Goal: Task Accomplishment & Management: Use online tool/utility

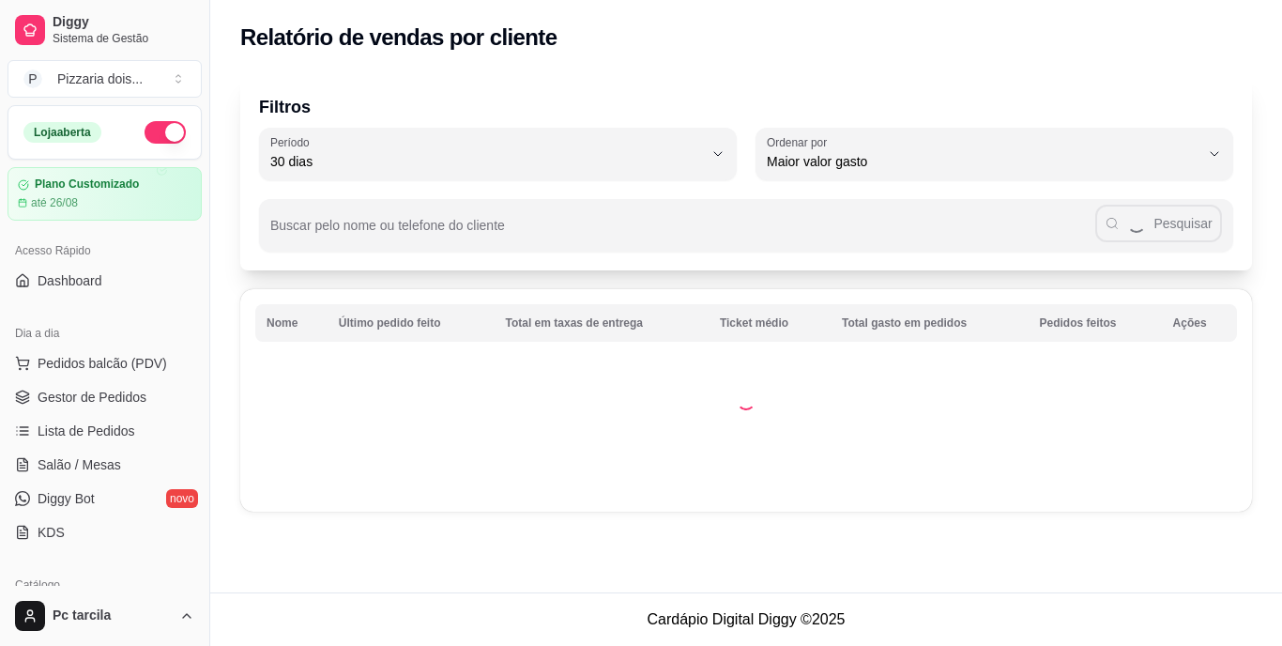
select select "30"
select select "HIGHEST_TOTAL_SPENT_WITH_ORDERS"
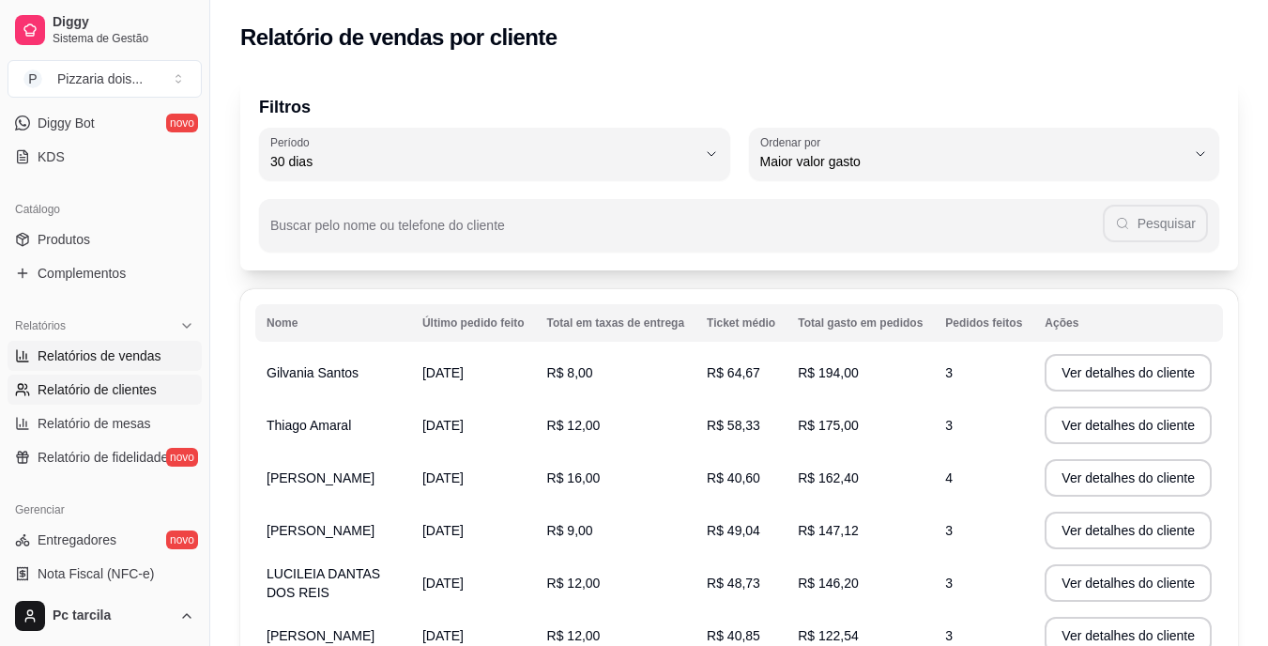
click at [133, 349] on span "Relatórios de vendas" at bounding box center [100, 355] width 124 height 19
select select "ALL"
select select "0"
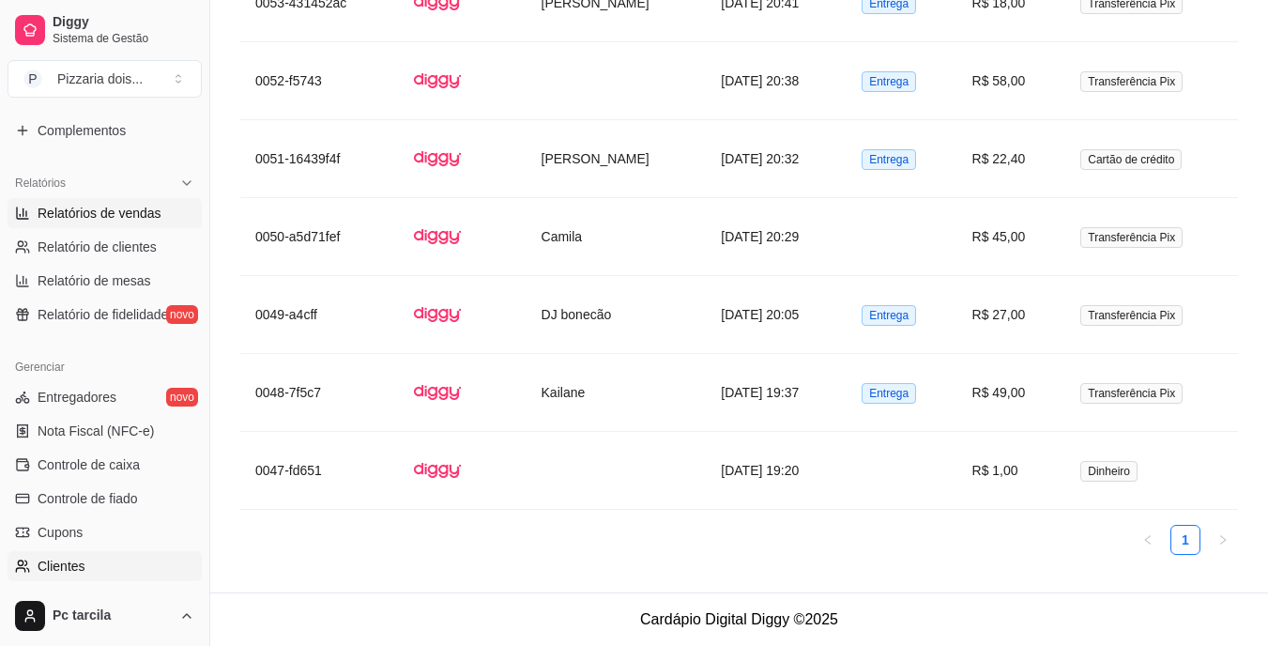
scroll to position [517, 0]
click at [127, 314] on span "Relatório de fidelidade" at bounding box center [103, 315] width 130 height 19
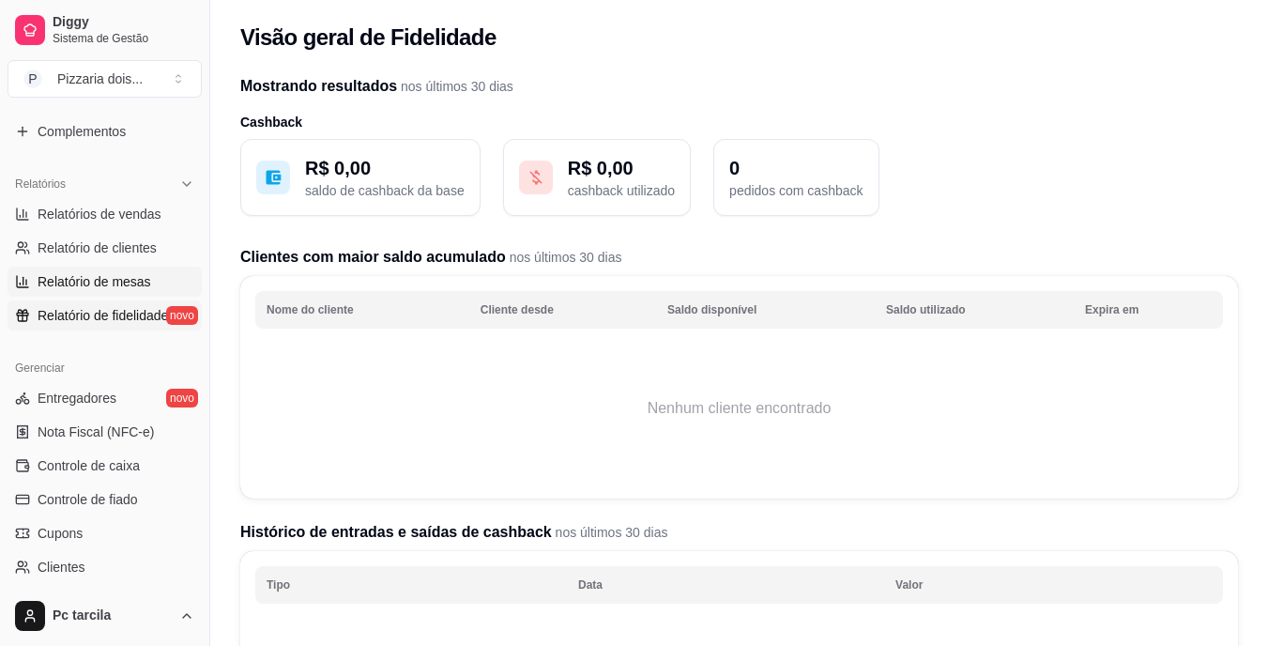
click at [154, 278] on link "Relatório de mesas" at bounding box center [105, 282] width 194 height 30
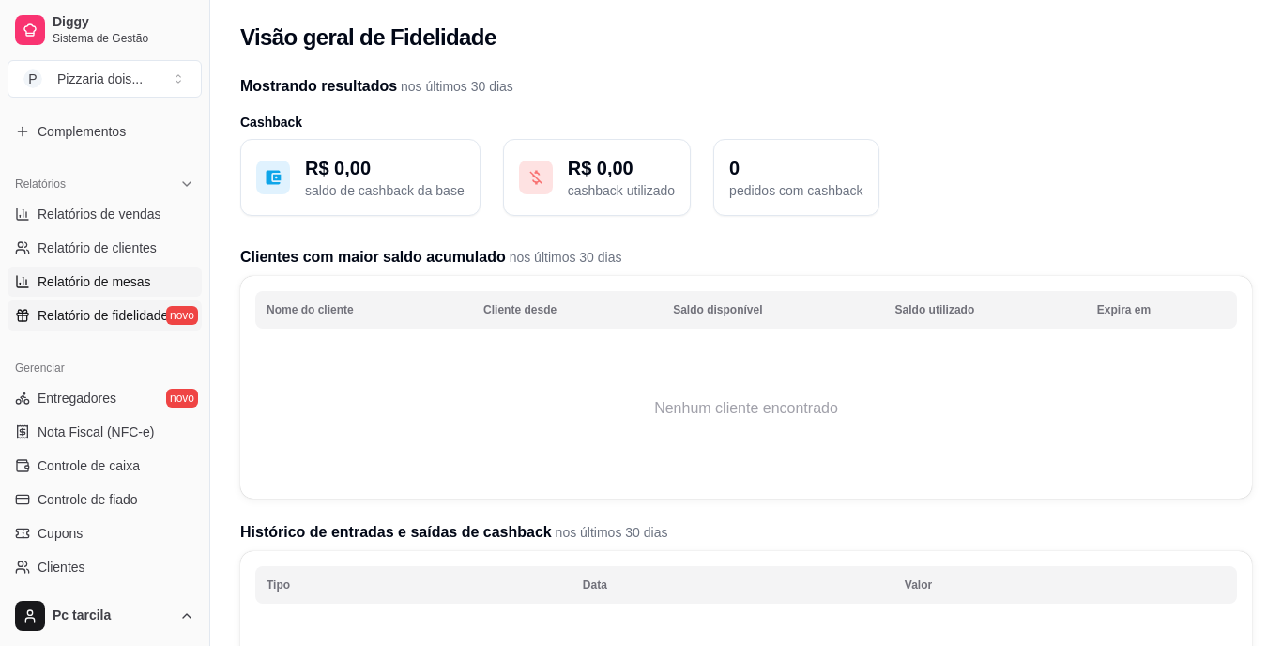
select select "TOTAL_OF_ORDERS"
select select "7"
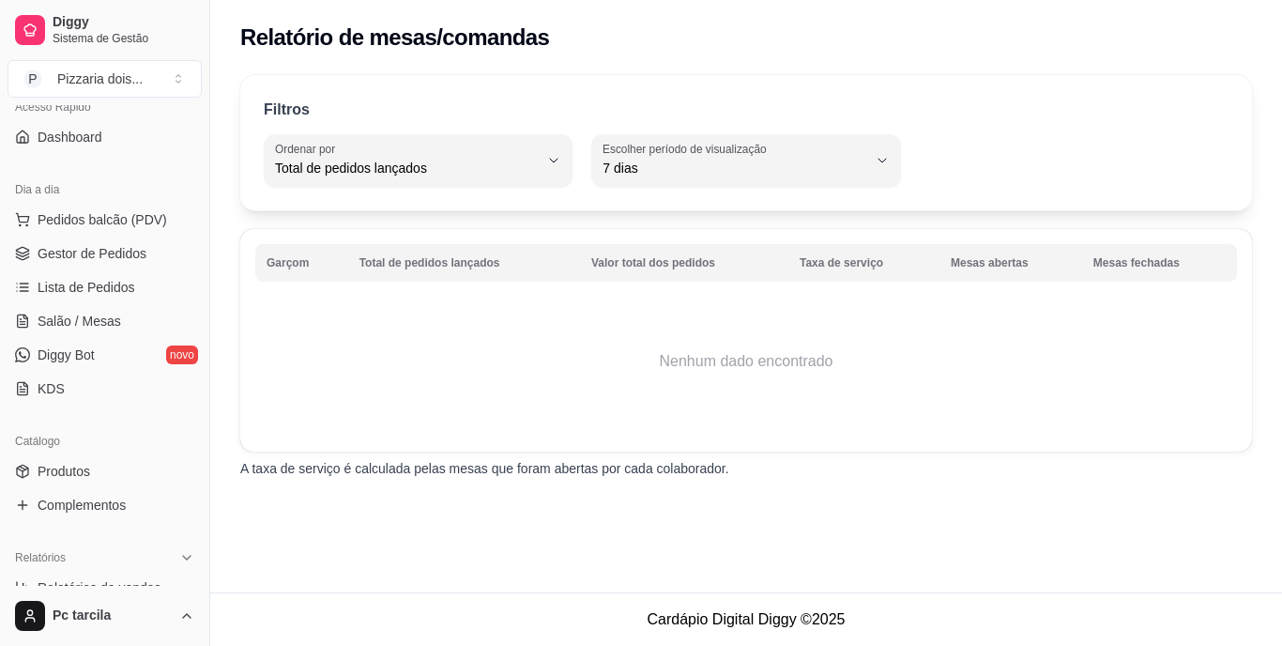
scroll to position [142, 0]
click at [157, 257] on link "Gestor de Pedidos" at bounding box center [105, 255] width 194 height 30
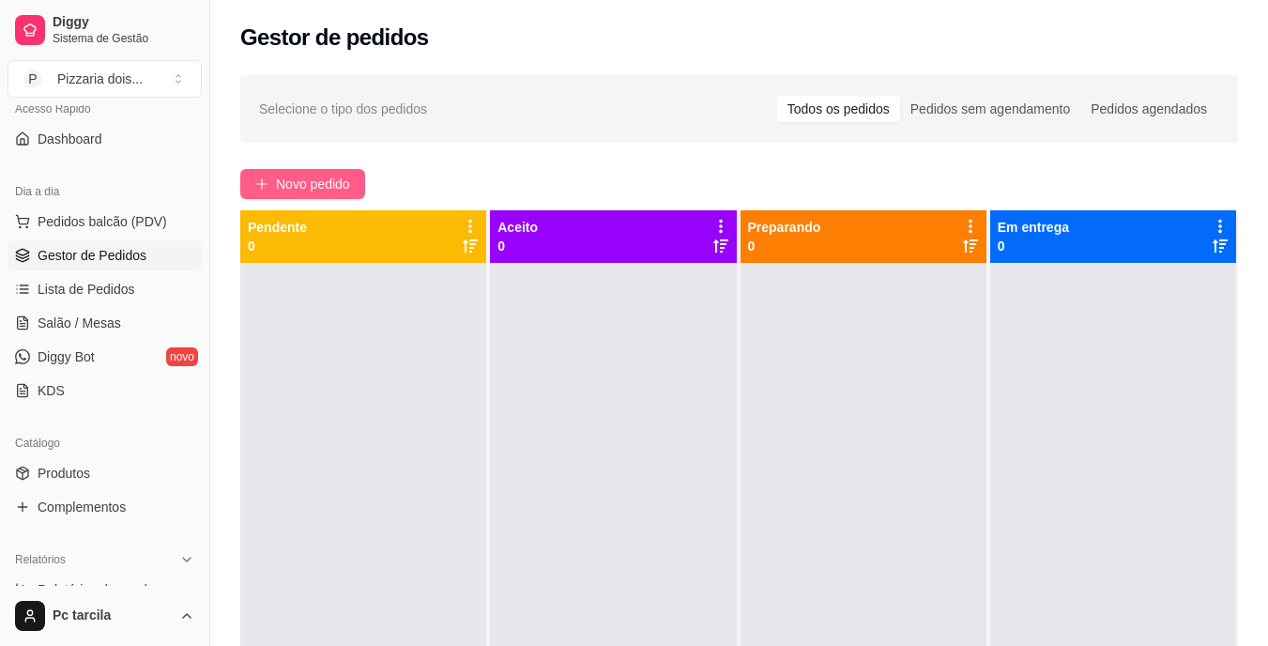
click at [322, 178] on span "Novo pedido" at bounding box center [313, 184] width 74 height 21
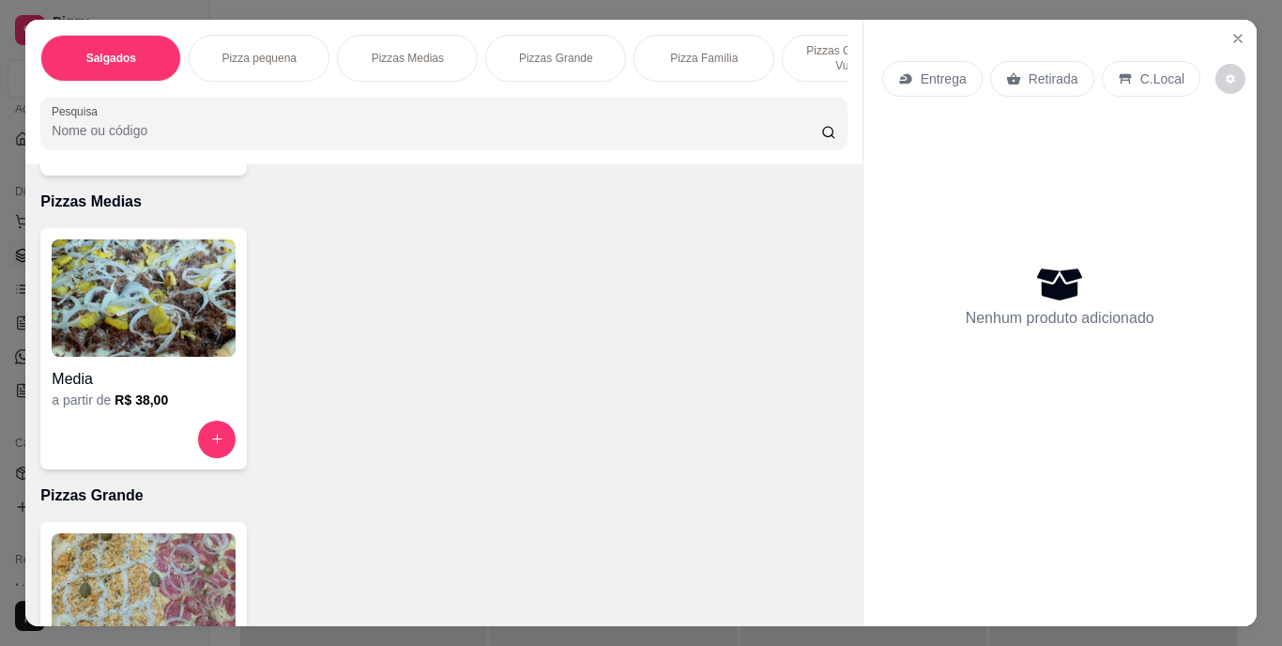
scroll to position [1127, 0]
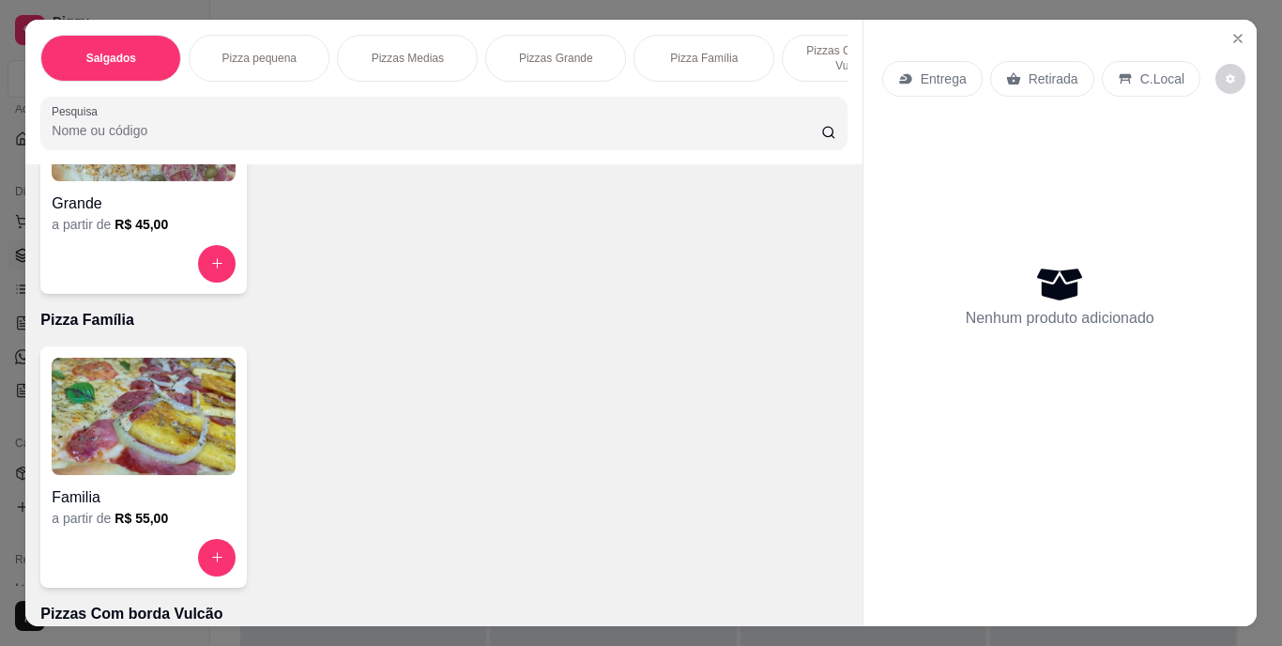
click at [153, 461] on img at bounding box center [144, 416] width 184 height 117
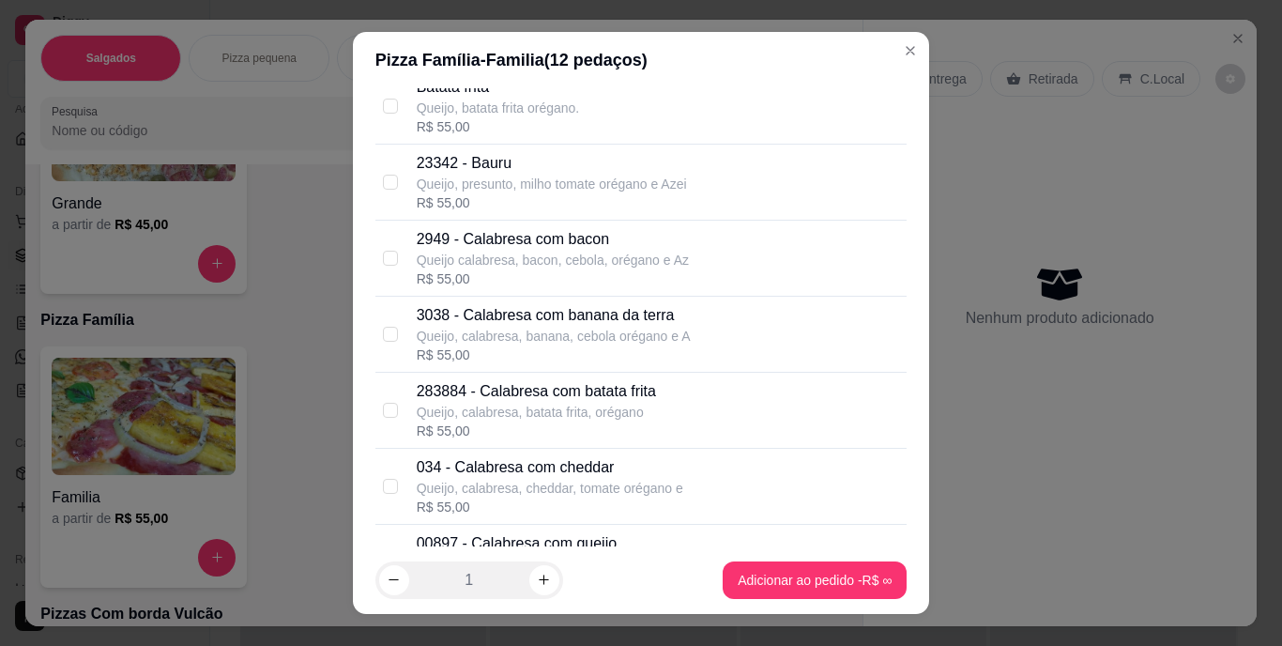
scroll to position [657, 0]
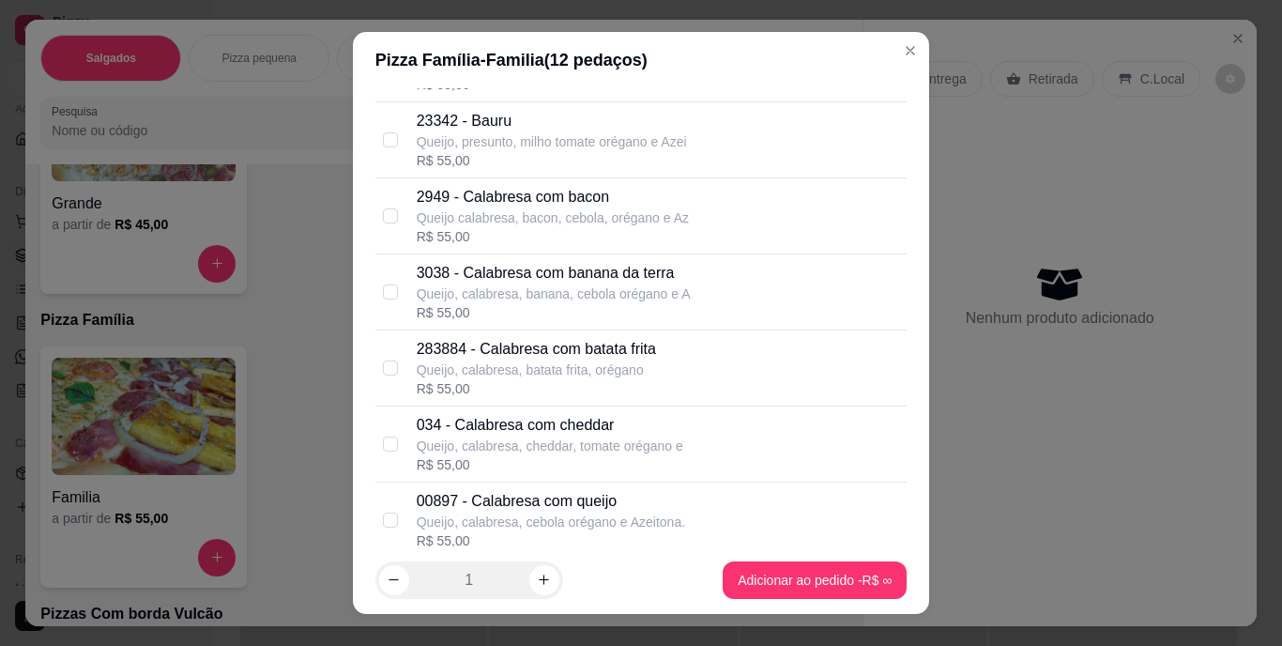
click at [552, 438] on p "Queijo, calabresa, cheddar, tomate orégano e" at bounding box center [550, 446] width 267 height 19
checkbox input "true"
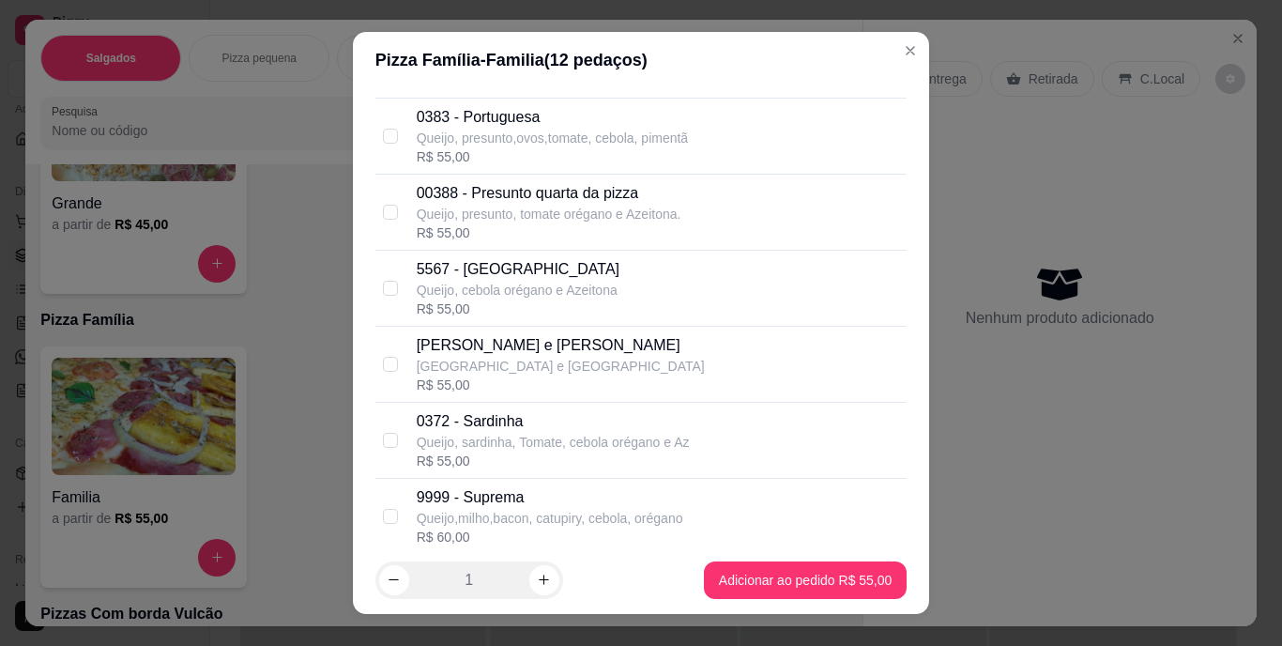
scroll to position [1969, 0]
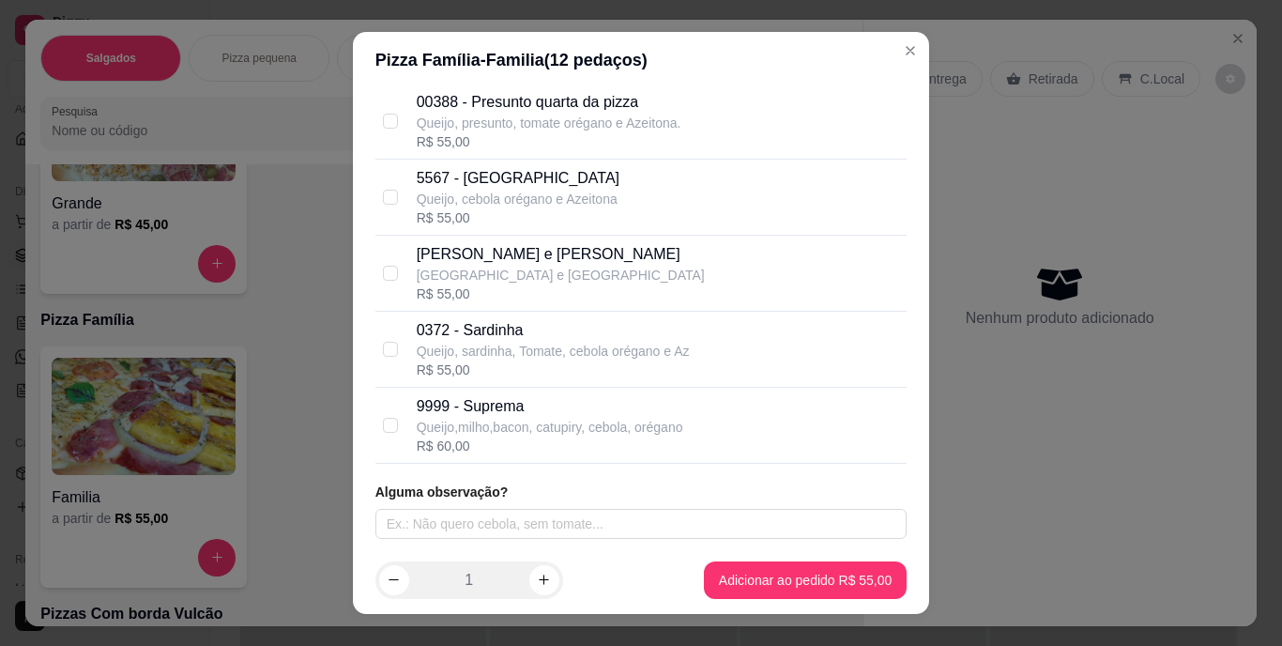
click at [517, 406] on p "9999 - Suprema" at bounding box center [550, 406] width 267 height 23
checkbox input "true"
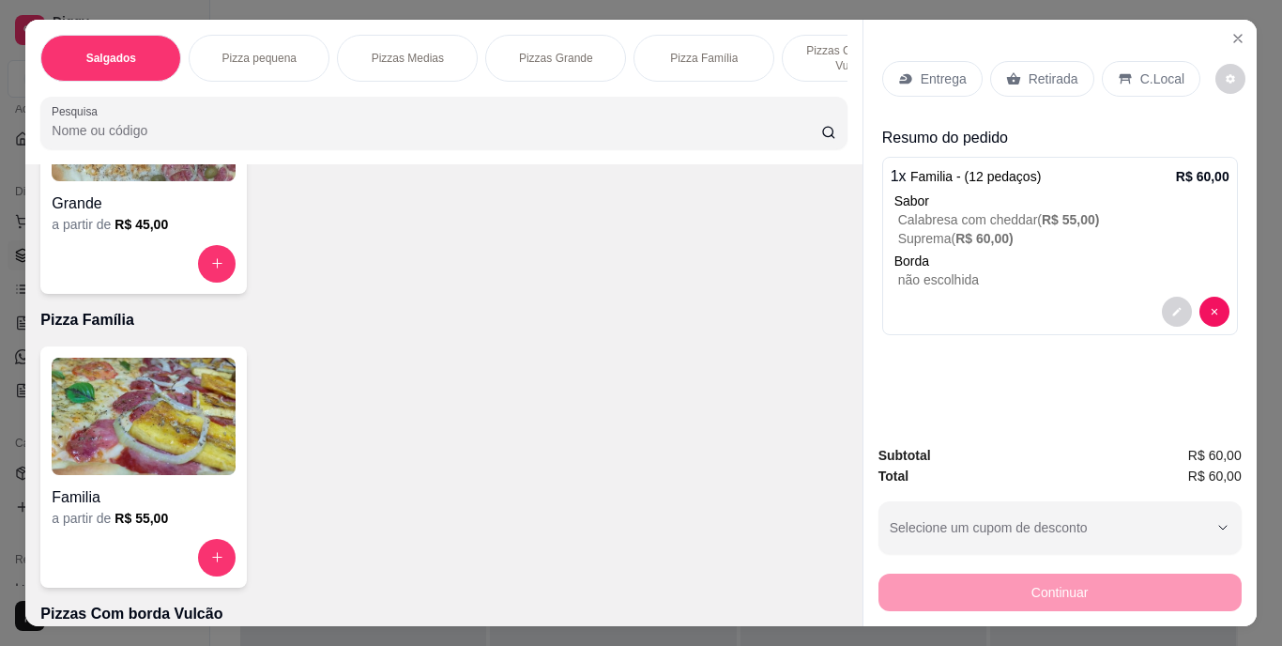
click at [949, 270] on p "não escolhida" at bounding box center [1063, 279] width 331 height 19
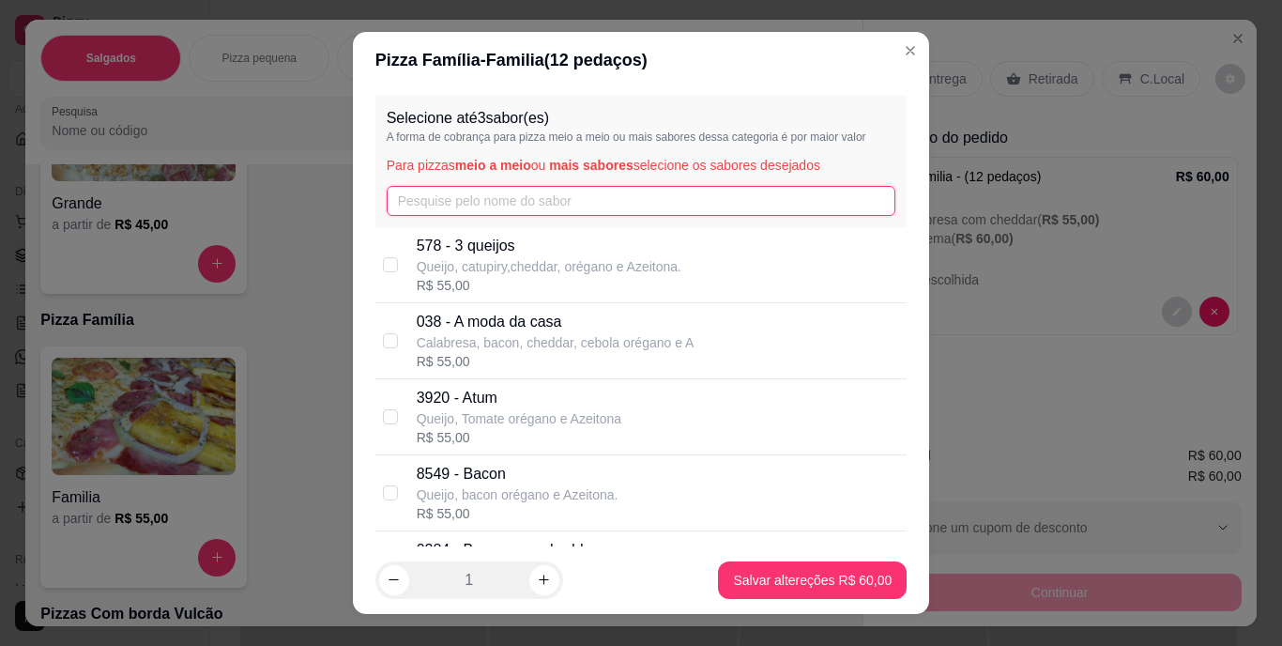
click at [561, 207] on input "text" at bounding box center [642, 201] width 510 height 30
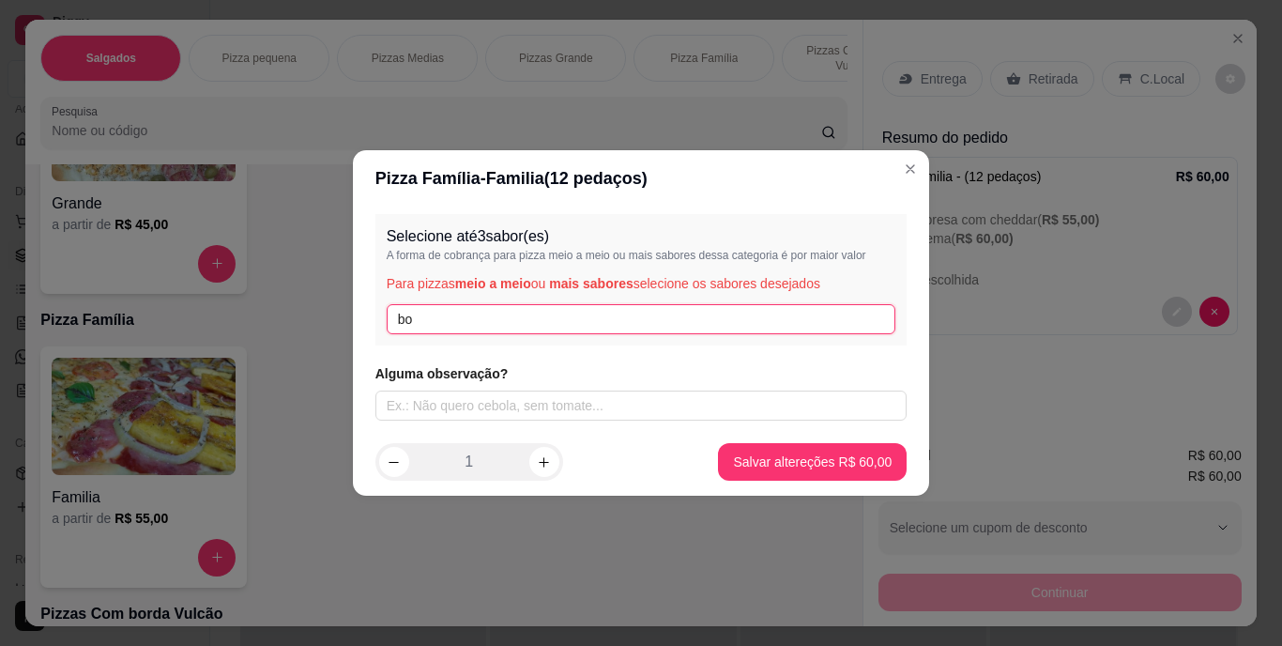
type input "b"
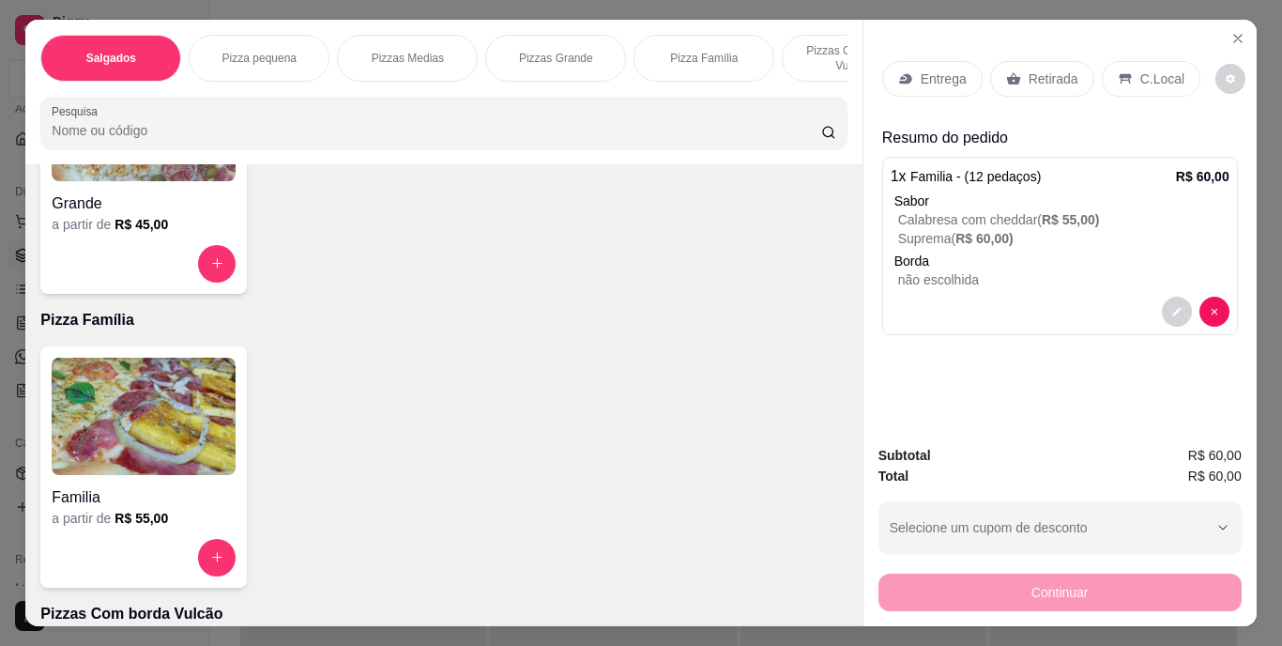
click at [935, 71] on p "Entrega" at bounding box center [944, 78] width 46 height 19
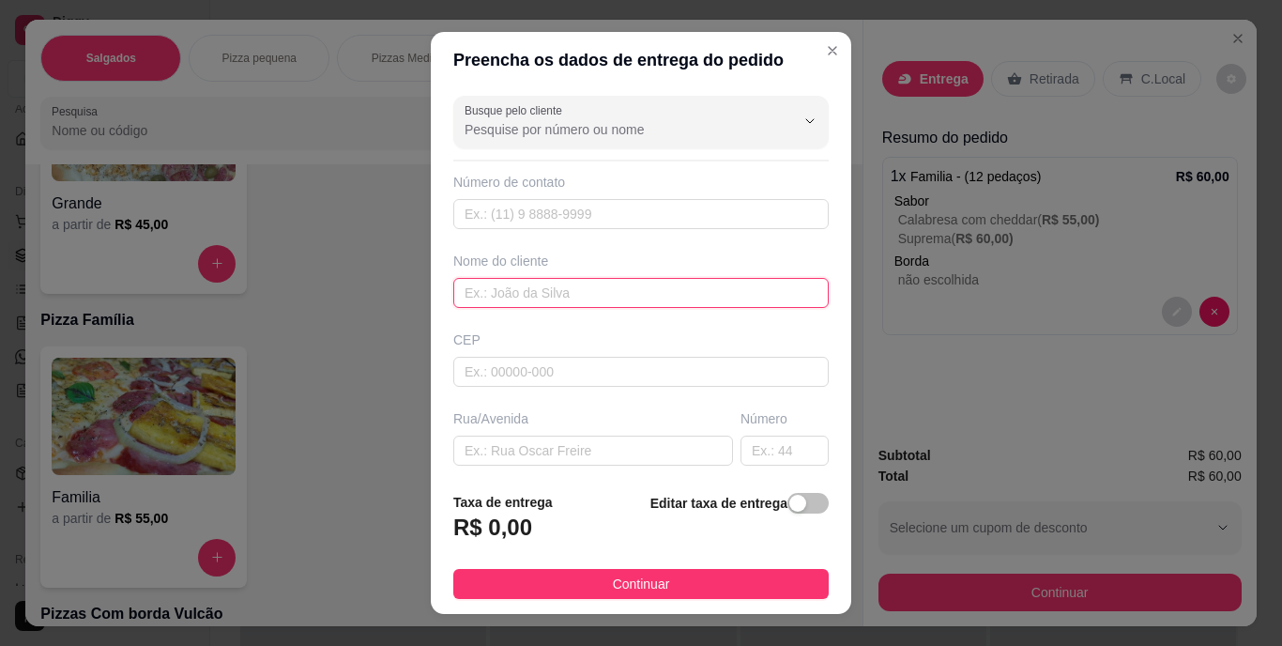
click at [577, 297] on input "text" at bounding box center [641, 293] width 376 height 30
type input "[PERSON_NAME]"
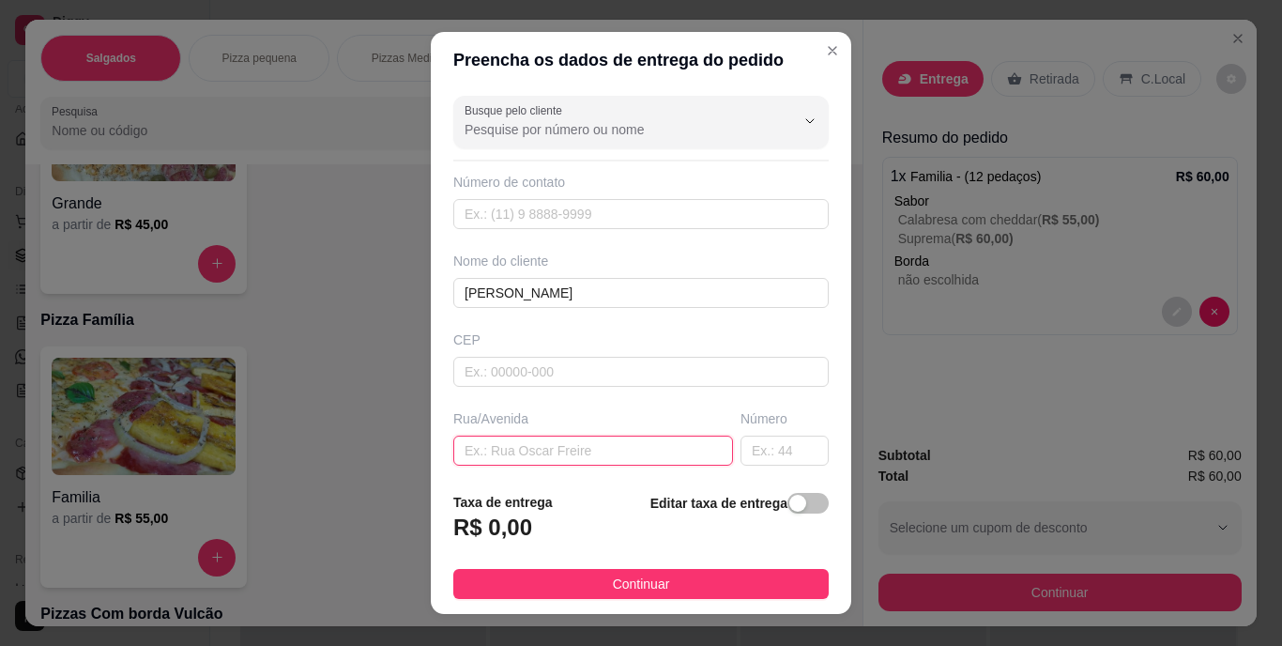
click at [534, 452] on input "text" at bounding box center [593, 451] width 280 height 30
type input "[PERSON_NAME]"
drag, startPoint x: 742, startPoint y: 452, endPoint x: 729, endPoint y: 453, distance: 13.3
click at [741, 453] on input "text" at bounding box center [785, 451] width 88 height 30
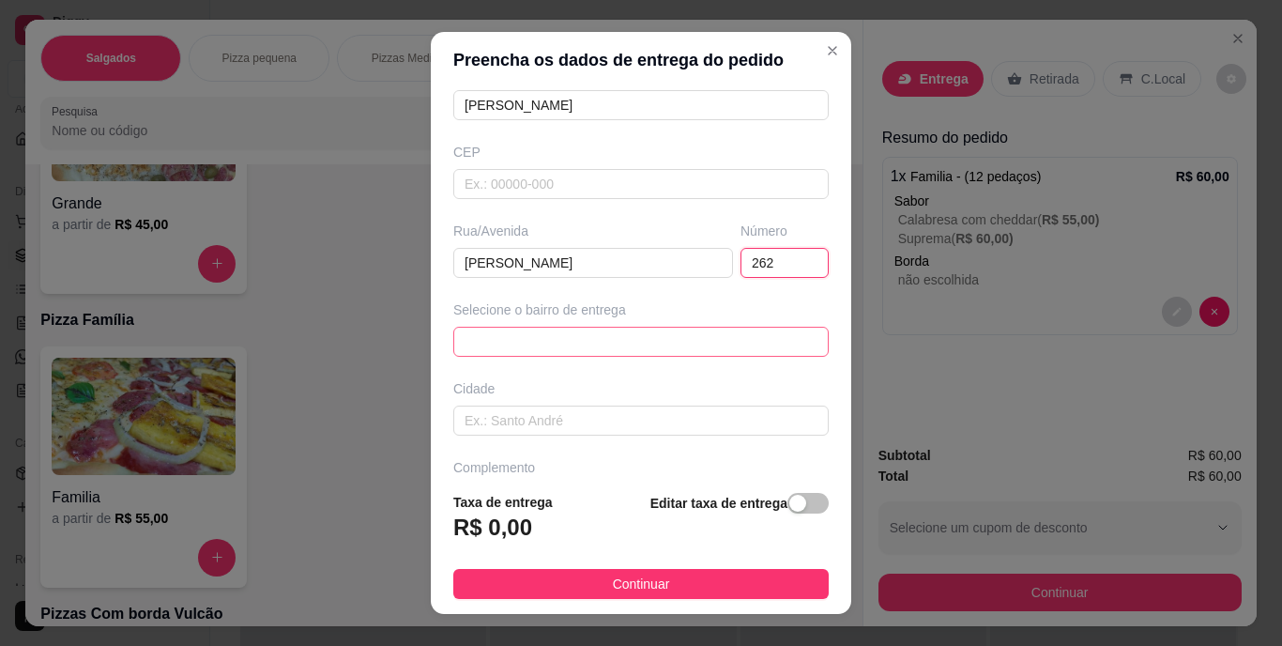
click at [531, 334] on span at bounding box center [641, 342] width 353 height 28
type input "262"
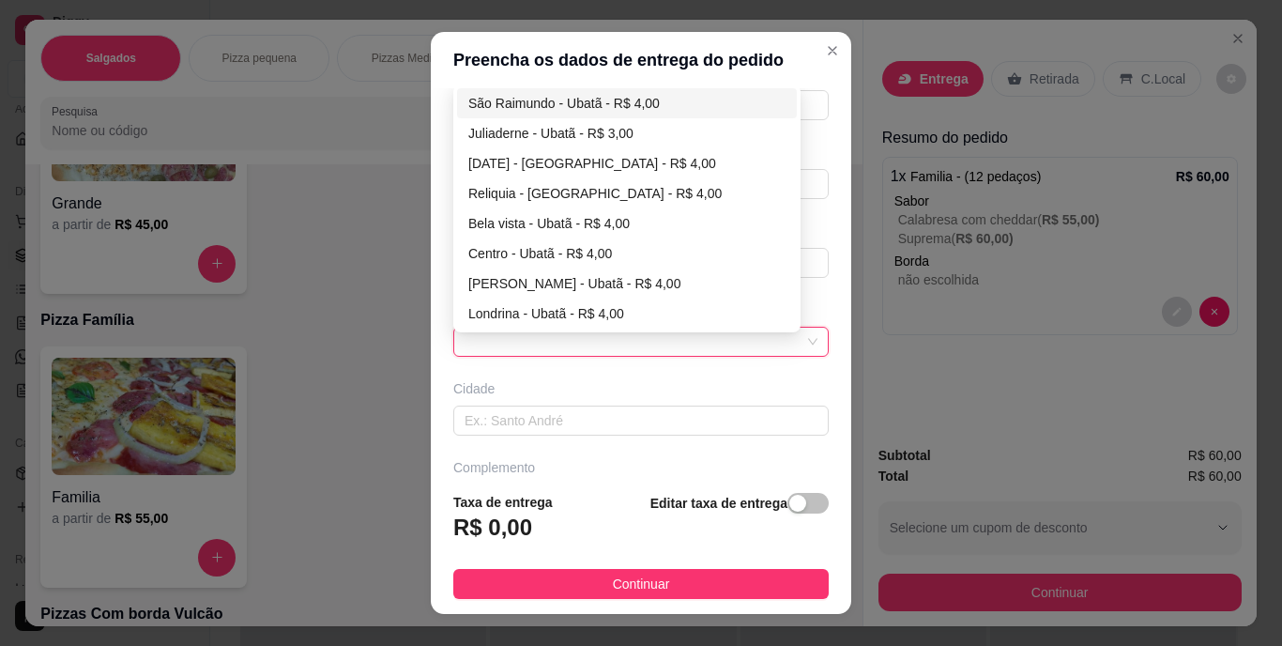
click at [812, 384] on div "Busque pelo cliente Número de contato Nome do cliente [PERSON_NAME] CEP Rua/[GE…" at bounding box center [641, 282] width 421 height 388
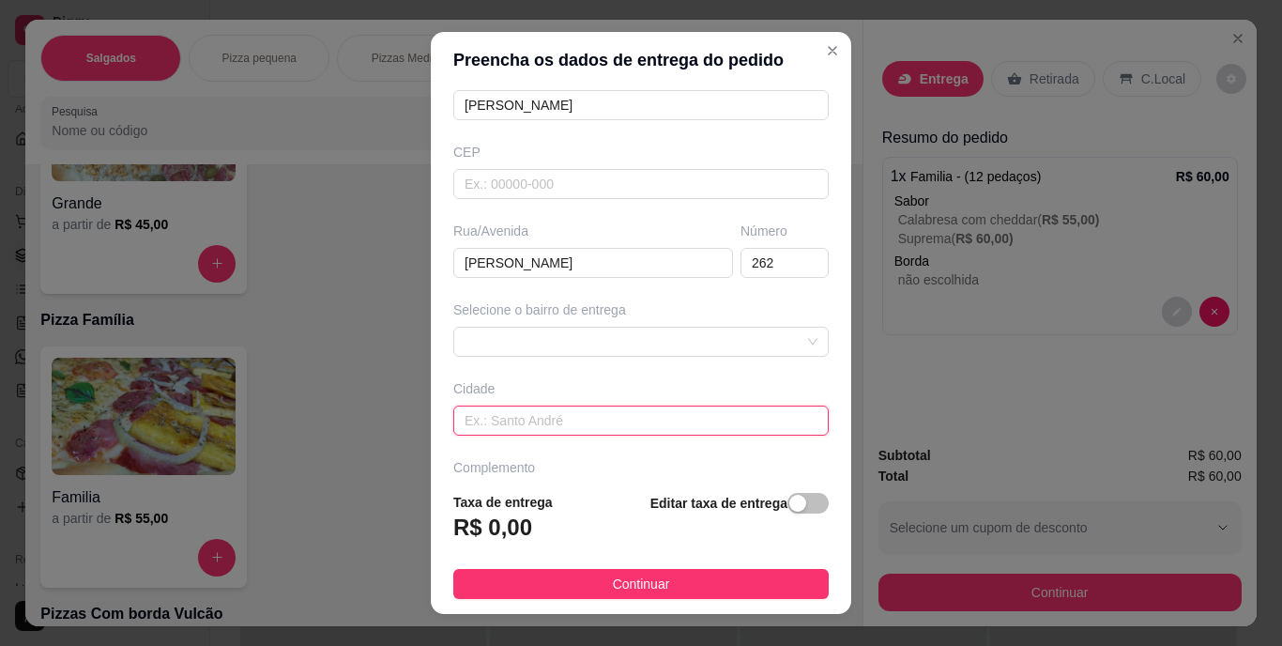
click at [626, 417] on input "text" at bounding box center [641, 421] width 376 height 30
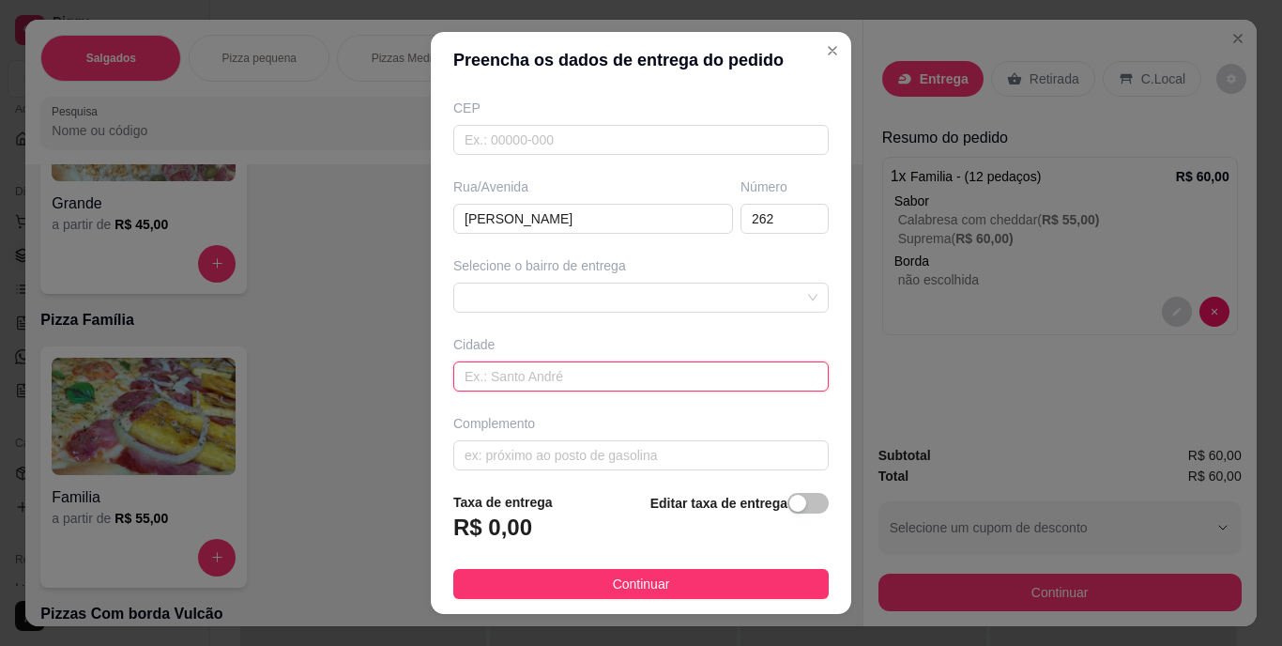
scroll to position [244, 0]
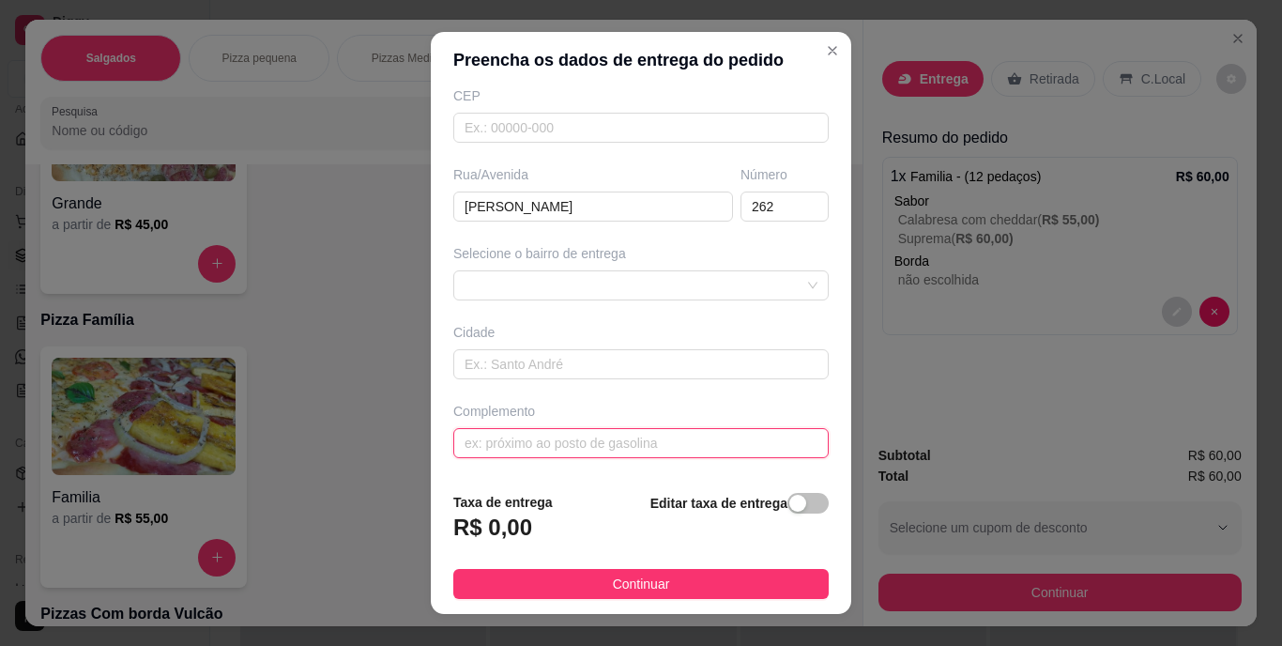
click at [557, 450] on input "text" at bounding box center [641, 443] width 376 height 30
click at [528, 279] on div "68203839631c5cc314bb6da6 6820386e631c5cc314bb6da9 [GEOGRAPHIC_DATA] - [GEOGRAPH…" at bounding box center [641, 285] width 376 height 30
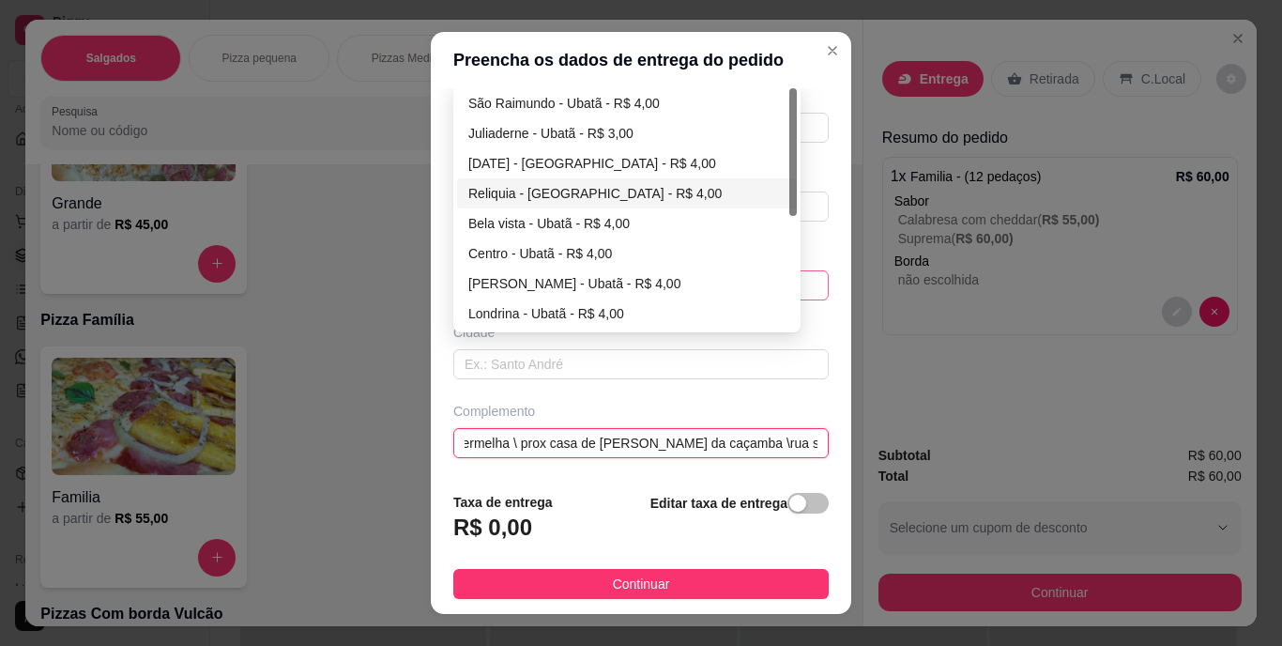
type input "casa vermelha \ prox casa de [PERSON_NAME] da caçamba \rua sem saida"
click at [524, 195] on div "Reliquia - [GEOGRAPHIC_DATA] - R$ 4,00" at bounding box center [626, 193] width 317 height 21
type input "Ubatã"
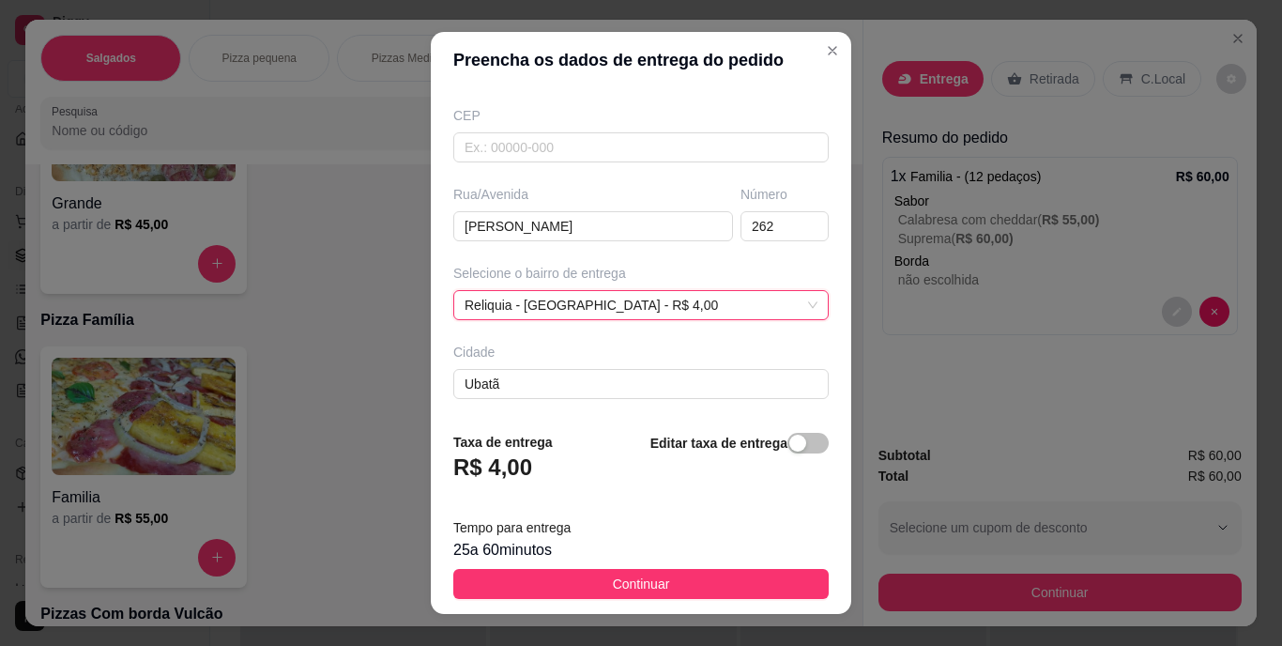
scroll to position [244, 0]
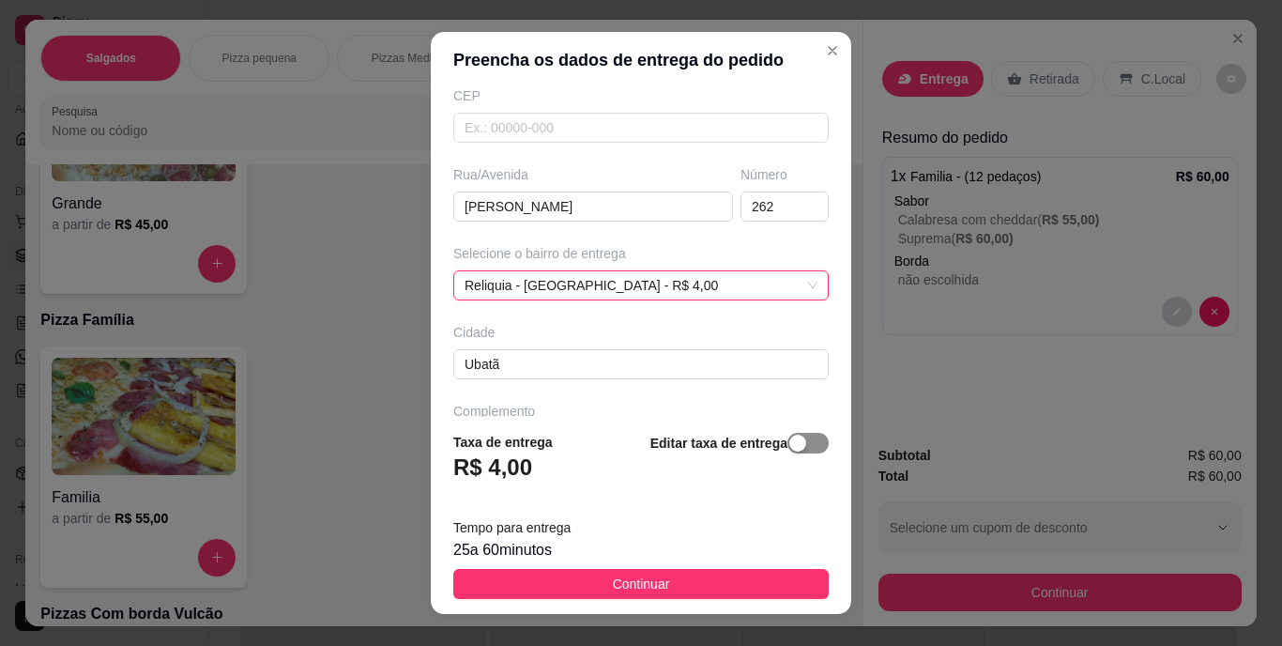
click at [790, 449] on div "button" at bounding box center [798, 443] width 17 height 17
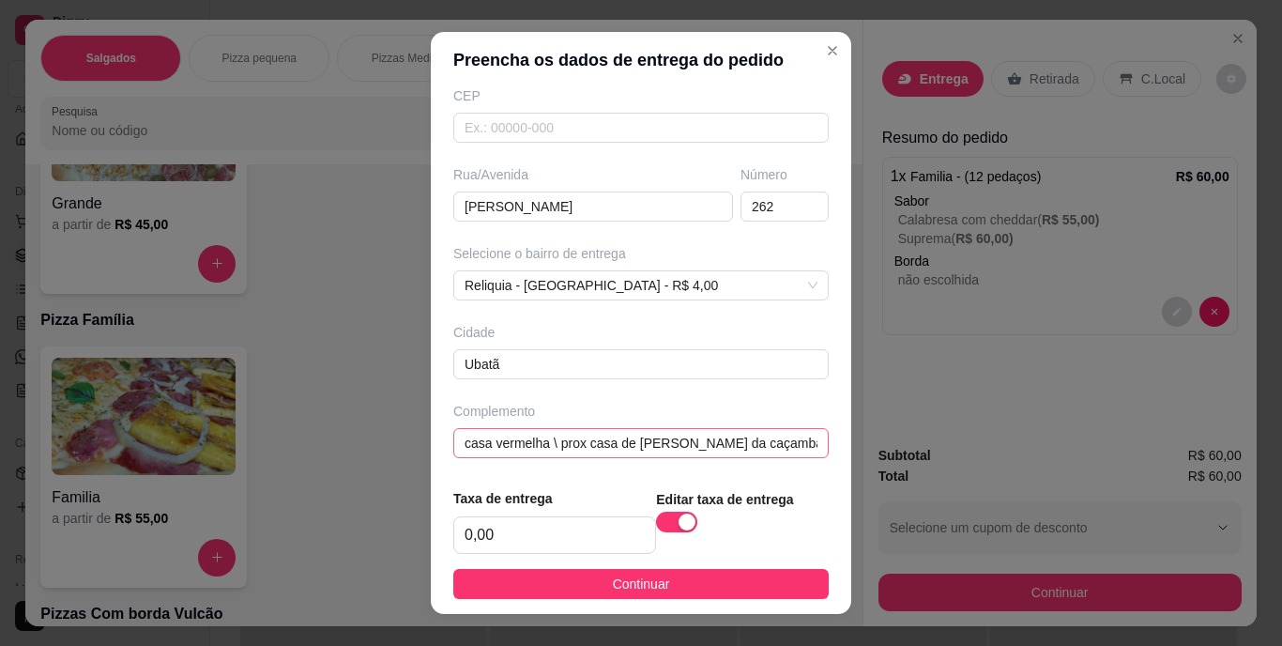
scroll to position [248, 0]
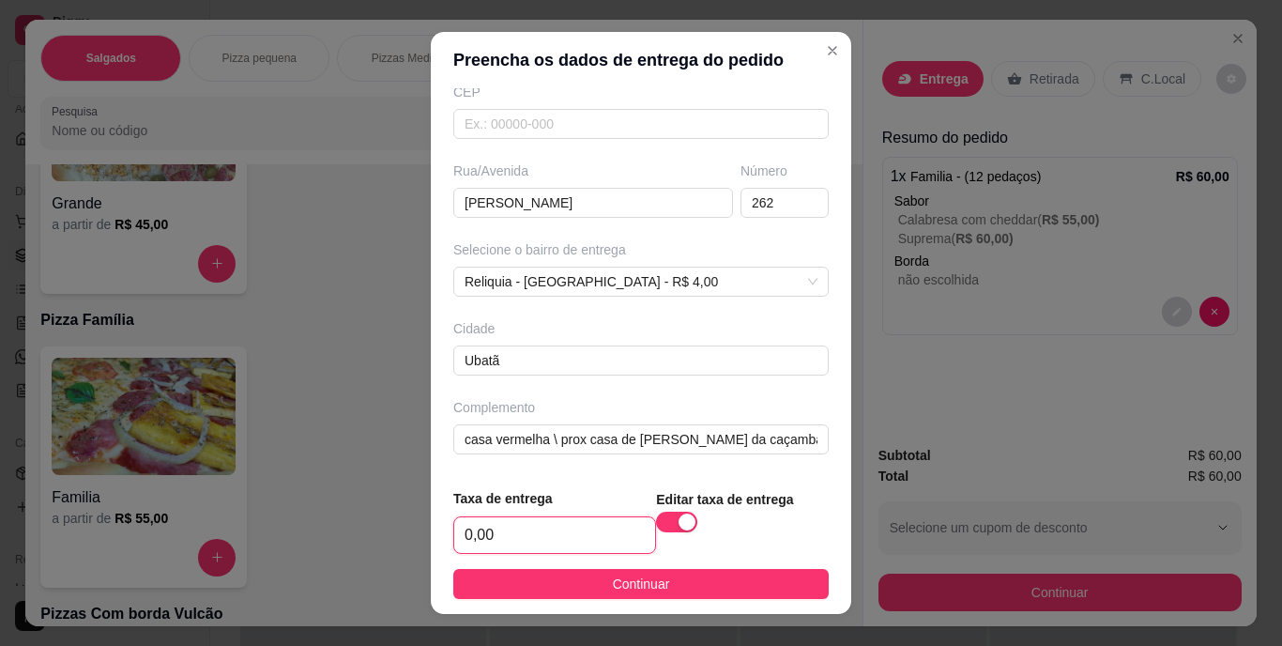
click at [565, 533] on input "0,00" at bounding box center [554, 535] width 201 height 36
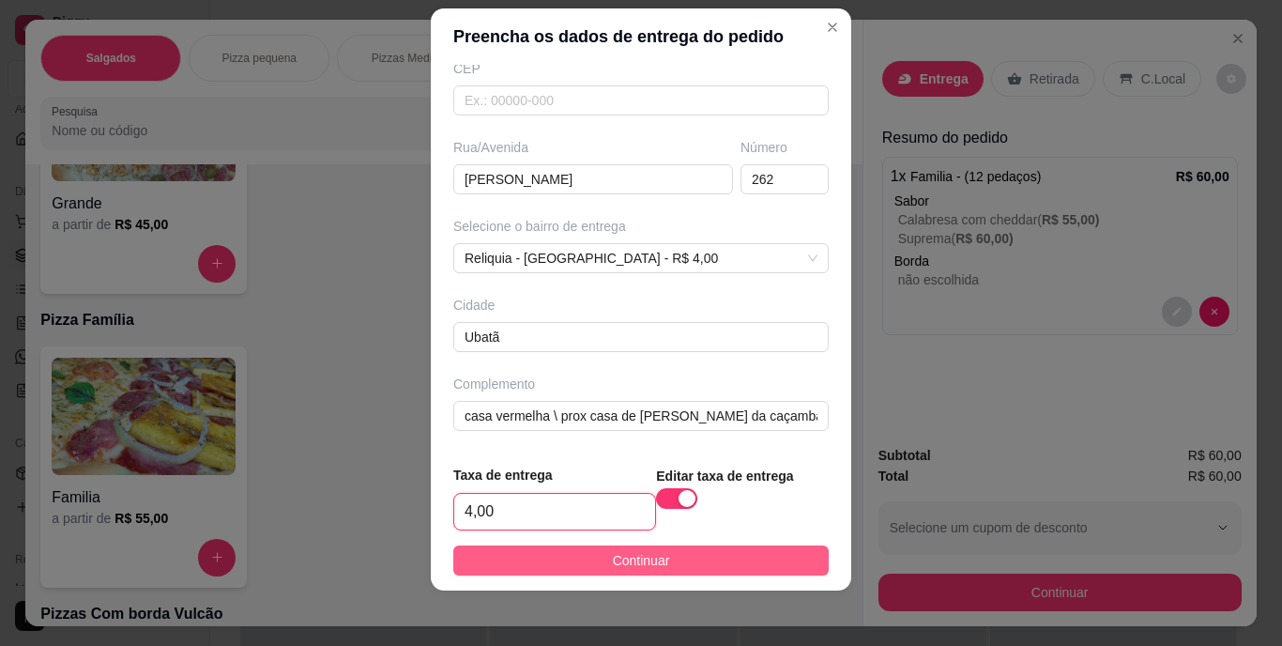
scroll to position [28, 0]
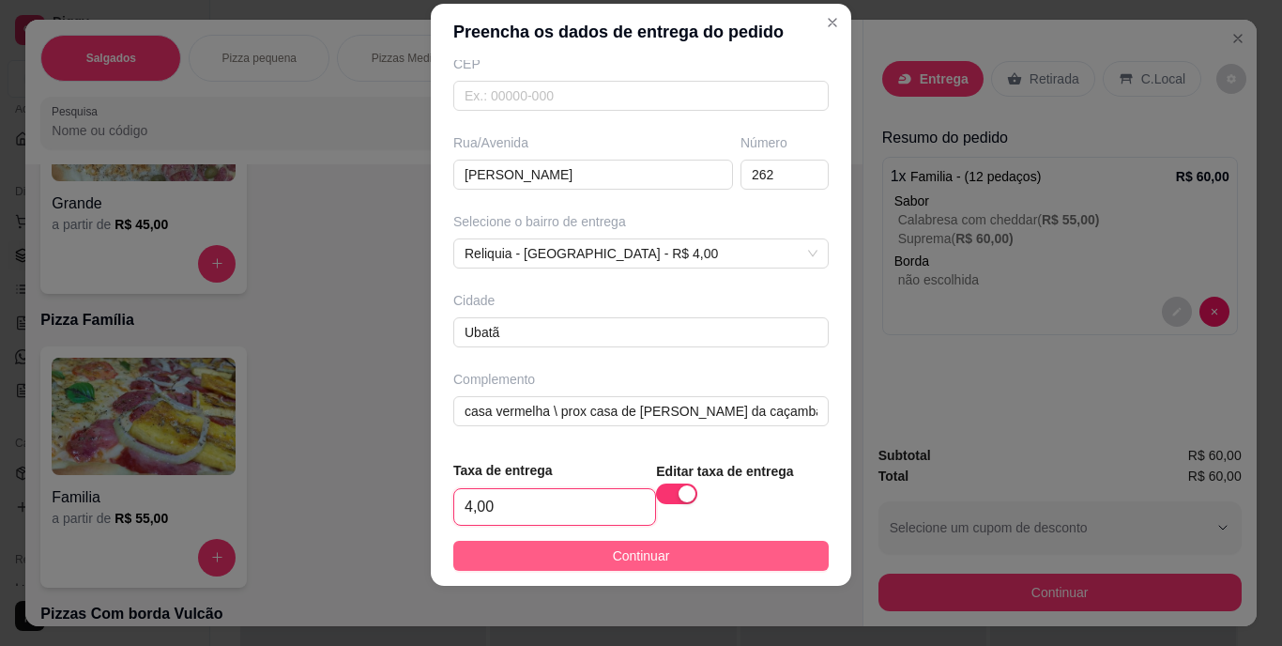
type input "4,00"
click at [648, 552] on span "Continuar" at bounding box center [641, 555] width 57 height 21
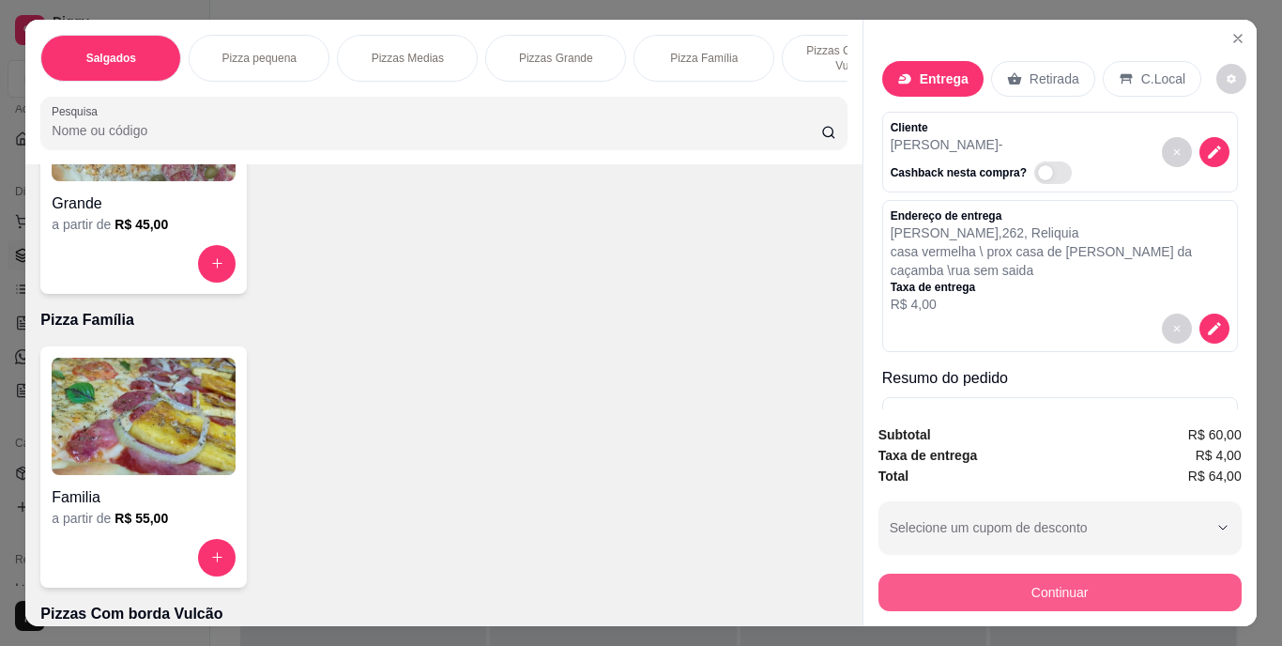
click at [1036, 592] on button "Continuar" at bounding box center [1060, 593] width 363 height 38
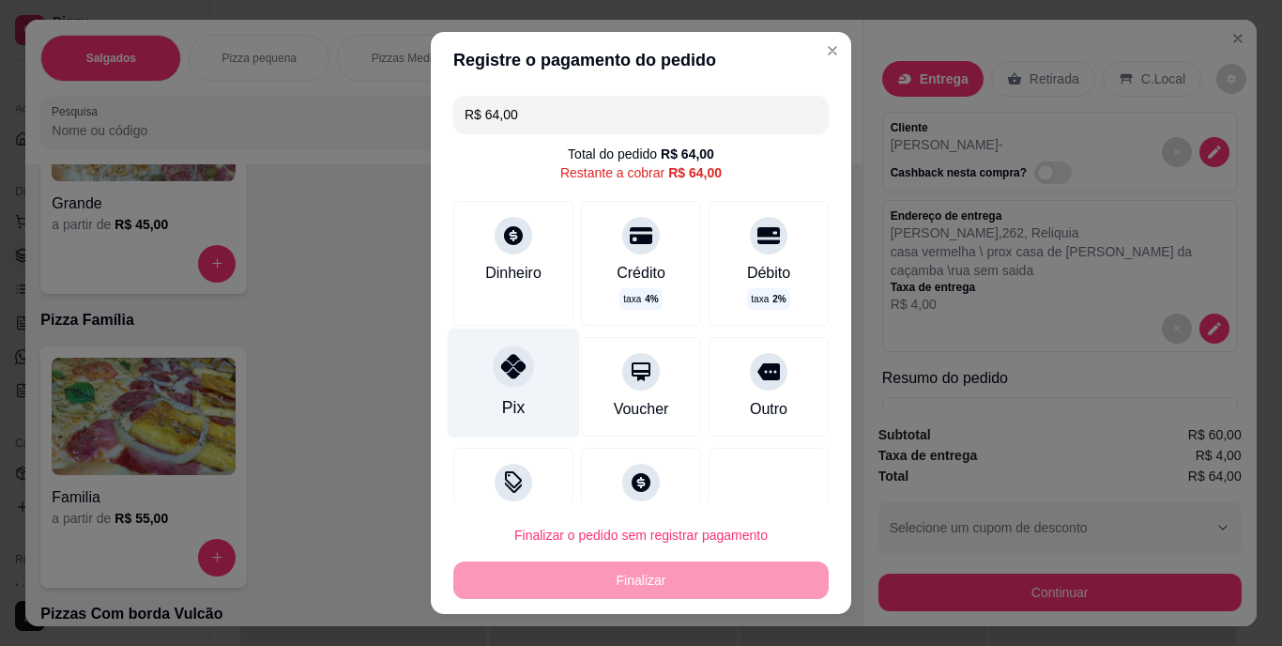
click at [504, 371] on icon at bounding box center [513, 367] width 24 height 24
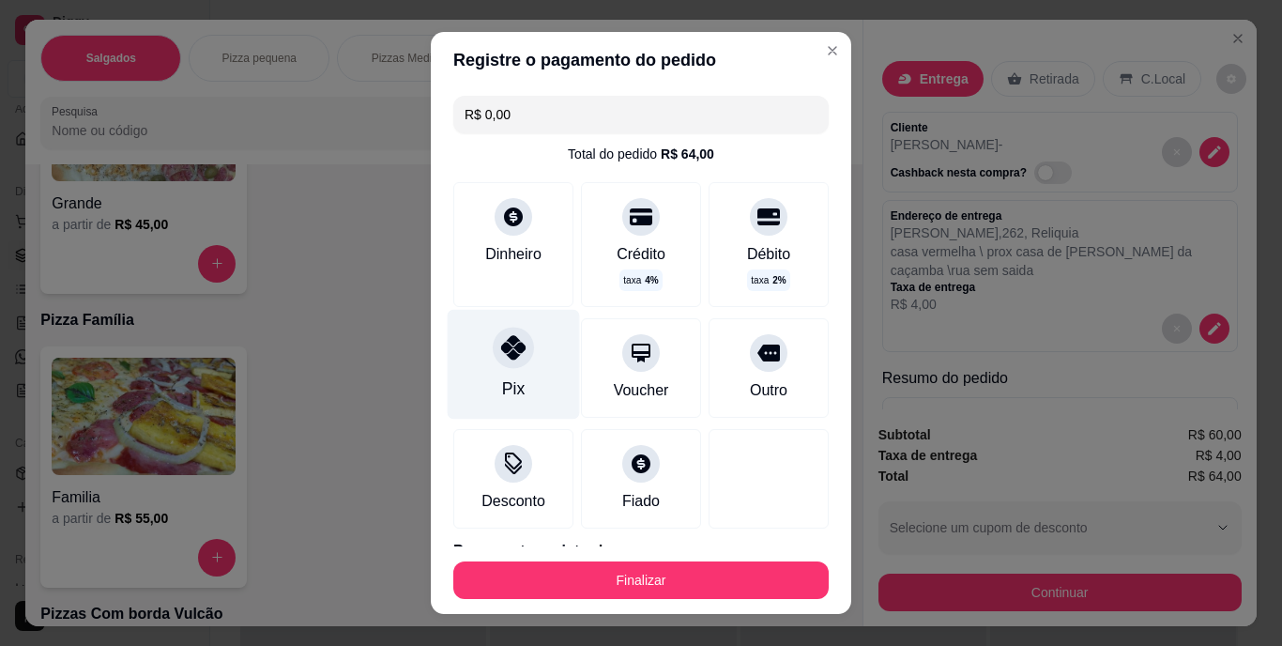
click at [506, 351] on icon at bounding box center [513, 348] width 24 height 24
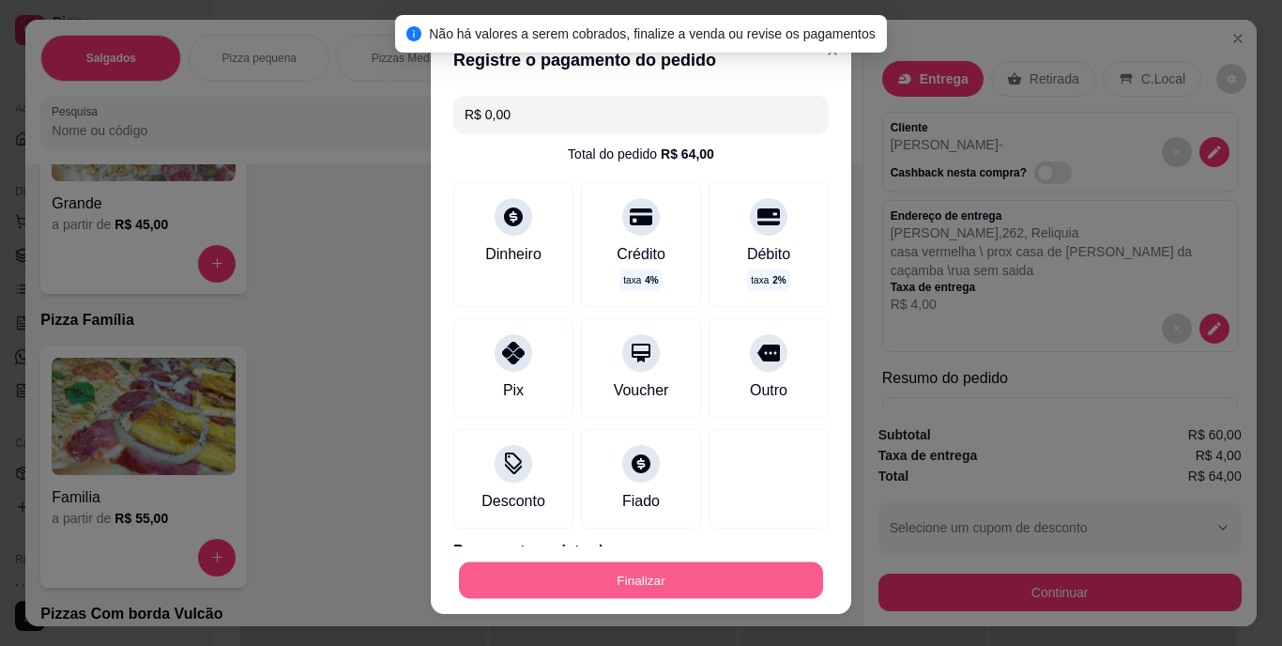
click at [632, 569] on button "Finalizar" at bounding box center [641, 579] width 364 height 37
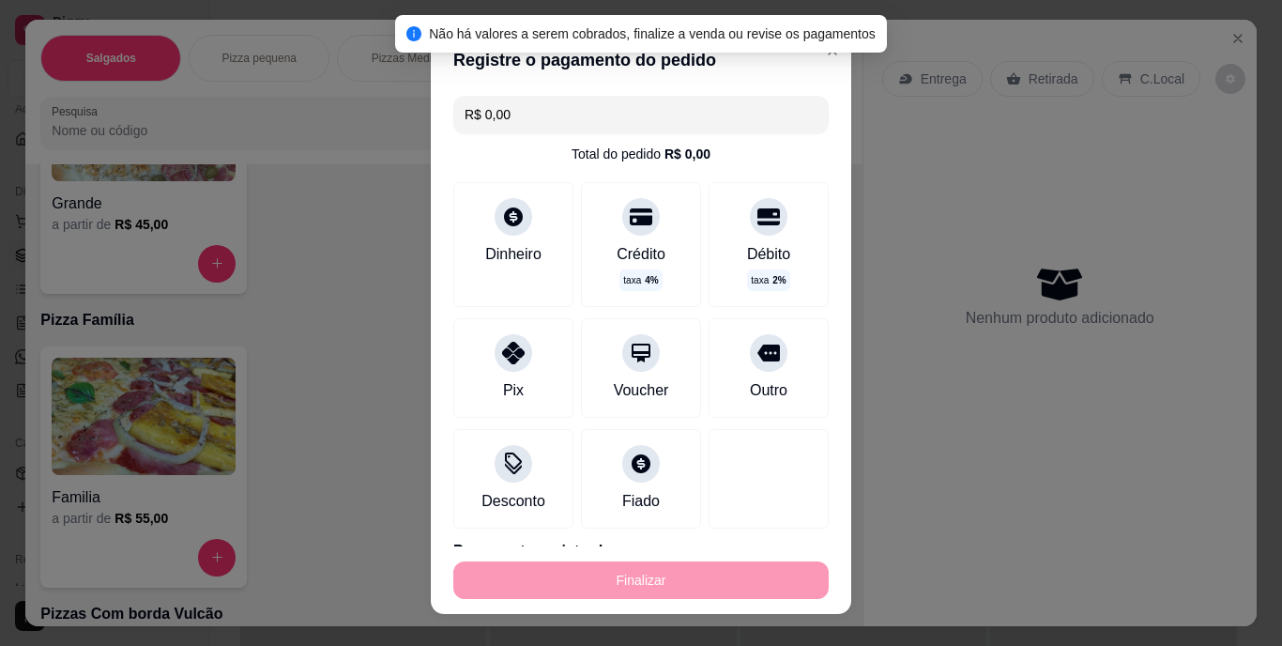
type input "-R$ 64,00"
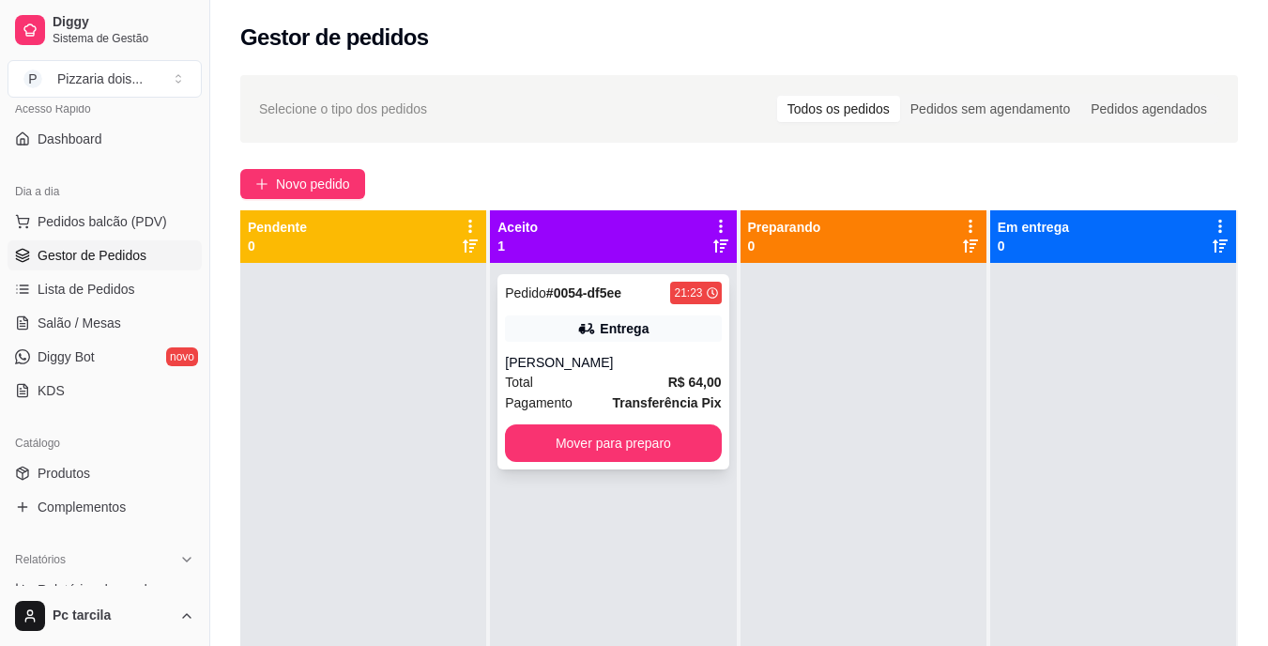
click at [618, 331] on div "Entrega" at bounding box center [624, 328] width 49 height 19
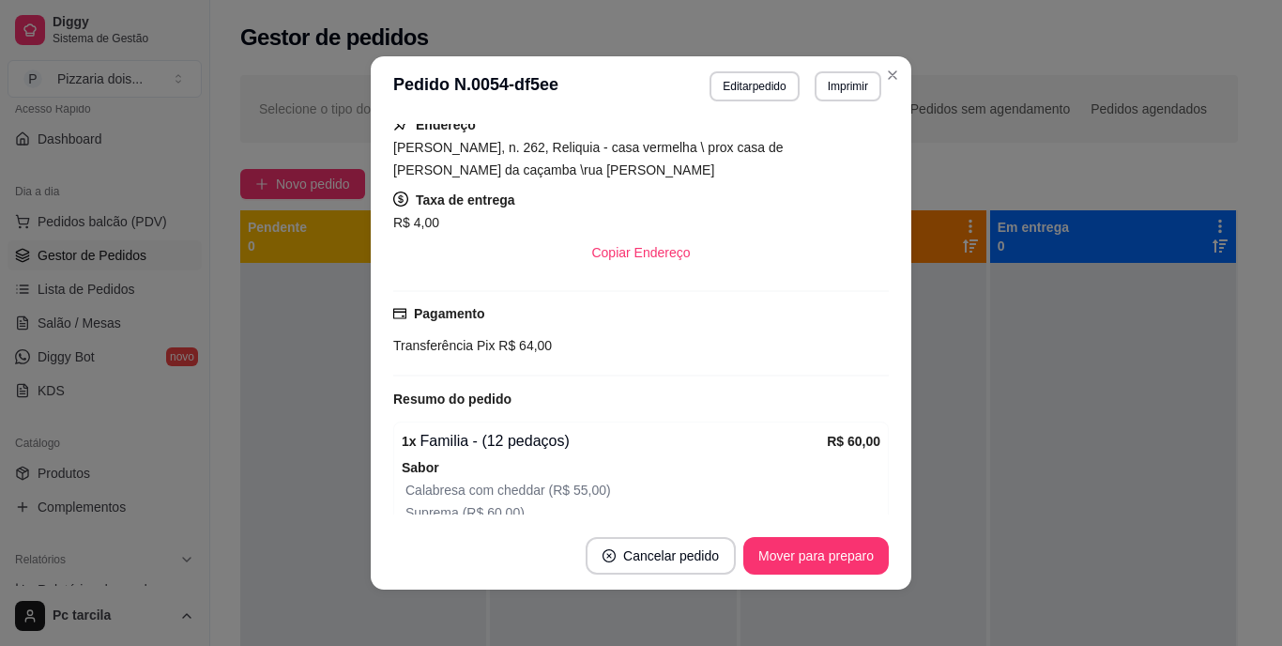
scroll to position [283, 0]
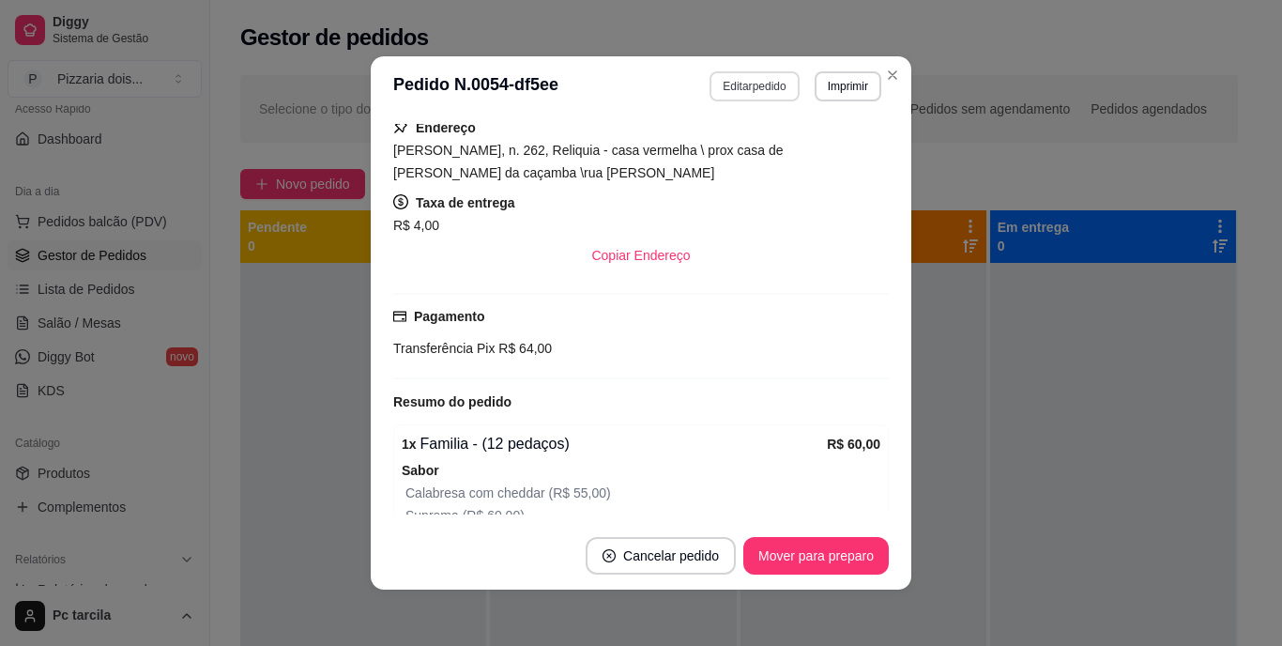
click at [741, 82] on button "Editar pedido" at bounding box center [754, 86] width 89 height 30
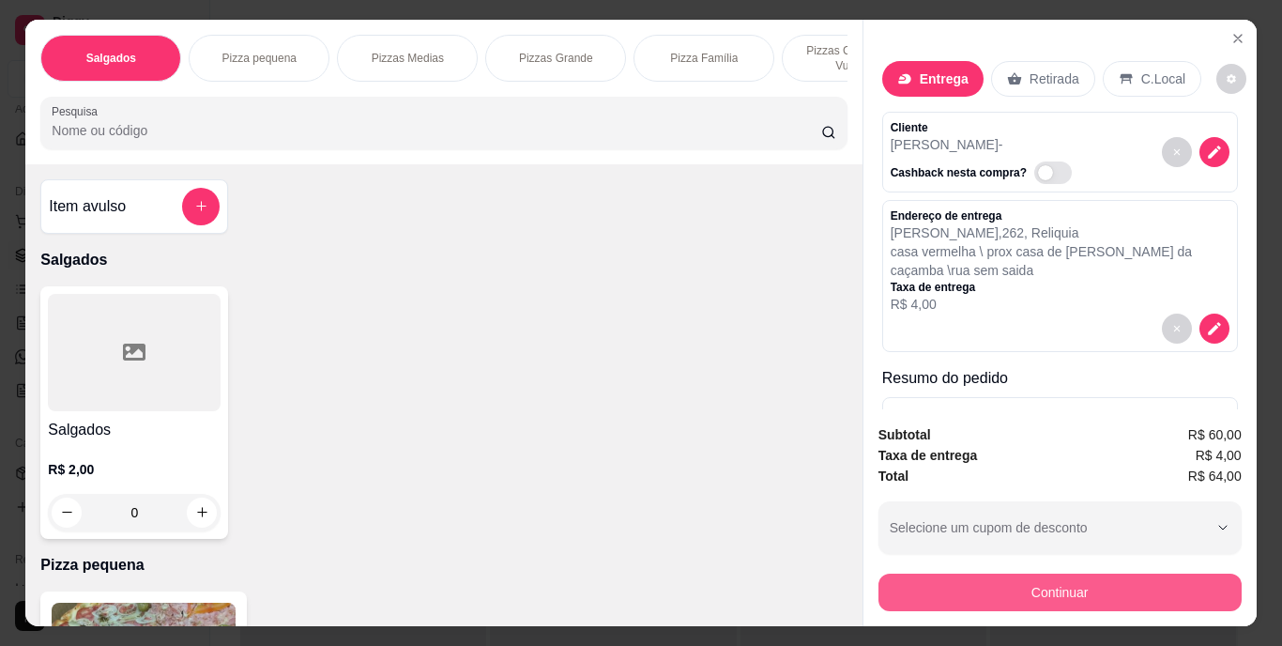
click at [974, 575] on button "Continuar" at bounding box center [1060, 593] width 363 height 38
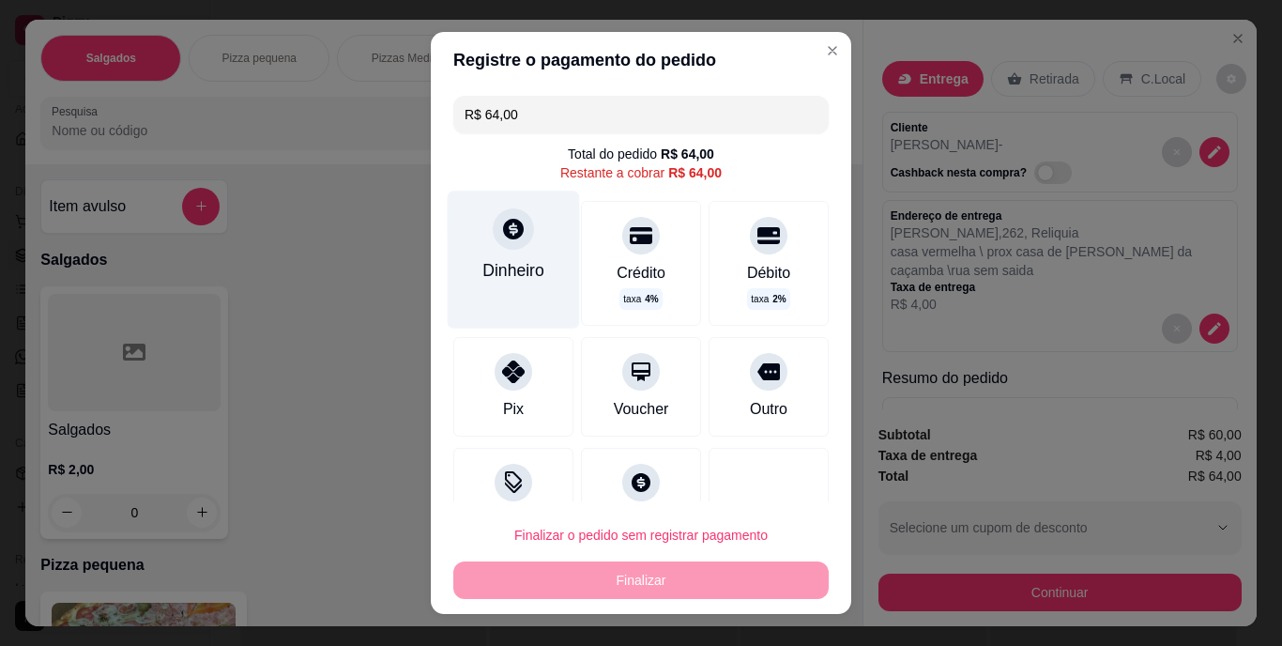
scroll to position [54, 0]
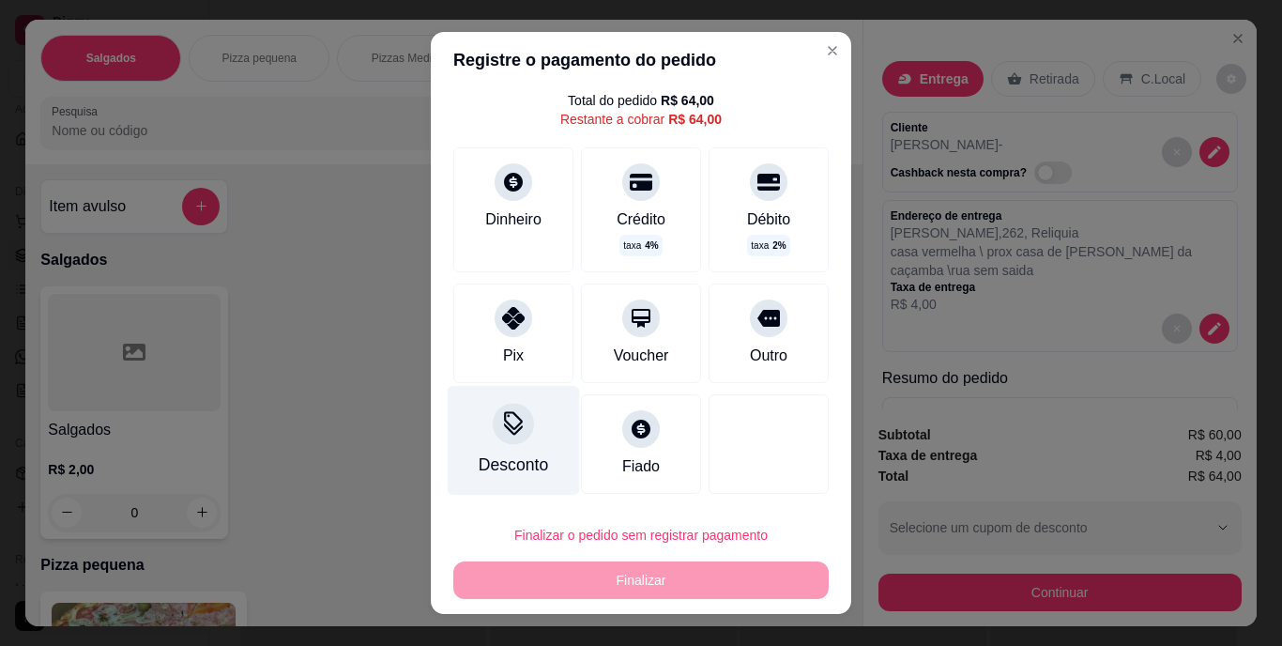
click at [524, 443] on div "Desconto" at bounding box center [514, 441] width 132 height 110
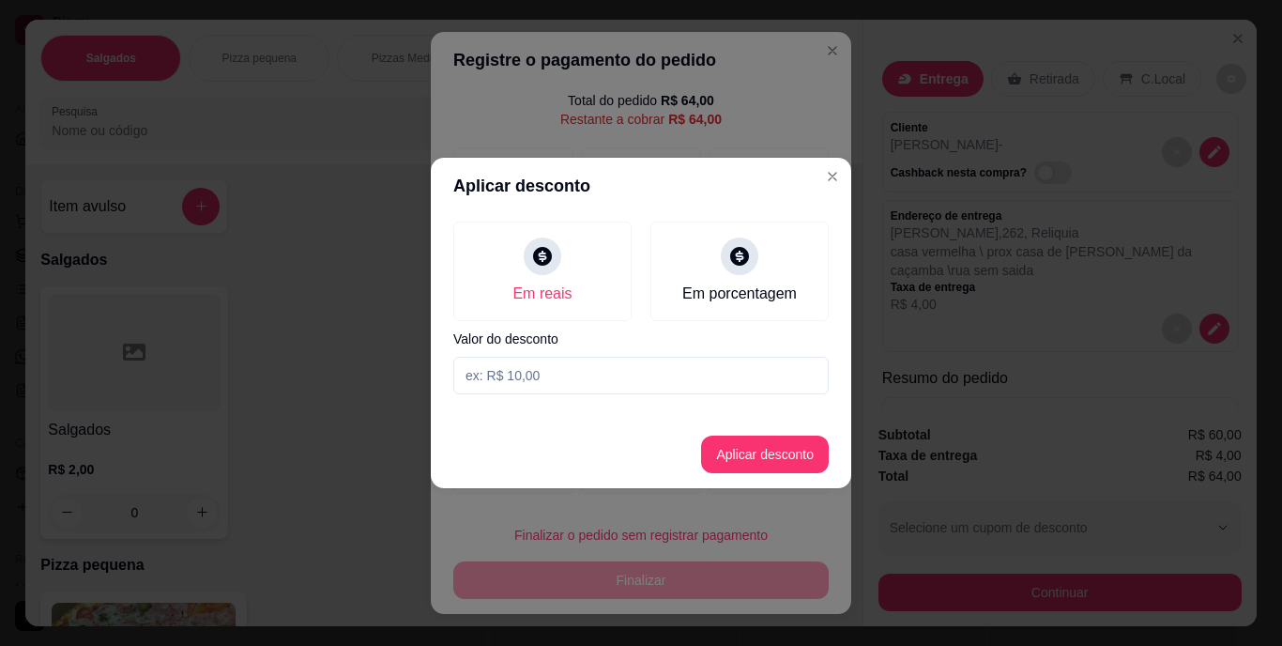
click at [529, 358] on input at bounding box center [641, 376] width 376 height 38
type input "5,00"
click at [811, 468] on button "Aplicar desconto" at bounding box center [765, 455] width 128 height 38
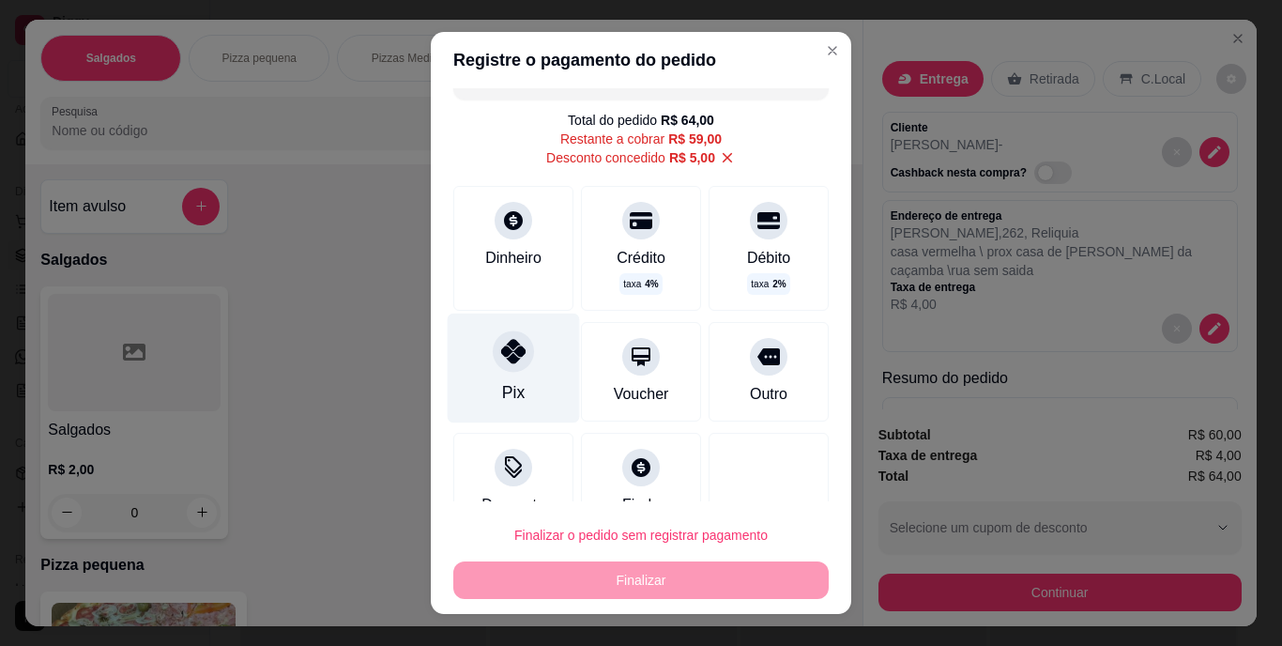
scroll to position [0, 0]
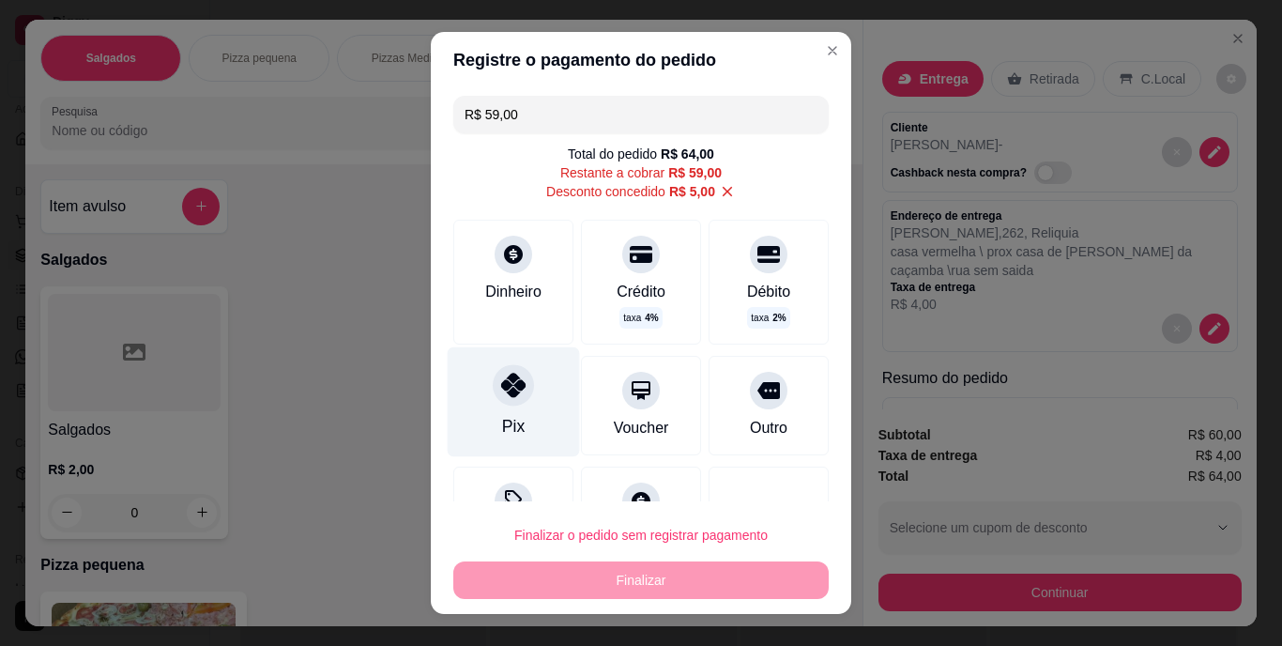
click at [502, 410] on div "Pix" at bounding box center [514, 402] width 132 height 110
type input "R$ 0,00"
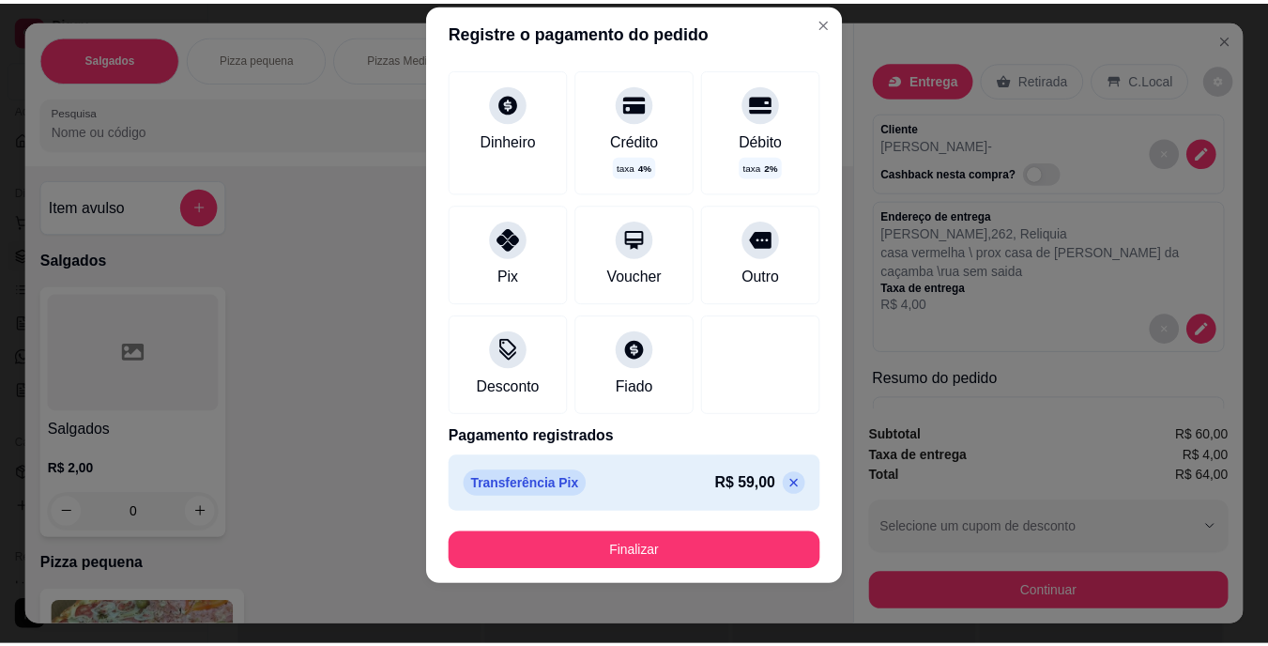
scroll to position [106, 0]
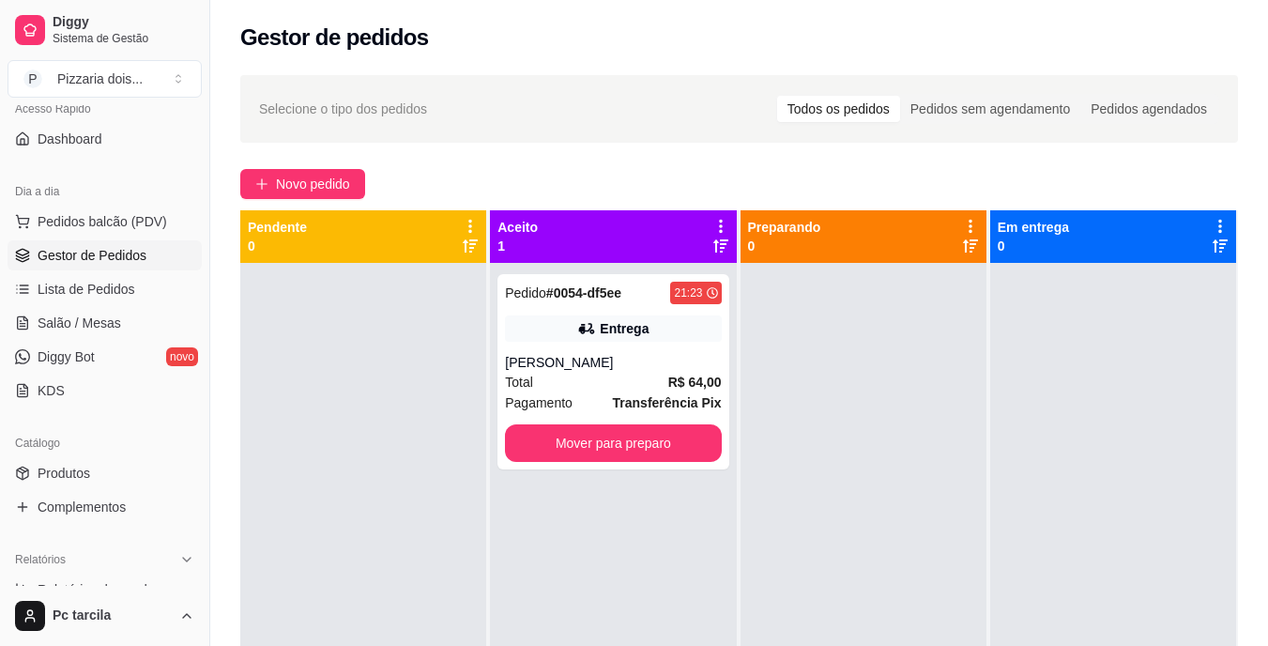
click at [992, 420] on div at bounding box center [1113, 586] width 246 height 646
click at [643, 438] on button "Mover para preparo" at bounding box center [613, 443] width 216 height 38
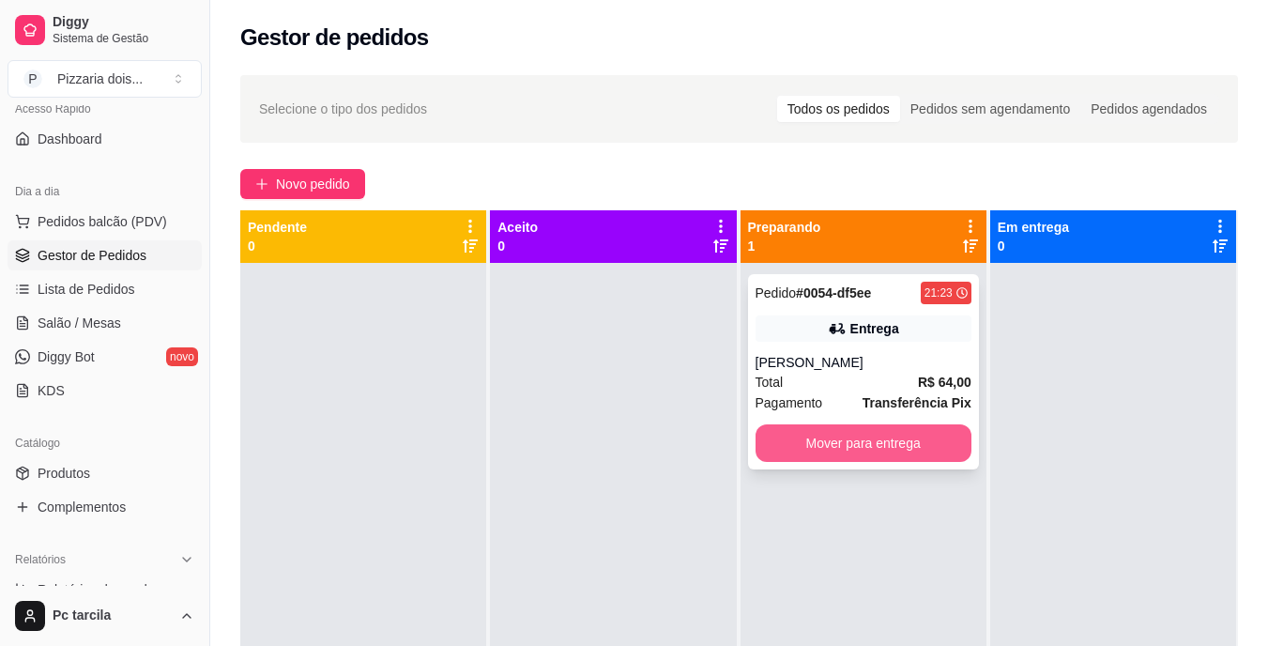
click at [877, 445] on button "Mover para entrega" at bounding box center [864, 443] width 216 height 38
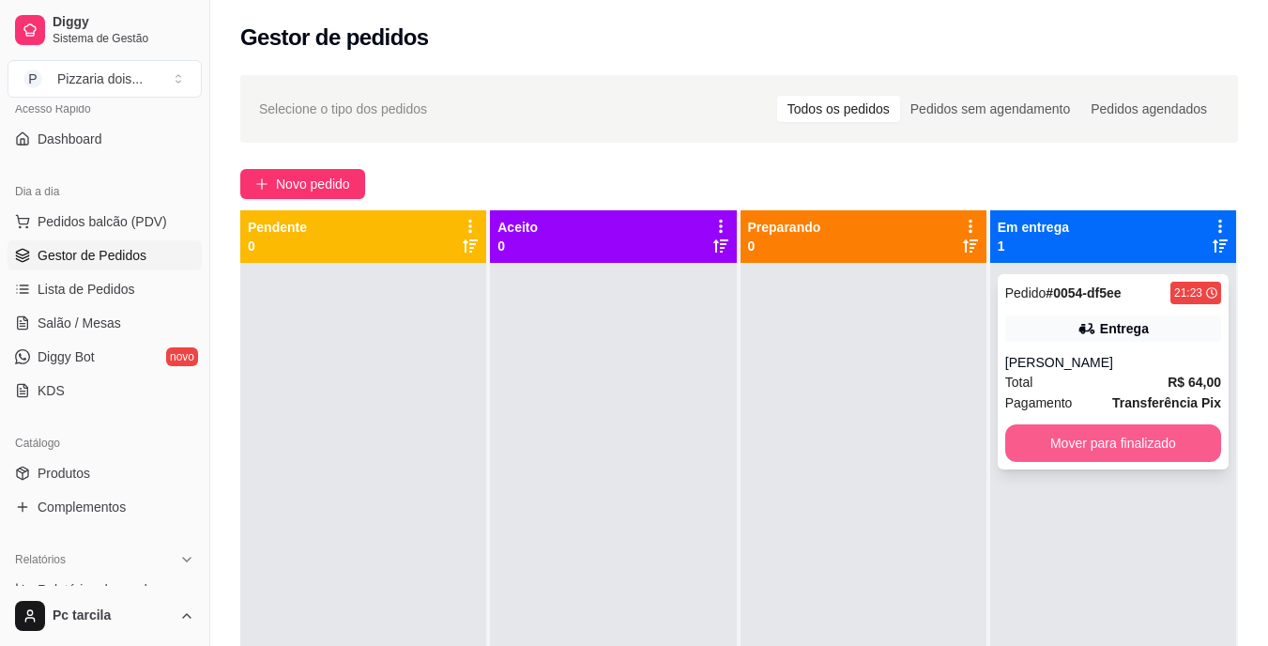
click at [1136, 435] on button "Mover para finalizado" at bounding box center [1114, 443] width 216 height 38
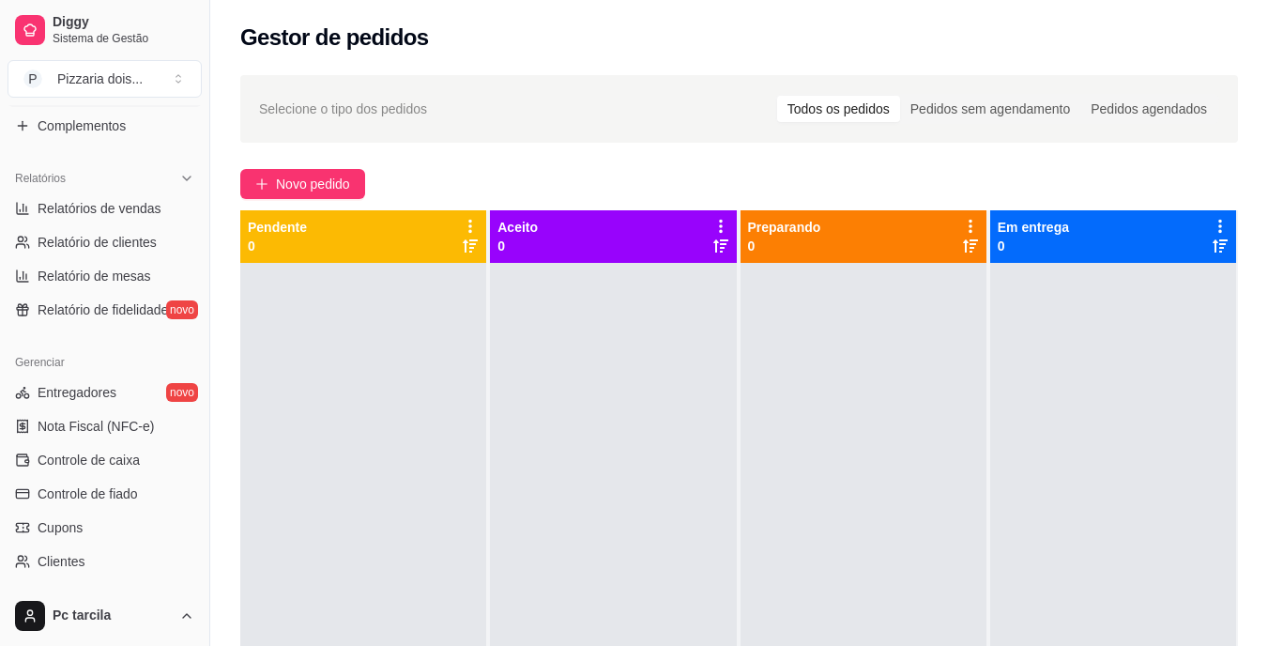
scroll to position [705, 0]
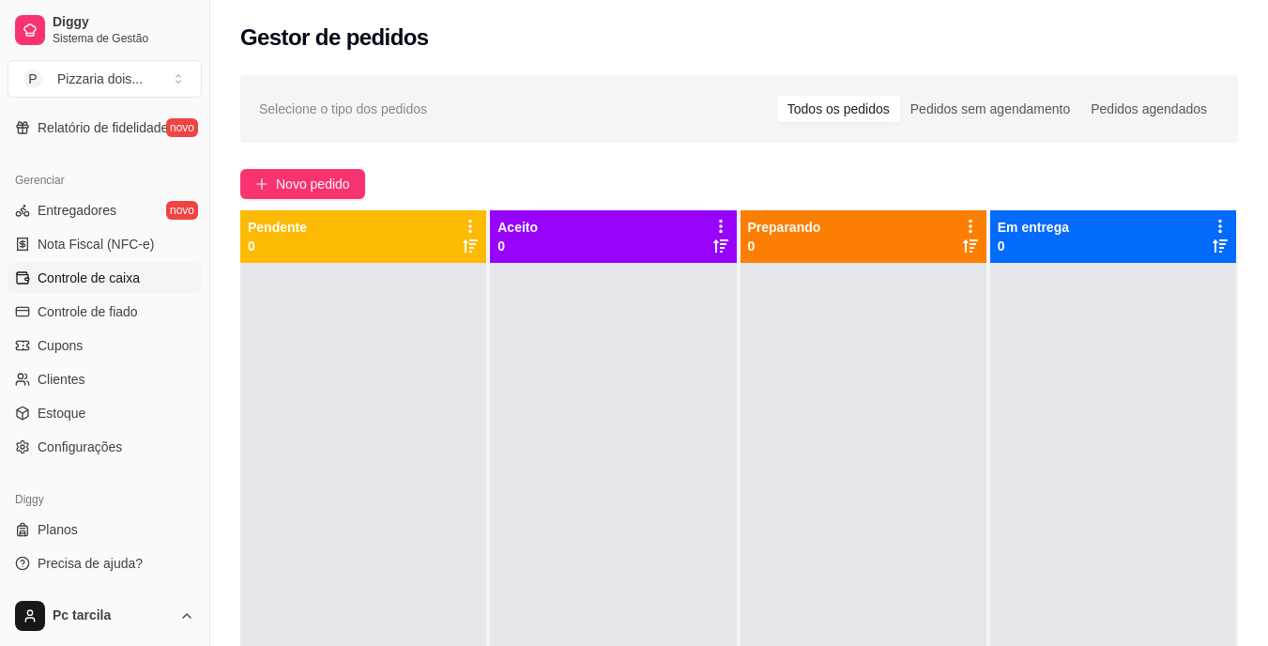
click at [94, 284] on span "Controle de caixa" at bounding box center [89, 278] width 102 height 19
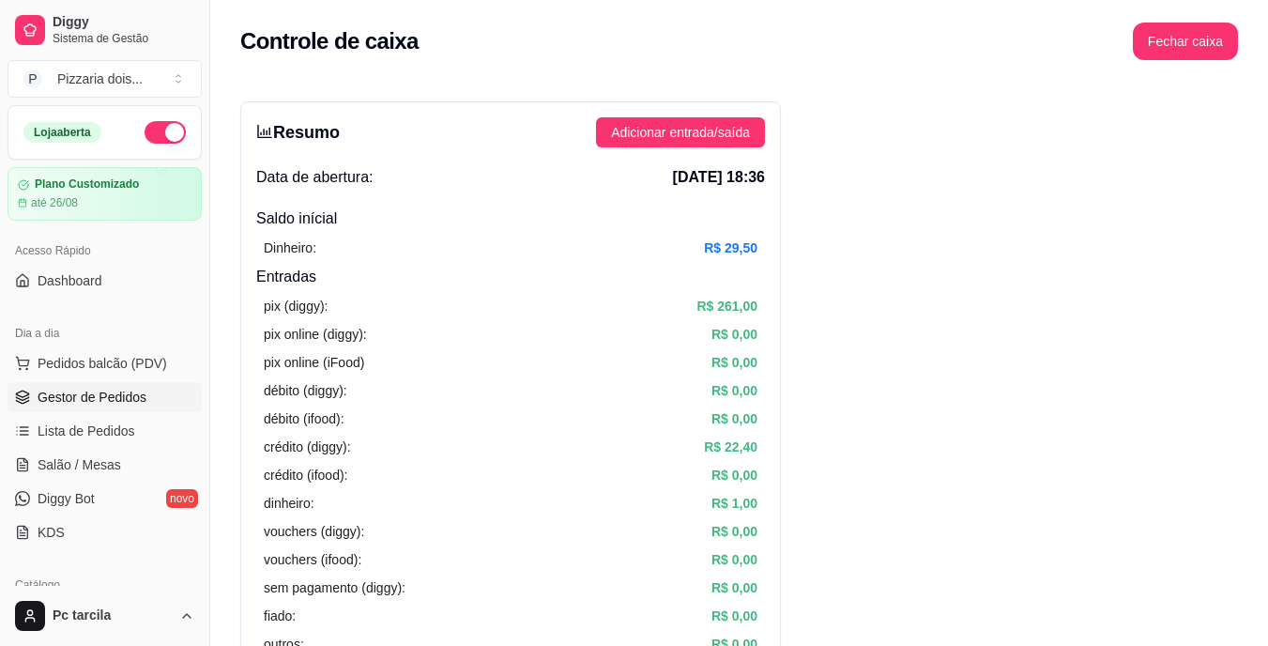
click at [101, 406] on span "Gestor de Pedidos" at bounding box center [92, 397] width 109 height 19
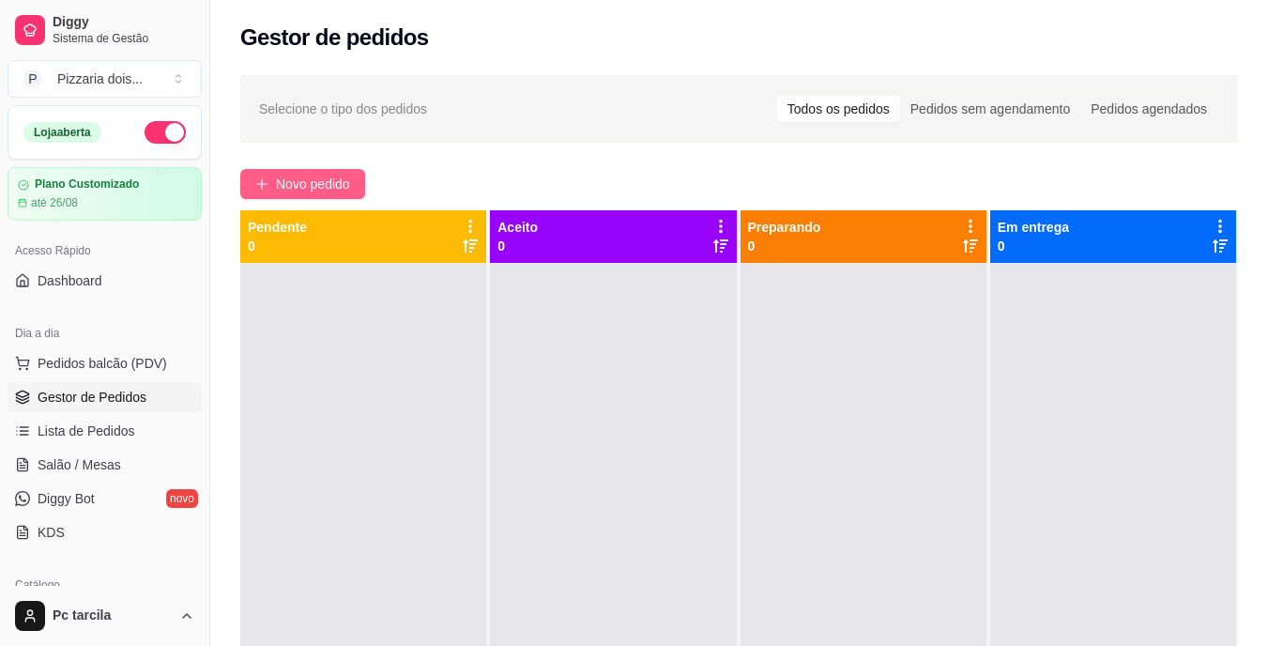
click at [283, 178] on span "Novo pedido" at bounding box center [313, 184] width 74 height 21
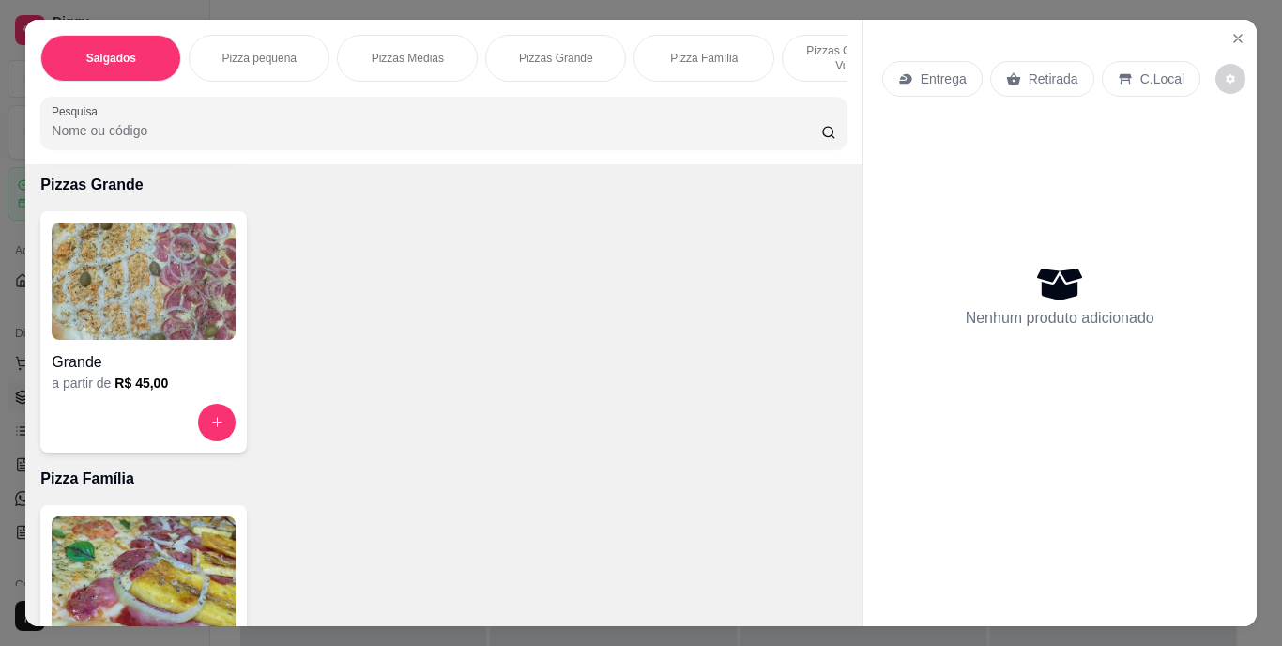
scroll to position [1127, 0]
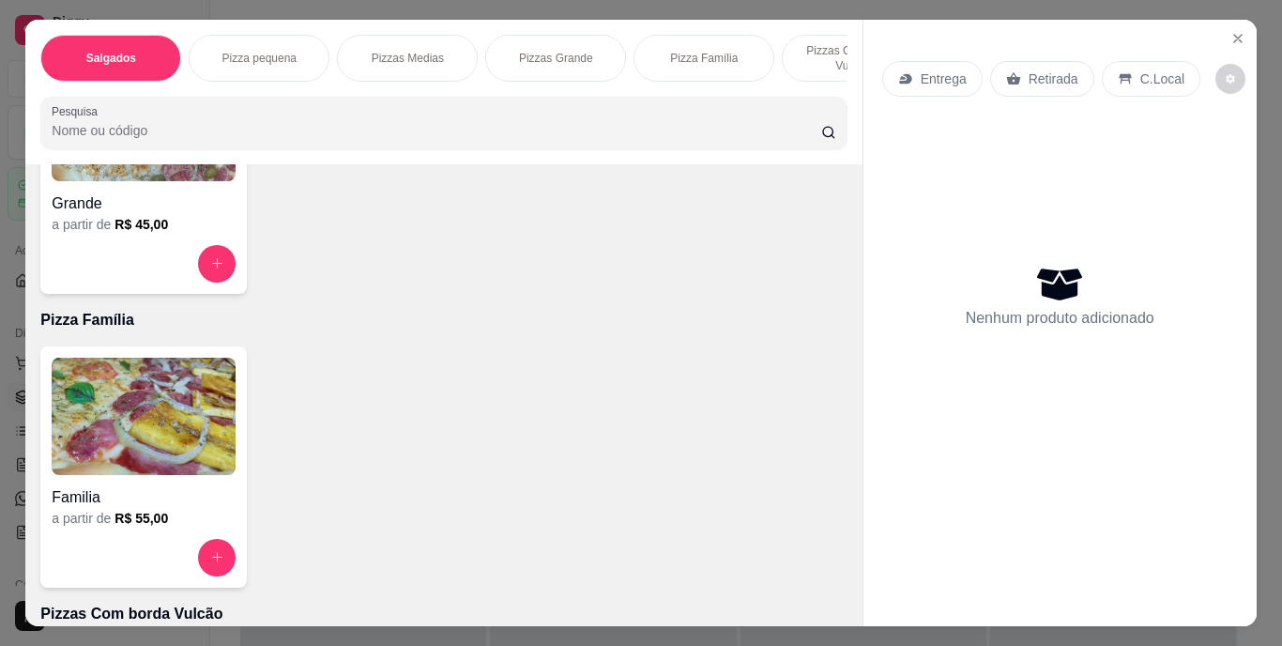
click at [186, 424] on img at bounding box center [144, 416] width 184 height 117
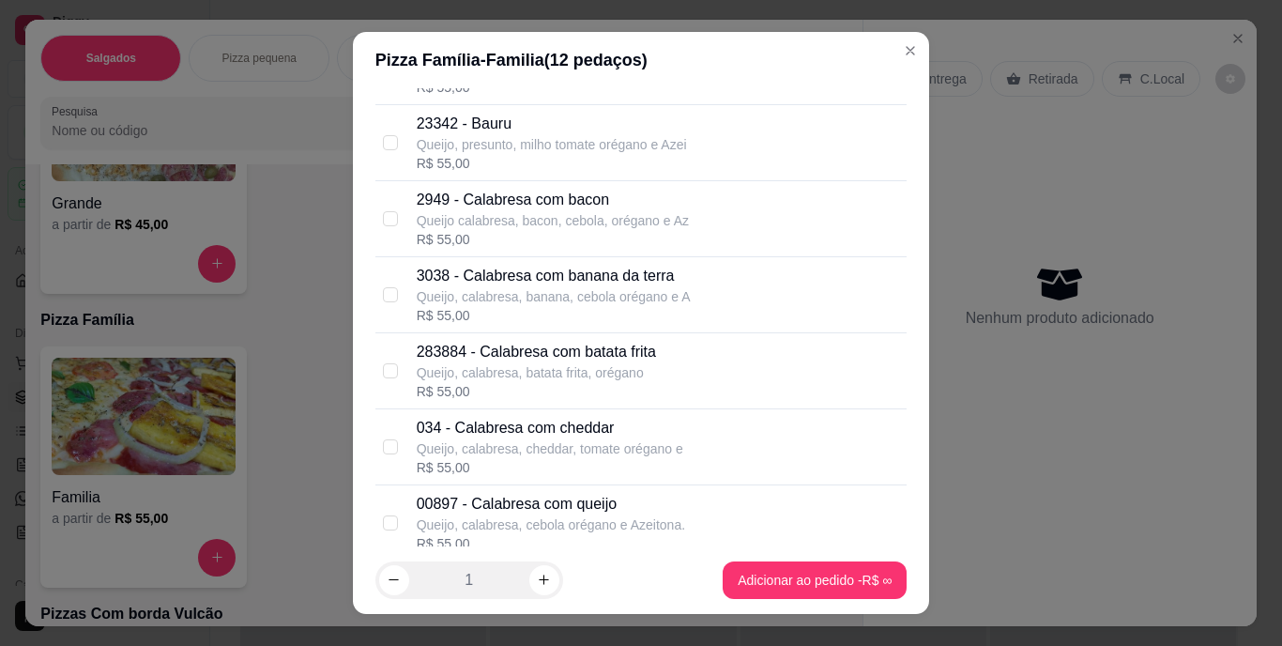
scroll to position [657, 0]
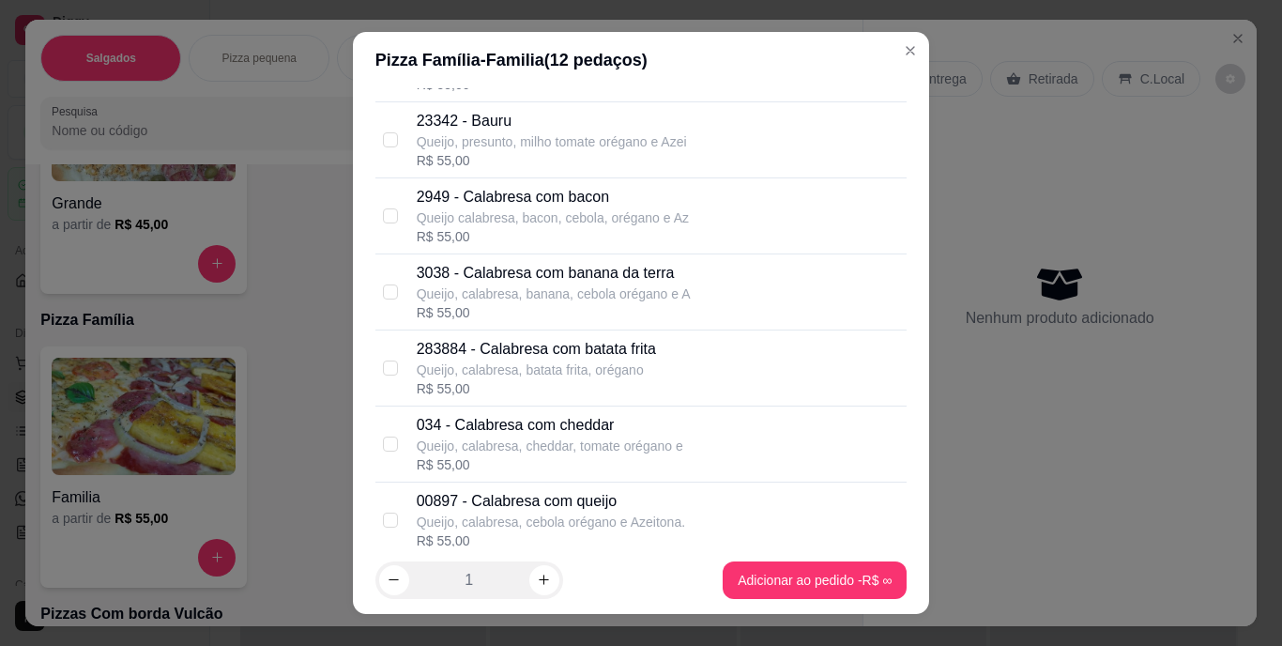
click at [524, 504] on p "00897 - Calabresa com queijo" at bounding box center [551, 501] width 269 height 23
checkbox input "true"
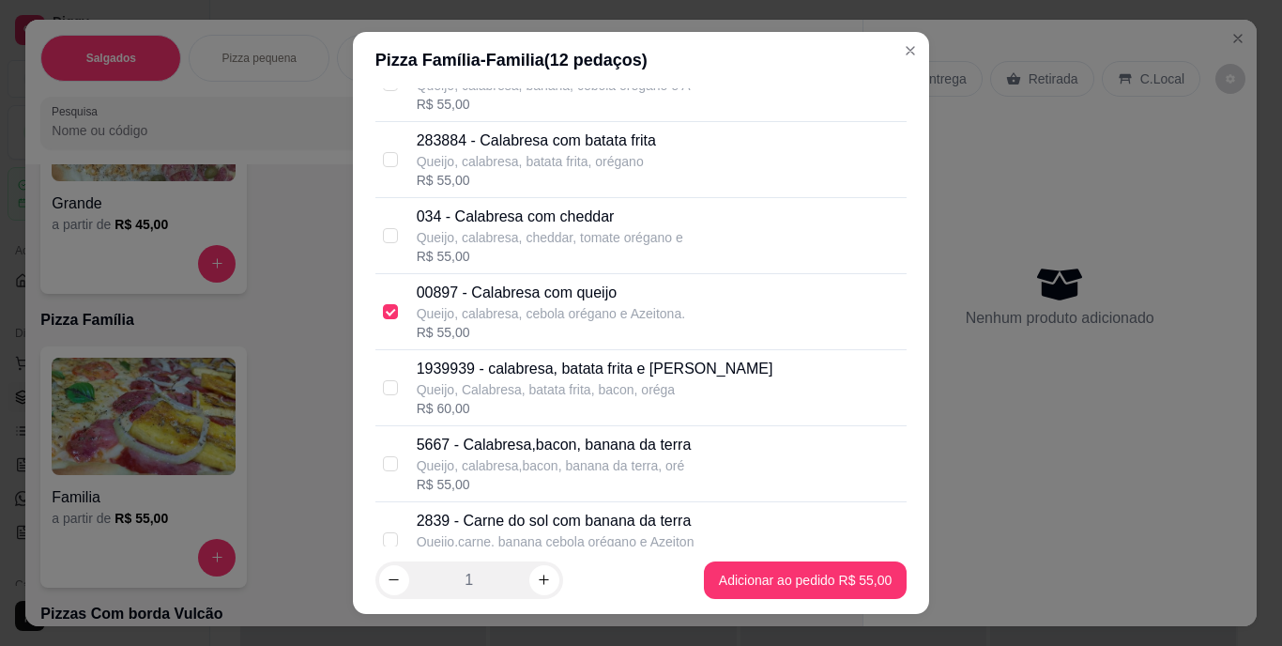
scroll to position [939, 0]
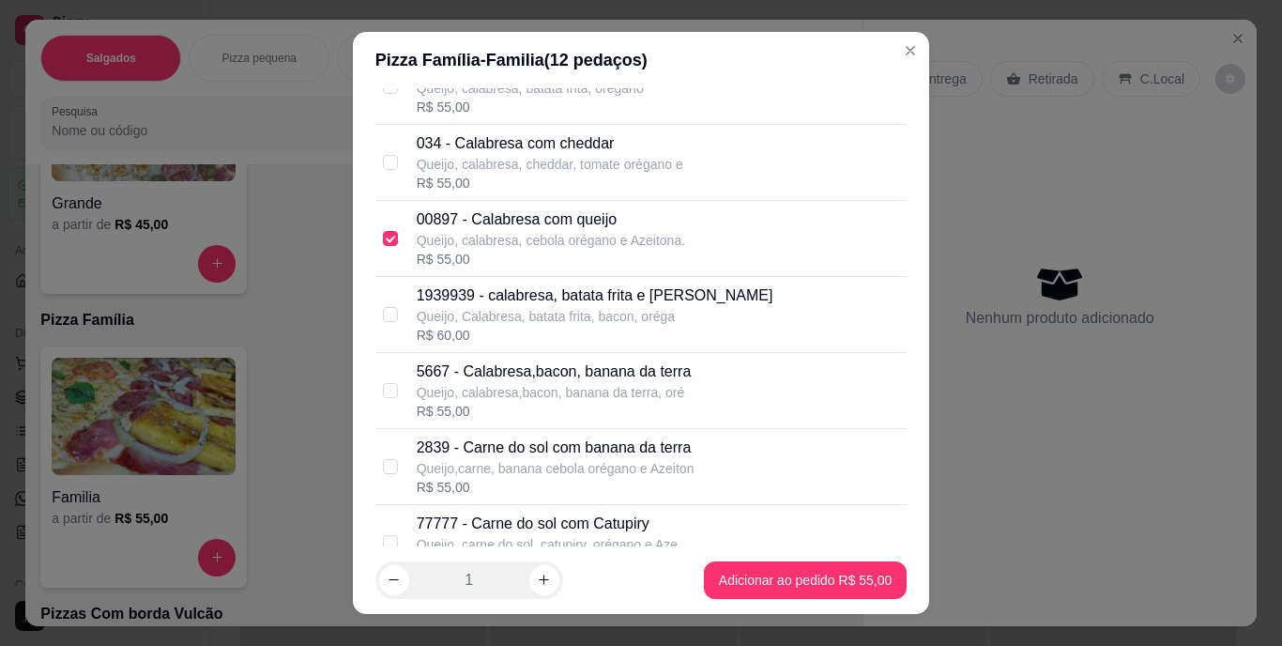
click at [522, 455] on p "2839 - Carne do sol com banana da terra" at bounding box center [556, 448] width 278 height 23
checkbox input "true"
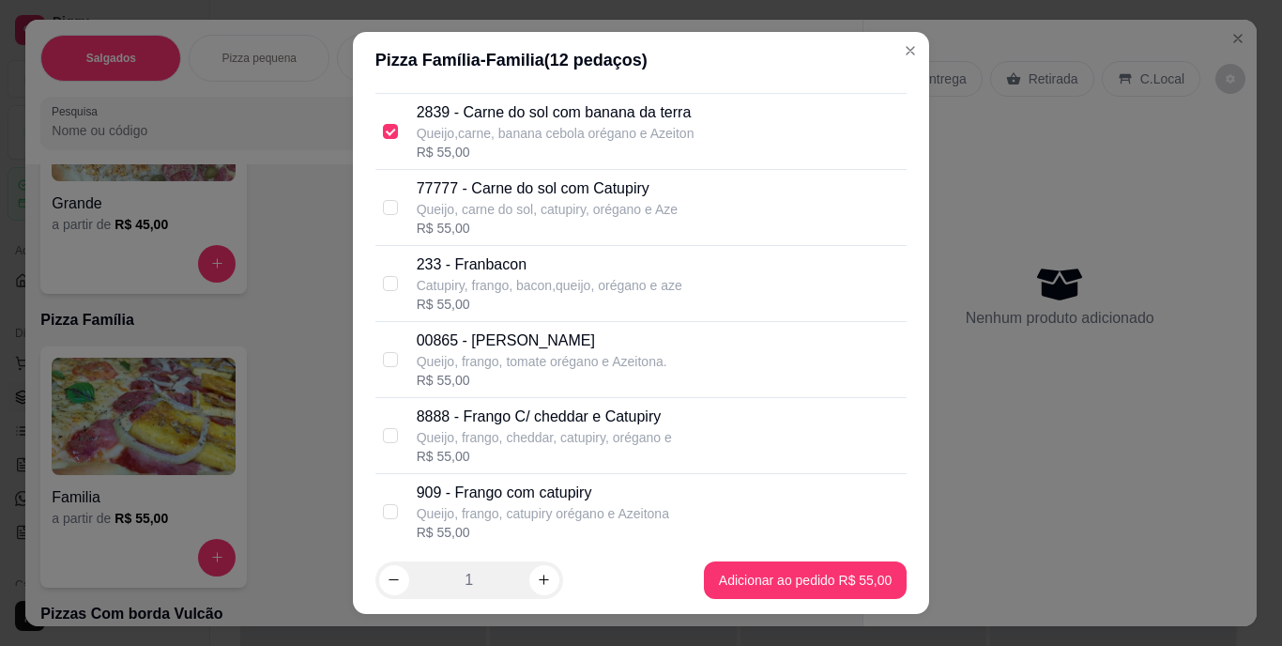
scroll to position [1314, 0]
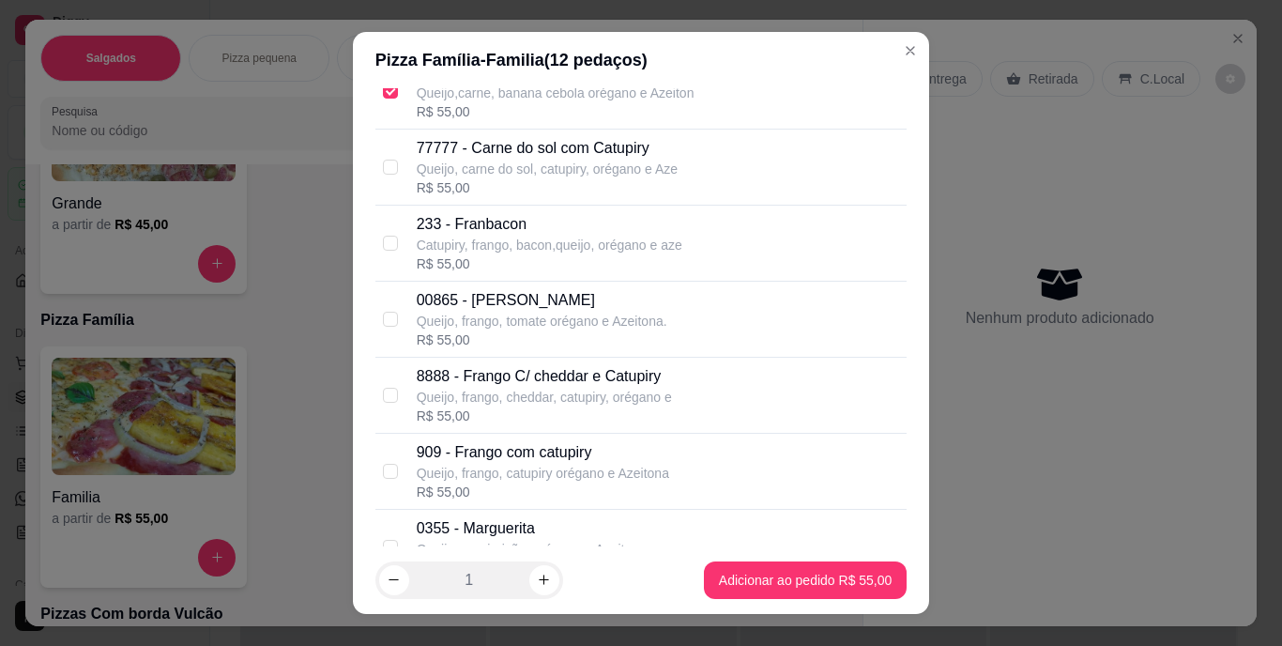
click at [514, 456] on p "909 - Frango com catupiry" at bounding box center [543, 452] width 253 height 23
checkbox input "true"
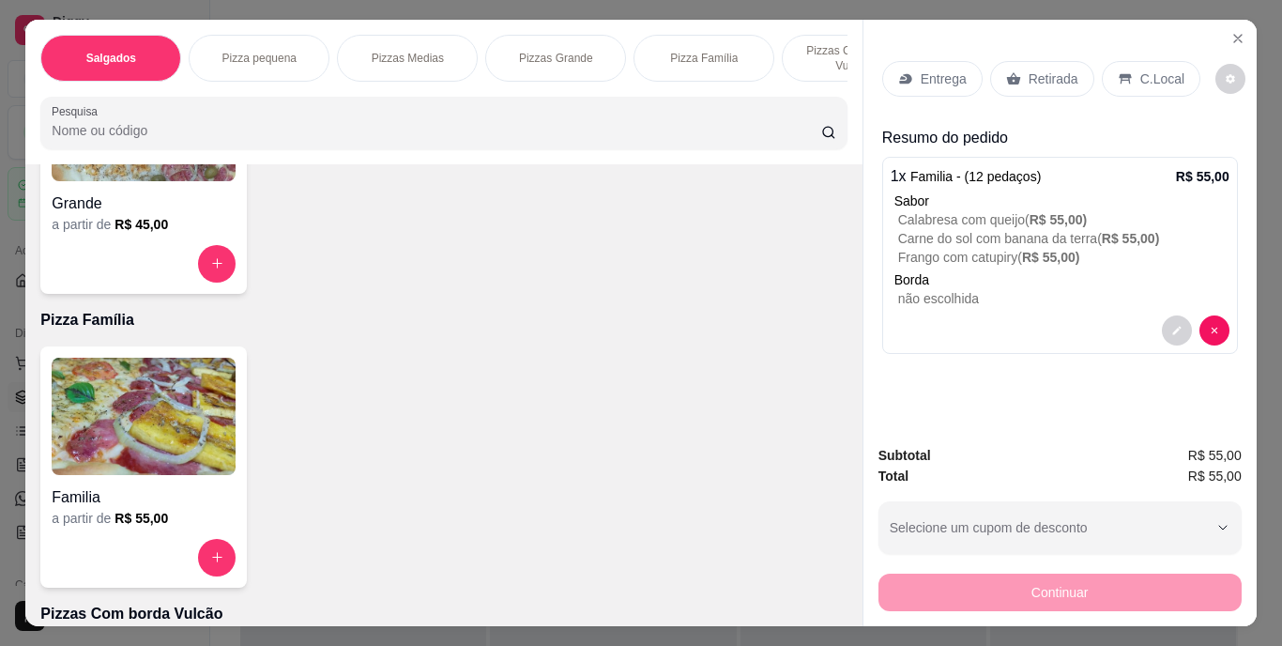
click at [1029, 69] on p "Retirada" at bounding box center [1054, 78] width 50 height 19
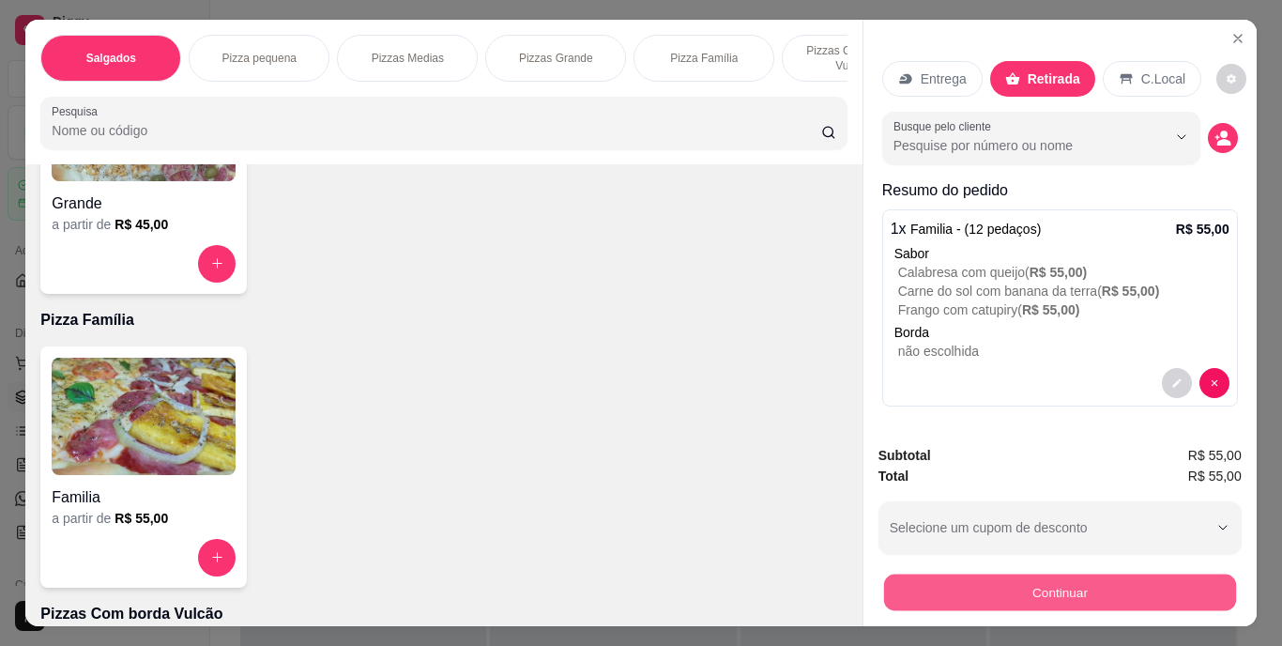
click at [1131, 585] on button "Continuar" at bounding box center [1059, 593] width 352 height 37
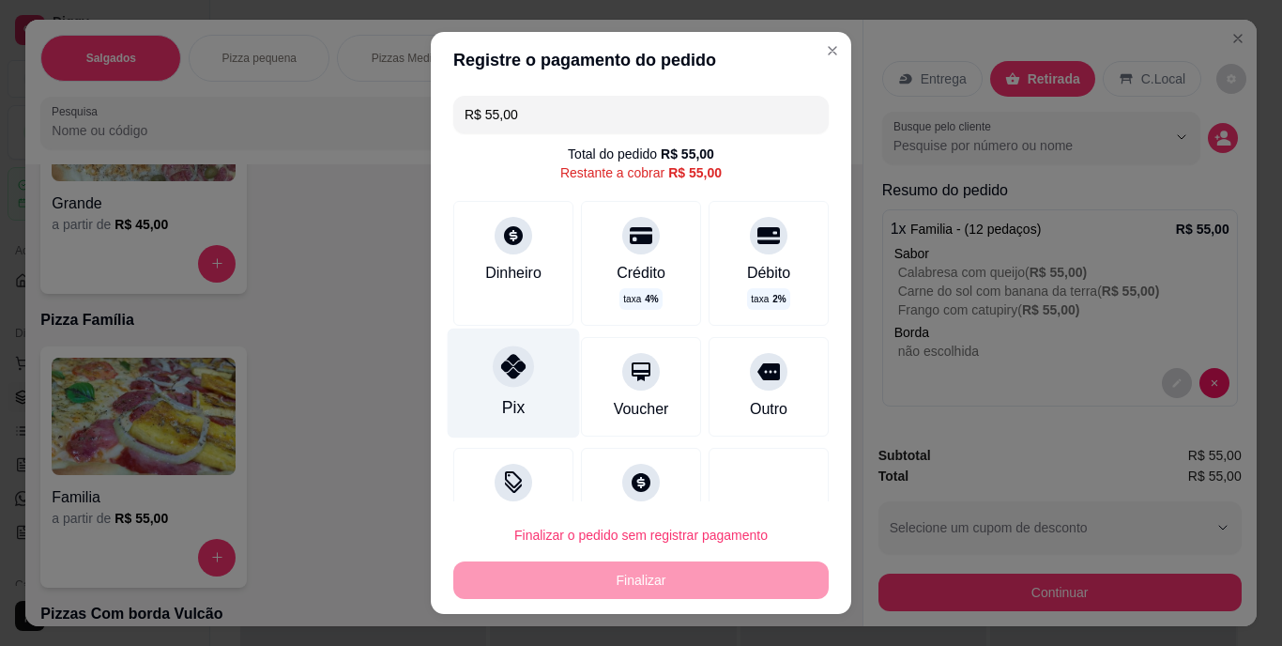
click at [505, 363] on icon at bounding box center [513, 367] width 24 height 24
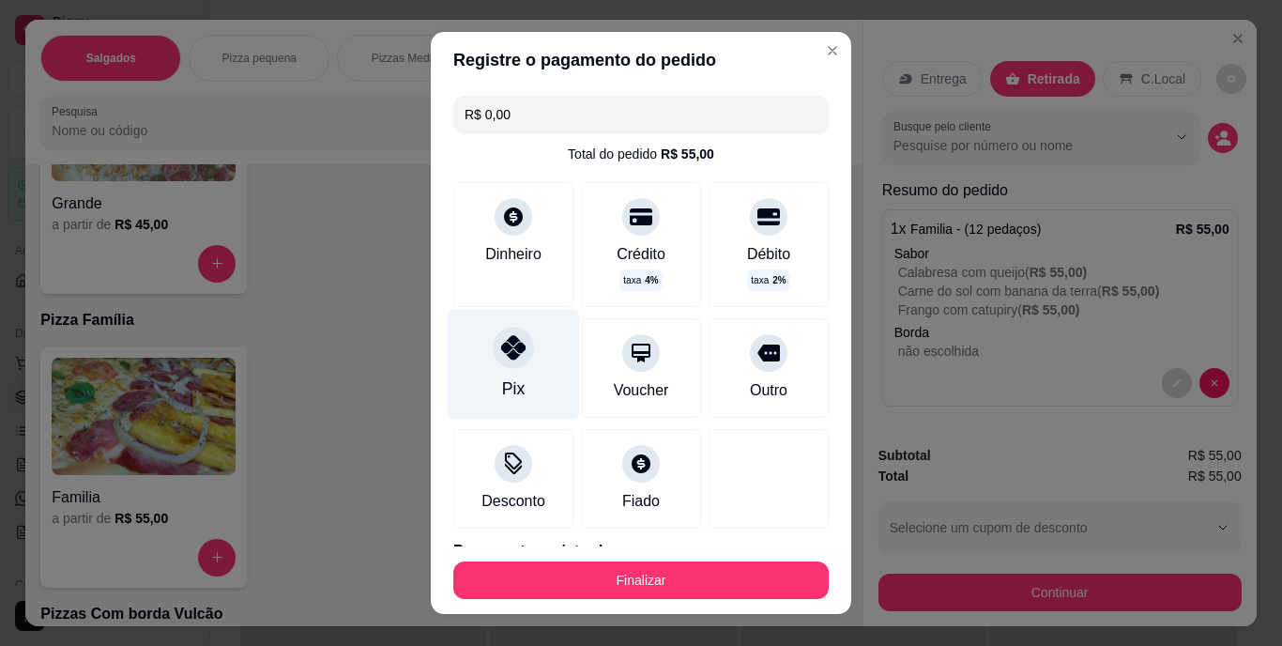
click at [503, 345] on icon at bounding box center [513, 348] width 24 height 24
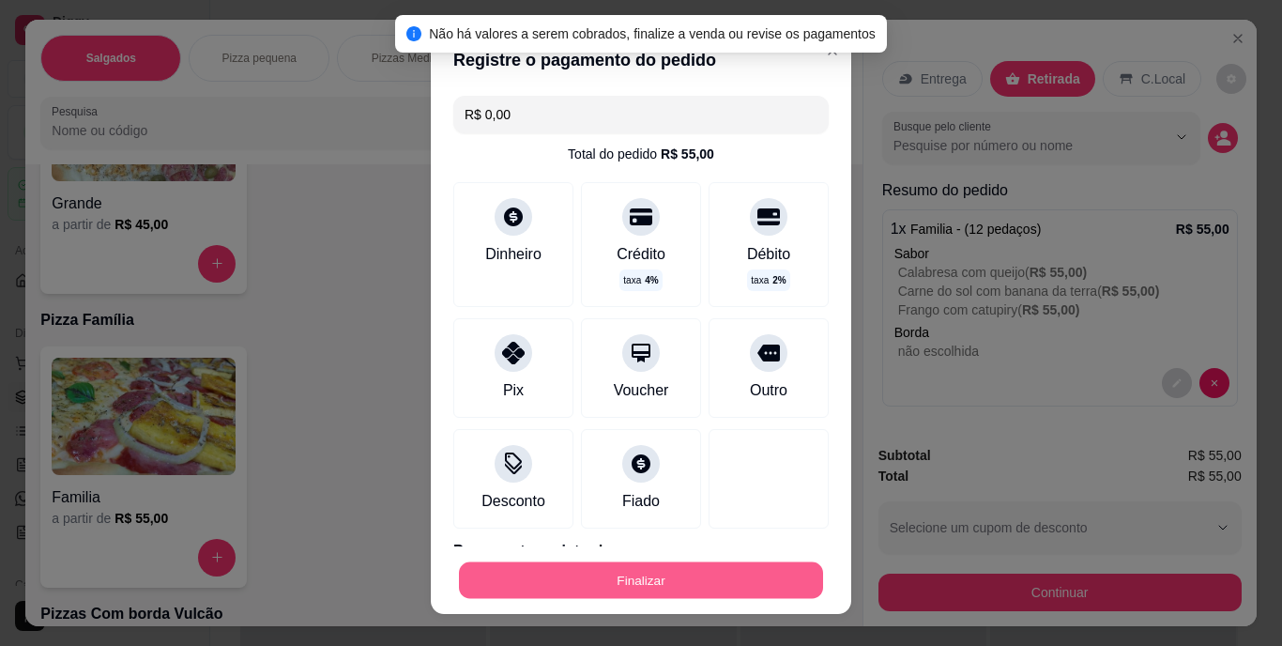
click at [637, 578] on button "Finalizar" at bounding box center [641, 579] width 364 height 37
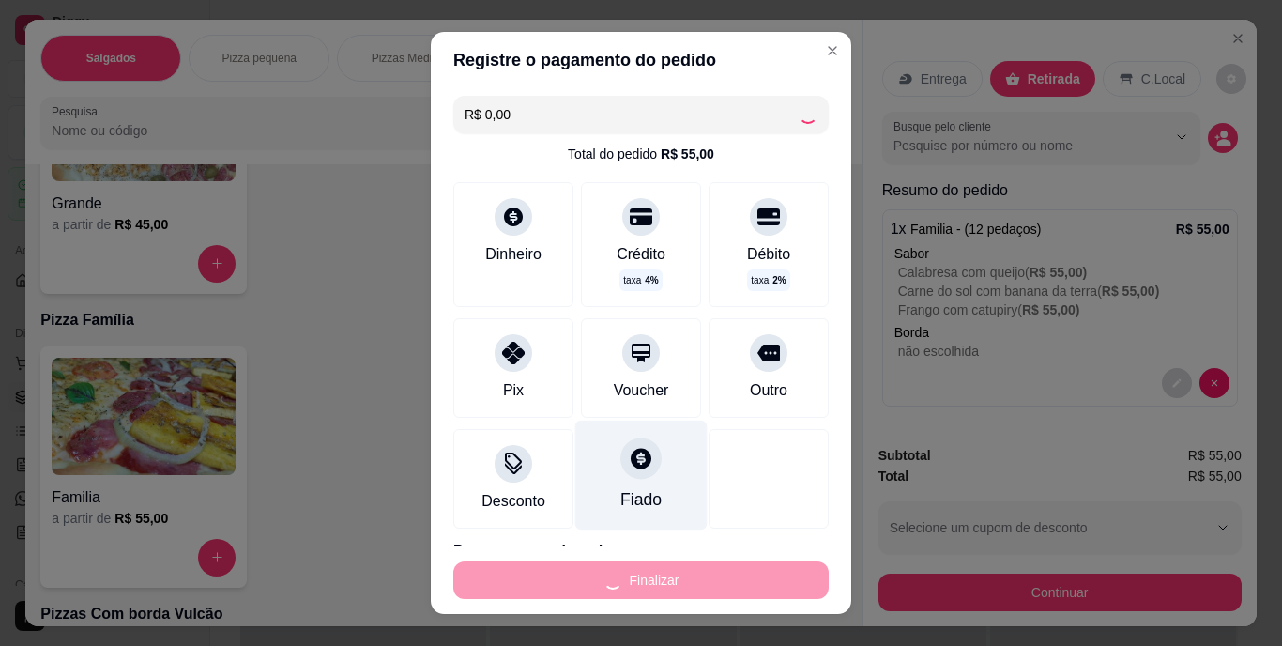
type input "-R$ 55,00"
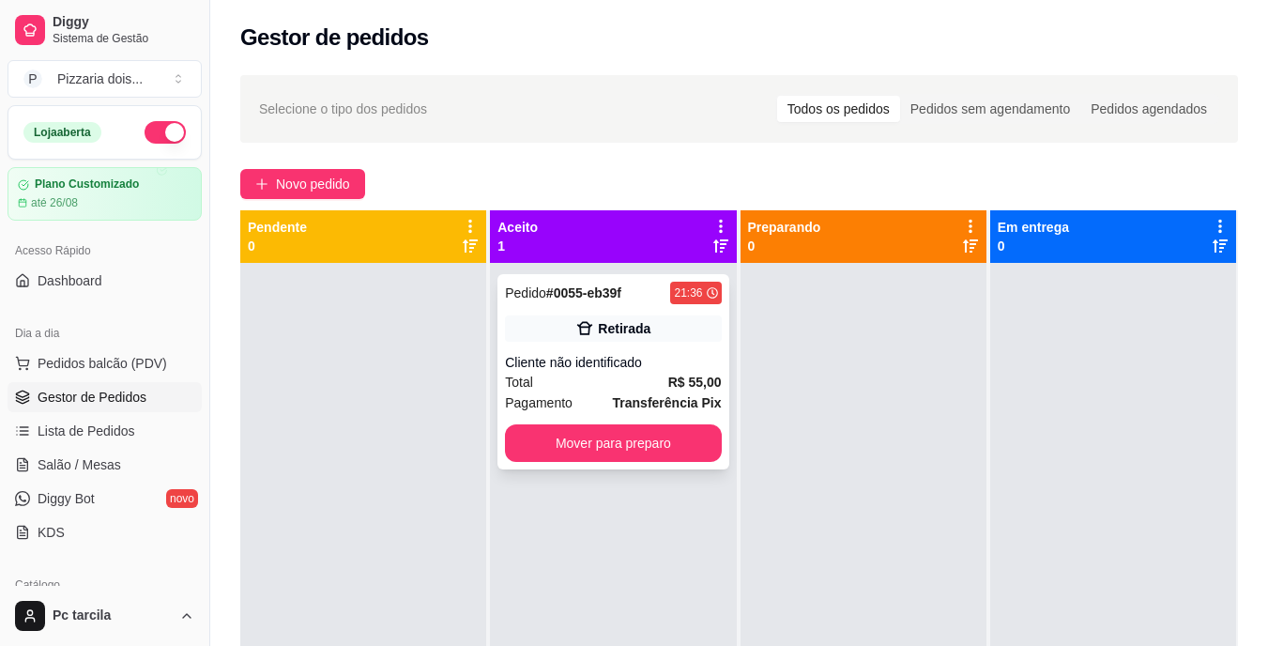
click at [671, 324] on div "Retirada" at bounding box center [613, 328] width 216 height 26
click at [652, 441] on button "Mover para preparo" at bounding box center [613, 443] width 209 height 37
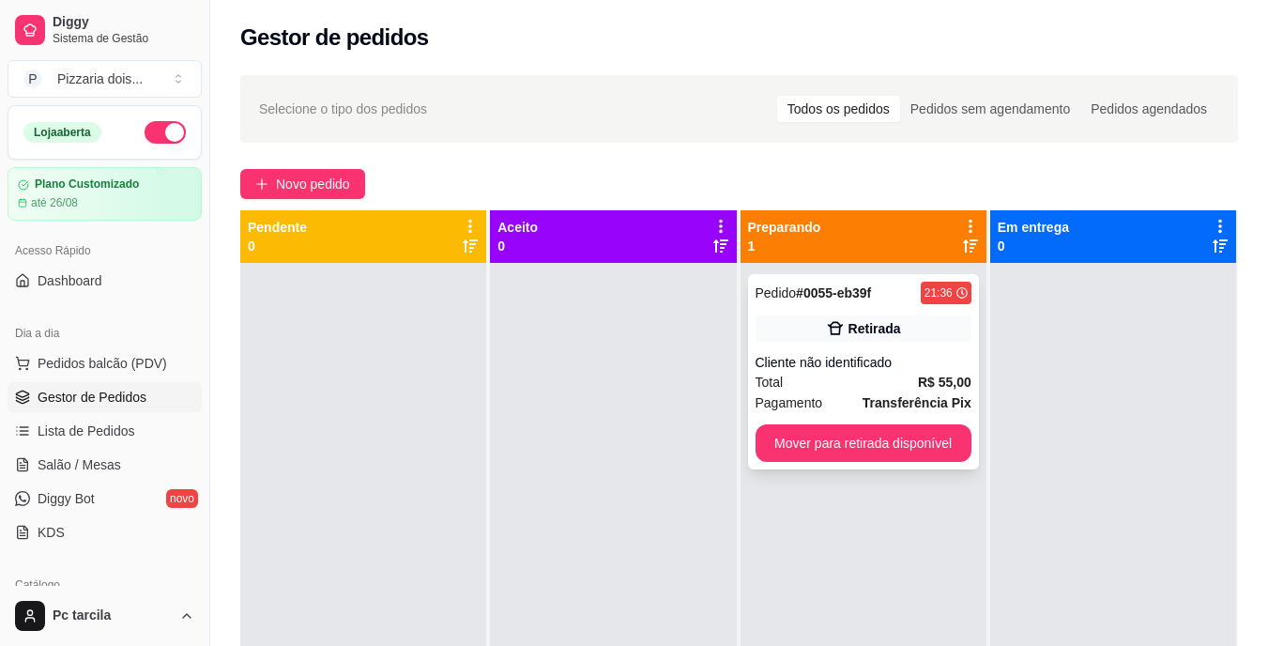
click at [950, 466] on div "Pedido # 0055-eb39f 21:36 Retirada Cliente não identificado Total R$ 55,00 Paga…" at bounding box center [863, 371] width 231 height 195
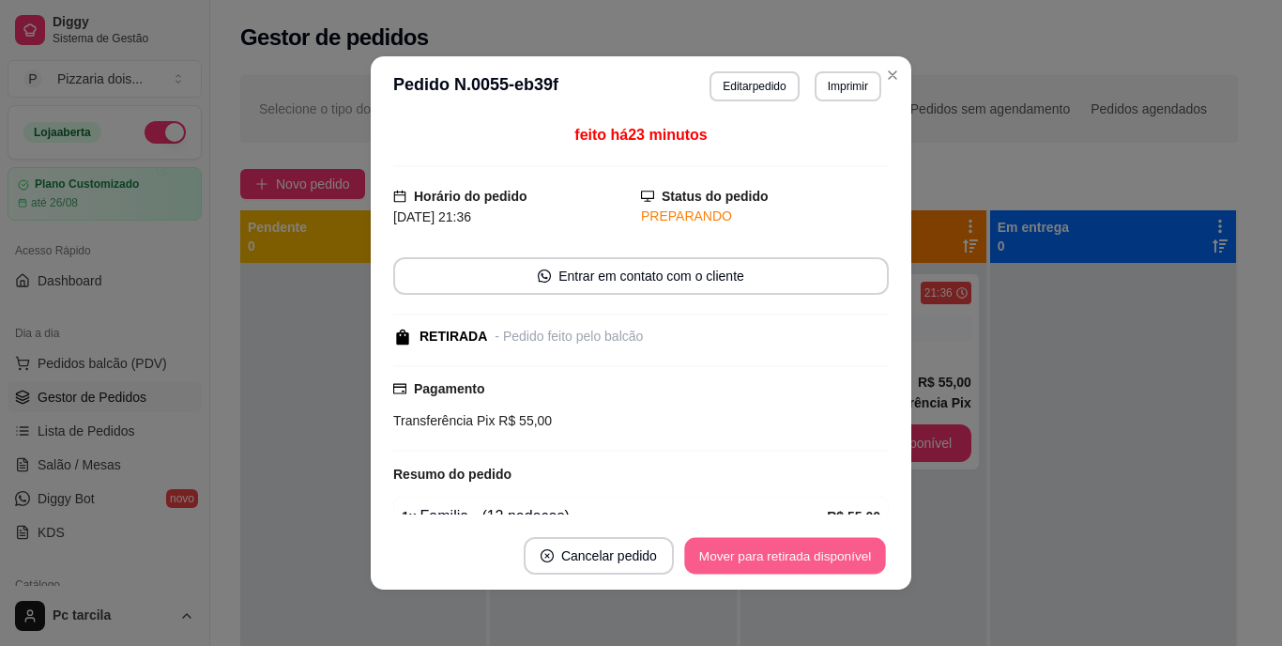
click at [835, 559] on button "Mover para retirada disponível" at bounding box center [784, 556] width 201 height 37
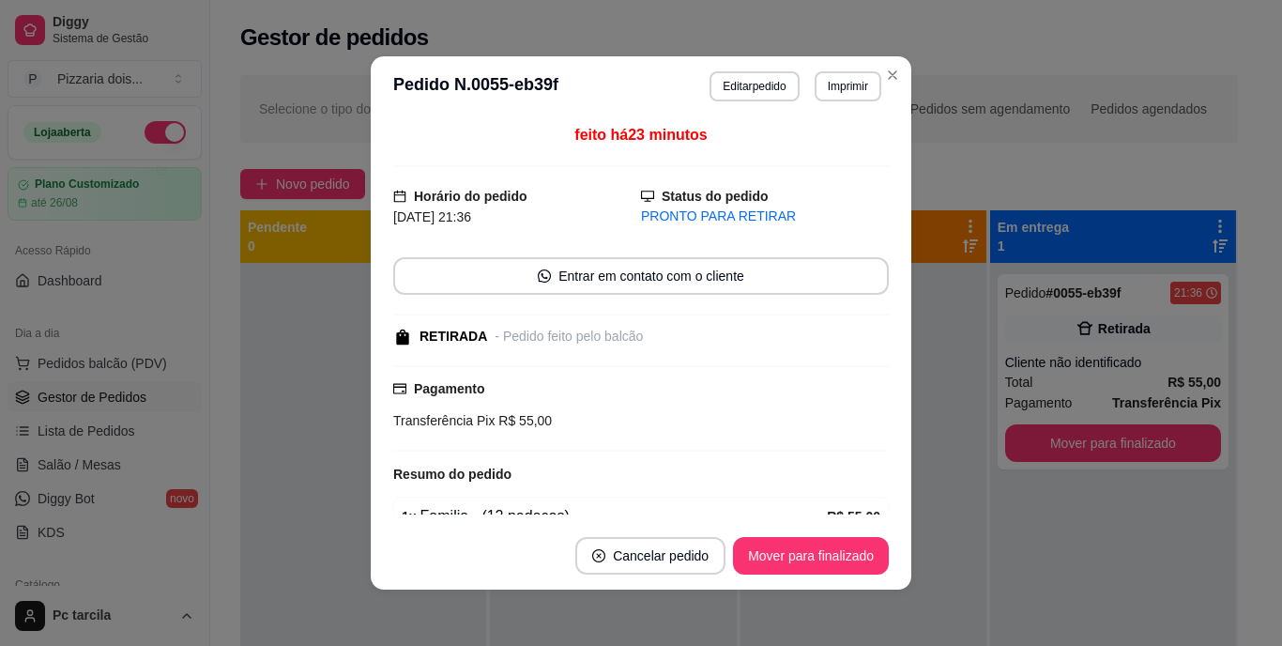
click at [741, 576] on footer "Cancelar pedido Mover para finalizado" at bounding box center [641, 556] width 541 height 68
click at [772, 555] on button "Mover para finalizado" at bounding box center [811, 556] width 156 height 38
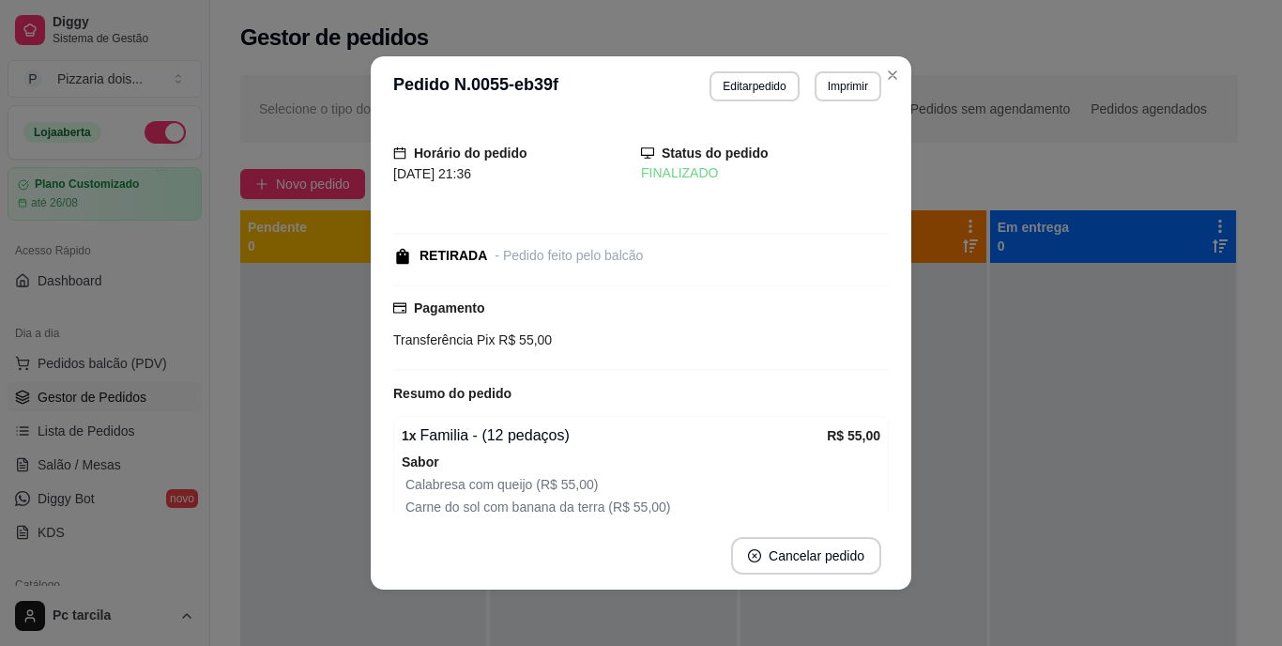
drag, startPoint x: 819, startPoint y: 424, endPoint x: 813, endPoint y: 408, distance: 16.9
click at [819, 422] on div "1 x Familia - (12 pedaços) R$ 55,00 Sabor Calabresa com queijo (R$ 55,00) Carne…" at bounding box center [641, 529] width 496 height 227
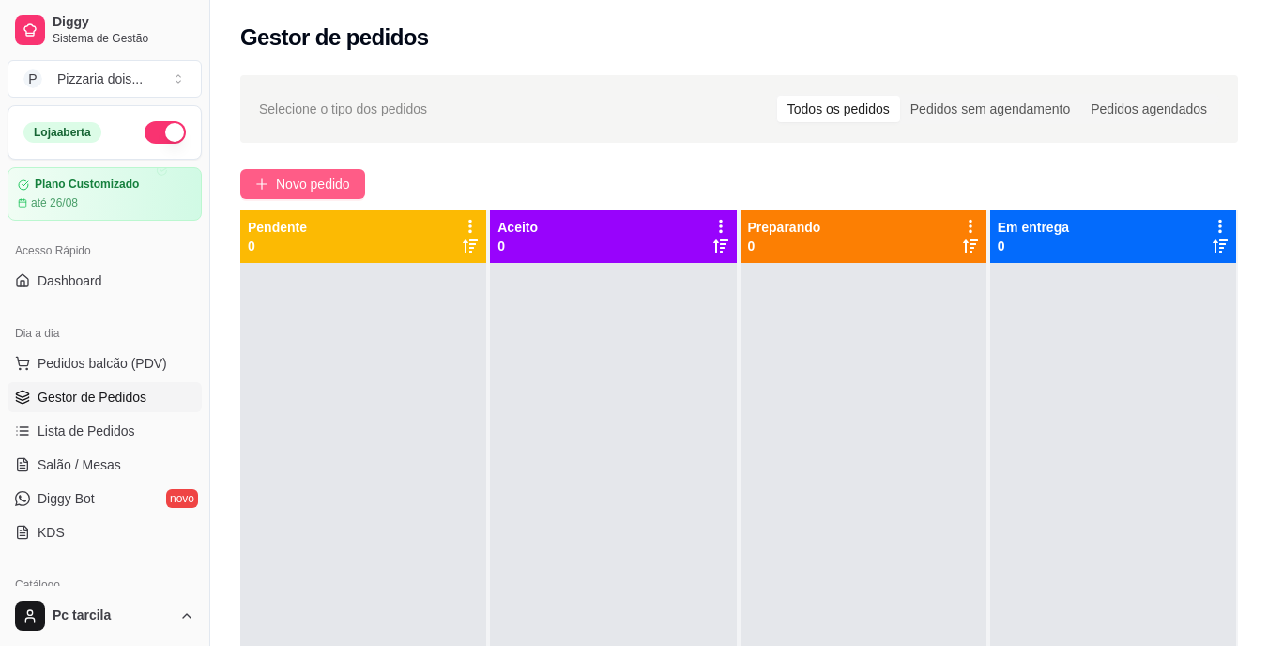
click at [326, 176] on span "Novo pedido" at bounding box center [313, 184] width 74 height 21
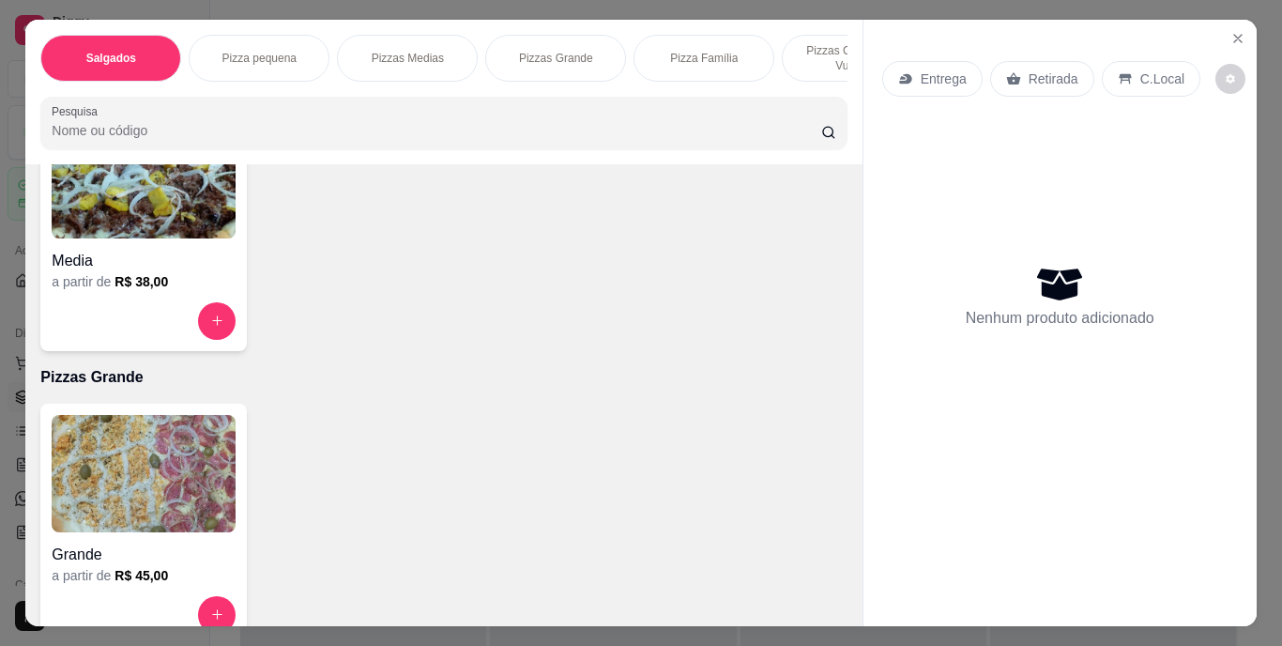
scroll to position [845, 0]
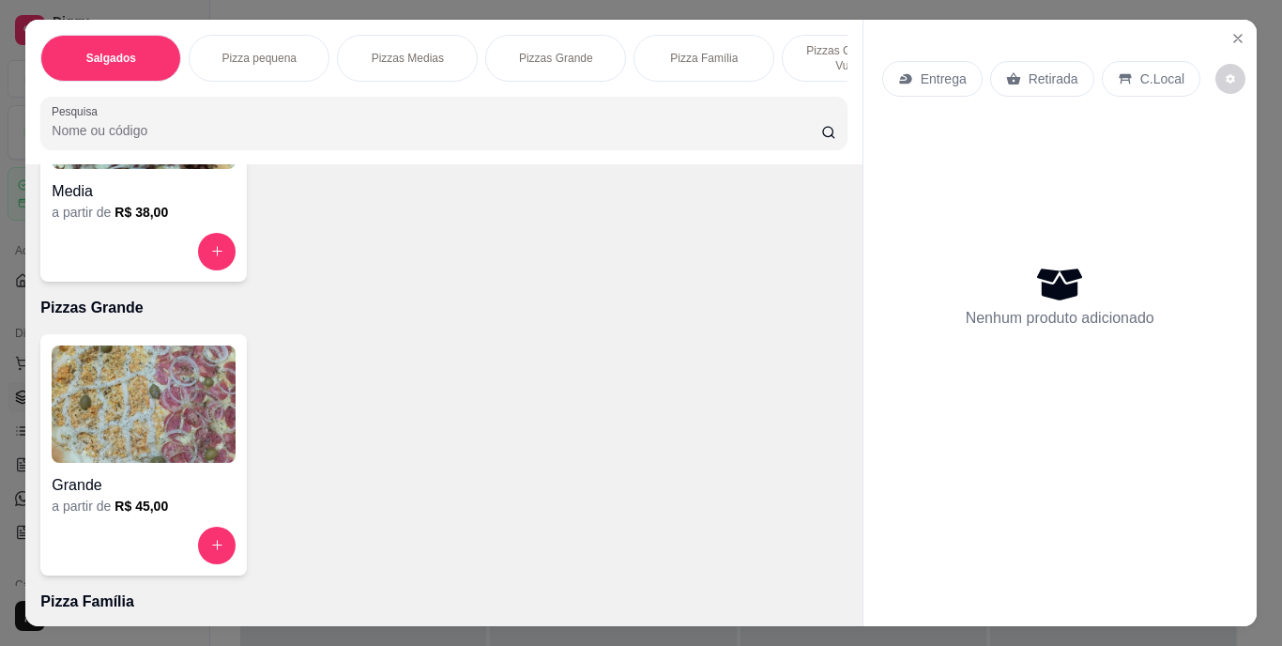
click at [110, 422] on img at bounding box center [144, 403] width 184 height 117
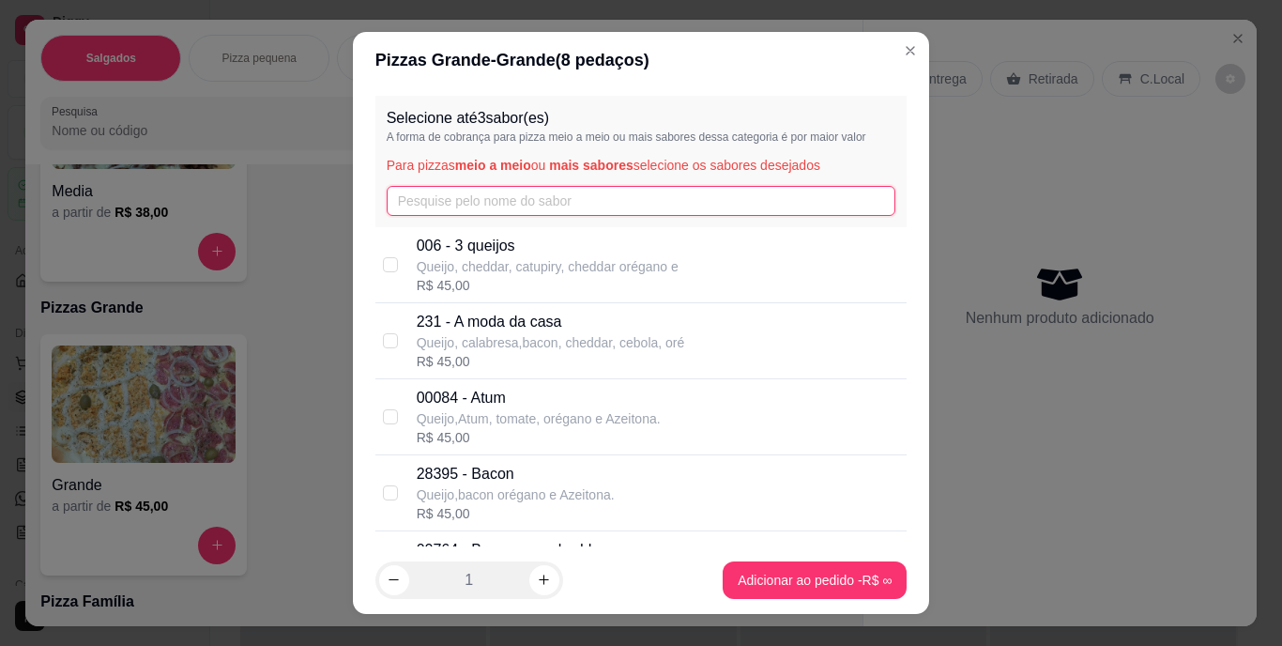
click at [436, 201] on input "text" at bounding box center [642, 201] width 510 height 30
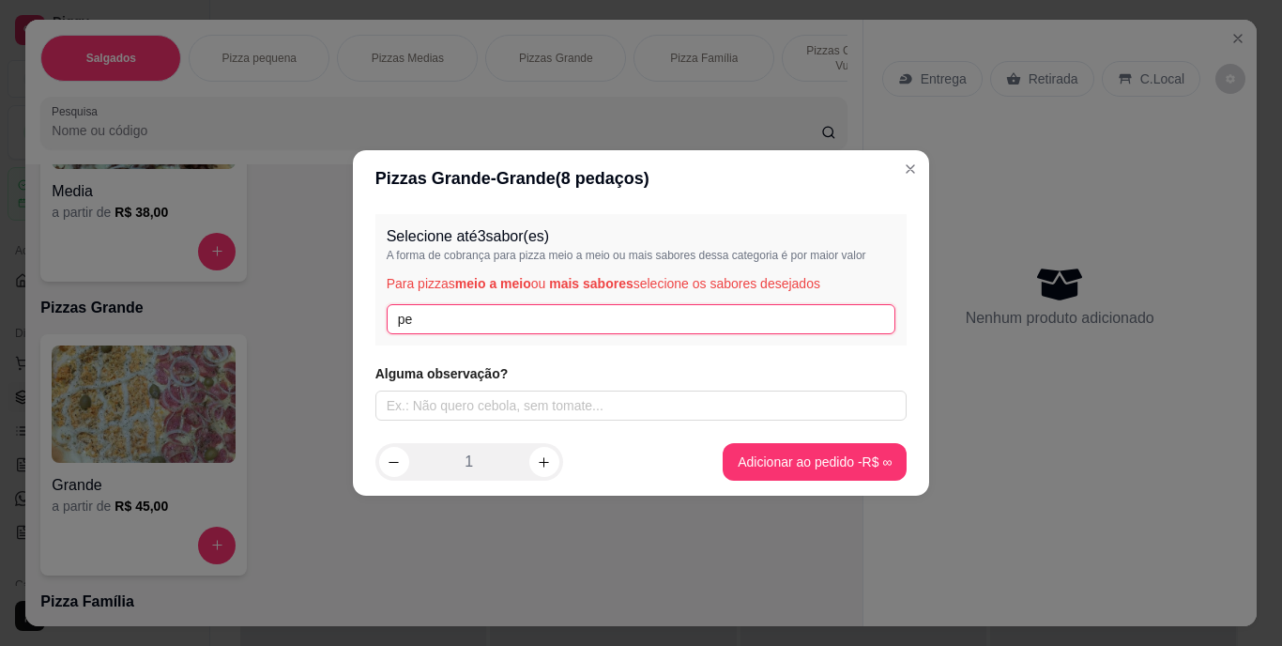
type input "p"
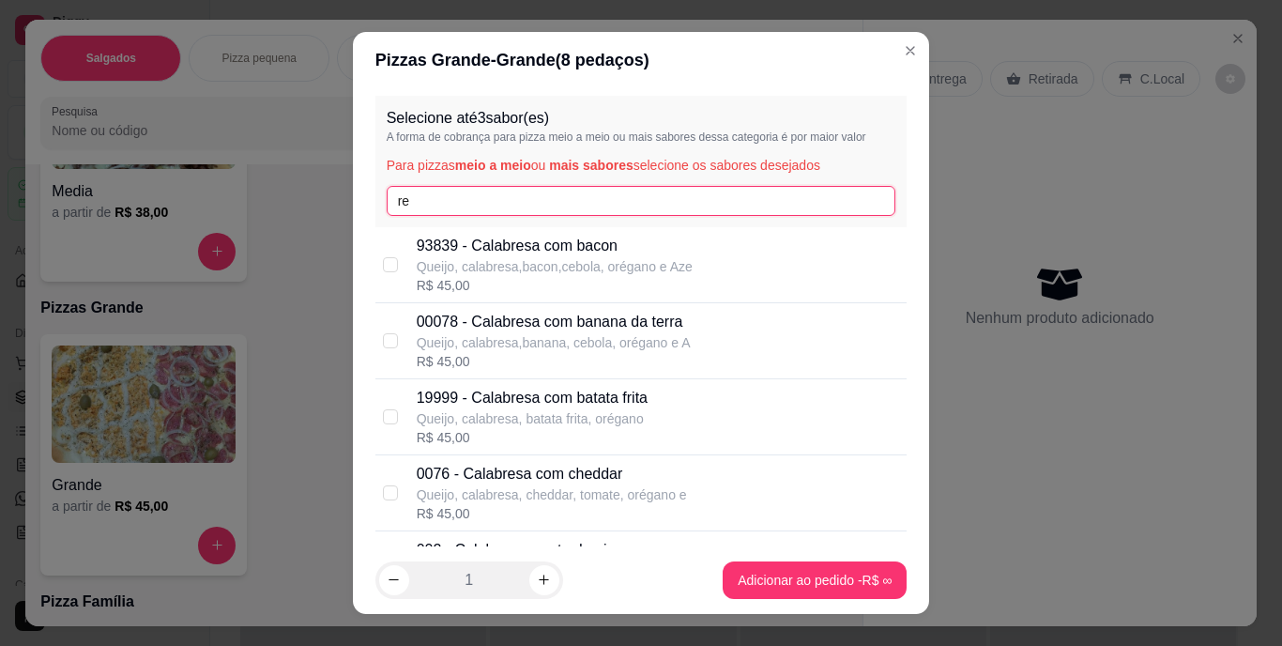
type input "r"
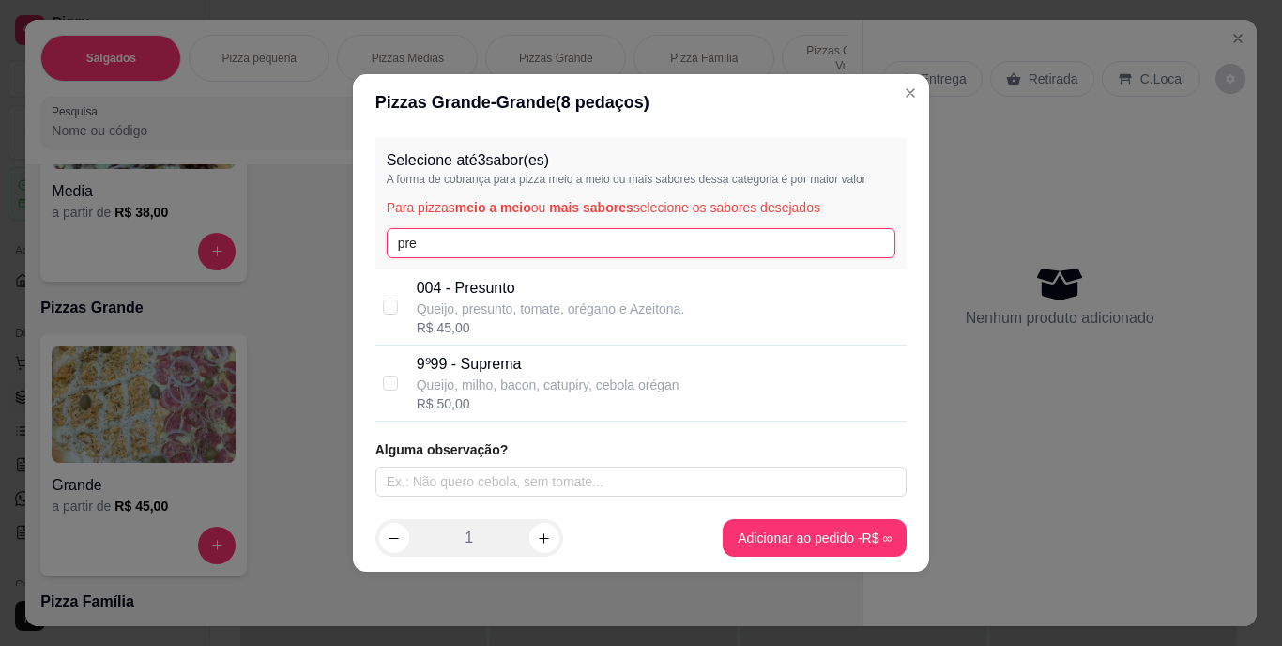
type input "pre"
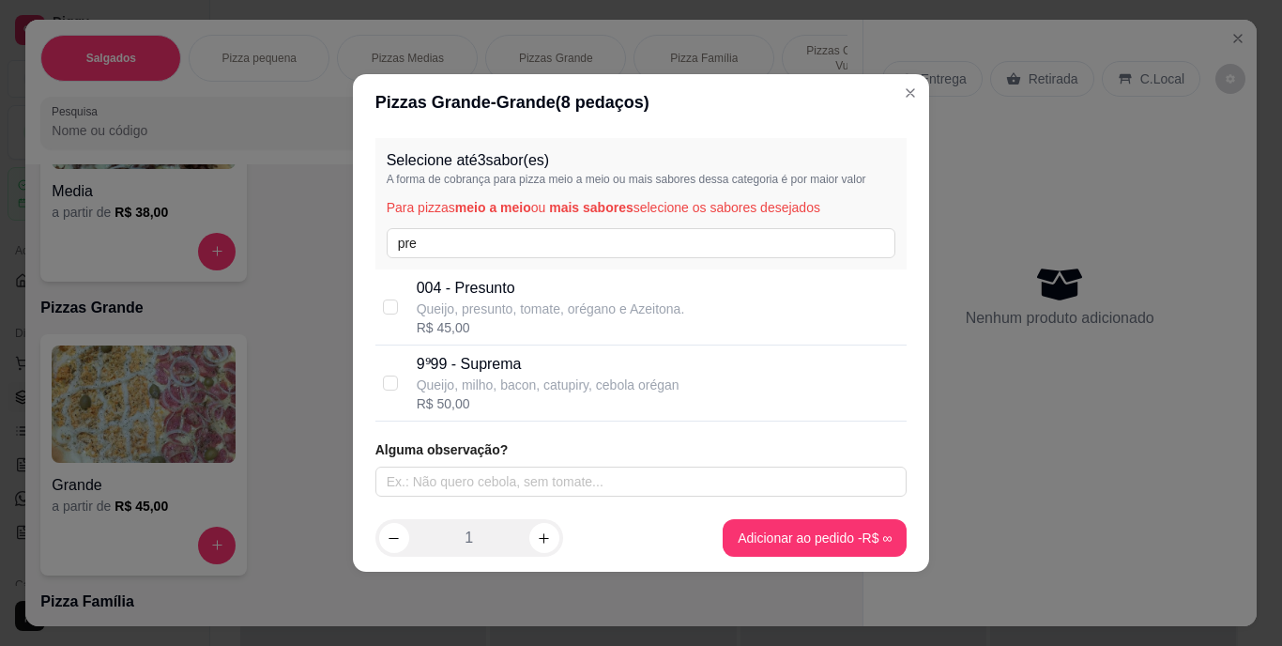
click at [516, 292] on p "004 - Presunto" at bounding box center [551, 288] width 269 height 23
checkbox input "true"
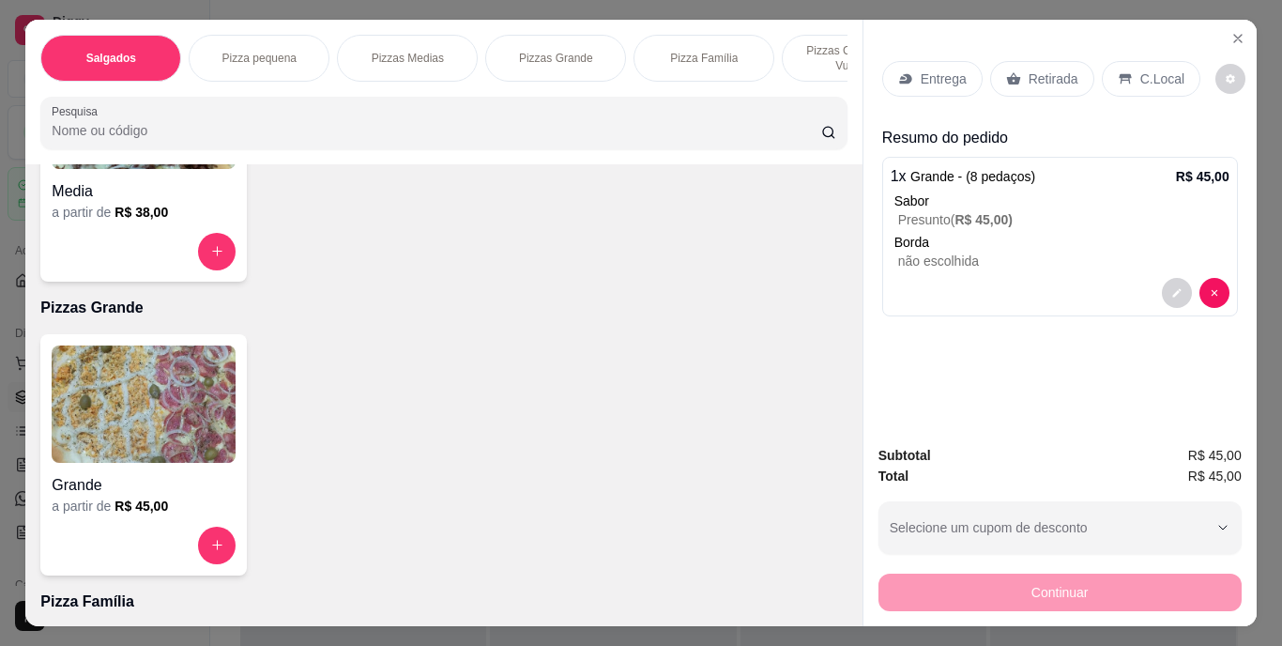
click at [1110, 221] on p "Presunto ( R$ 45,00 )" at bounding box center [1063, 219] width 331 height 19
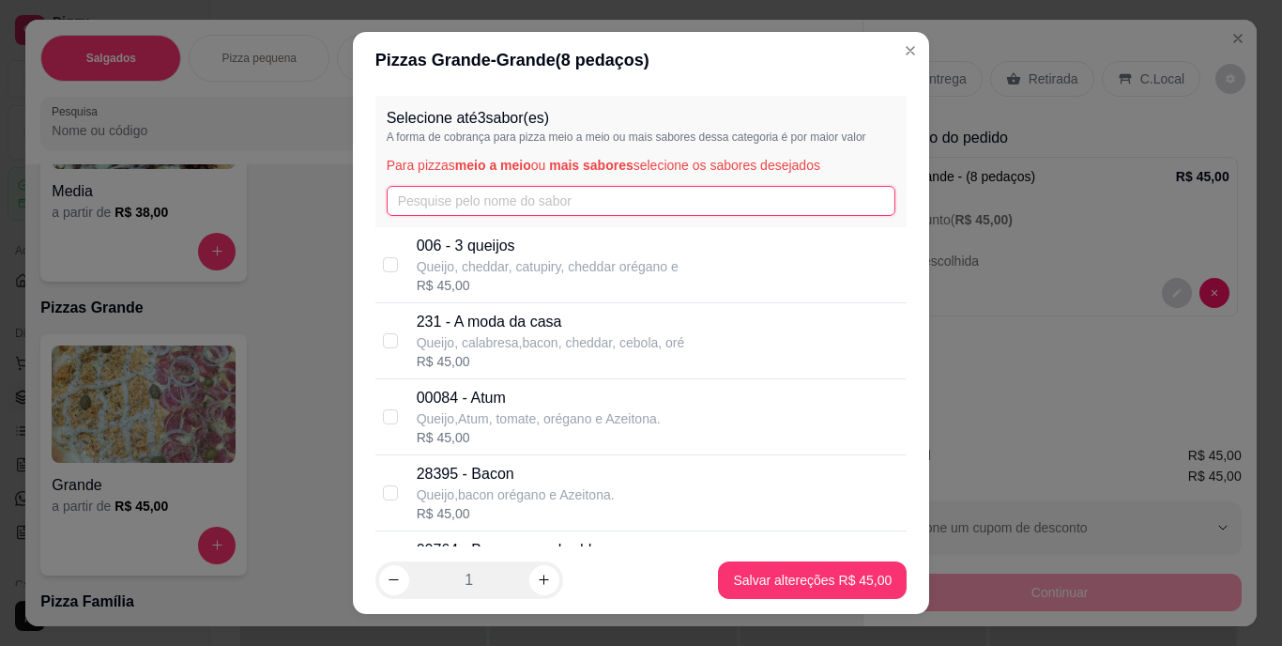
click at [422, 190] on input "text" at bounding box center [642, 201] width 510 height 30
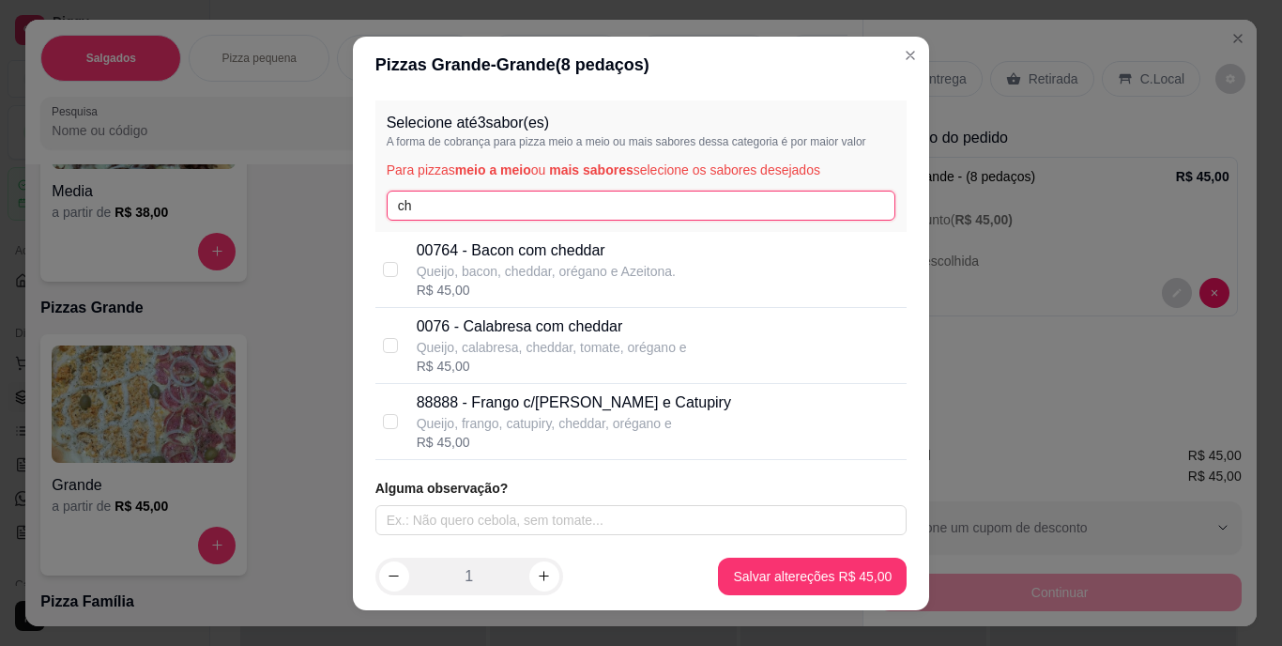
type input "ch"
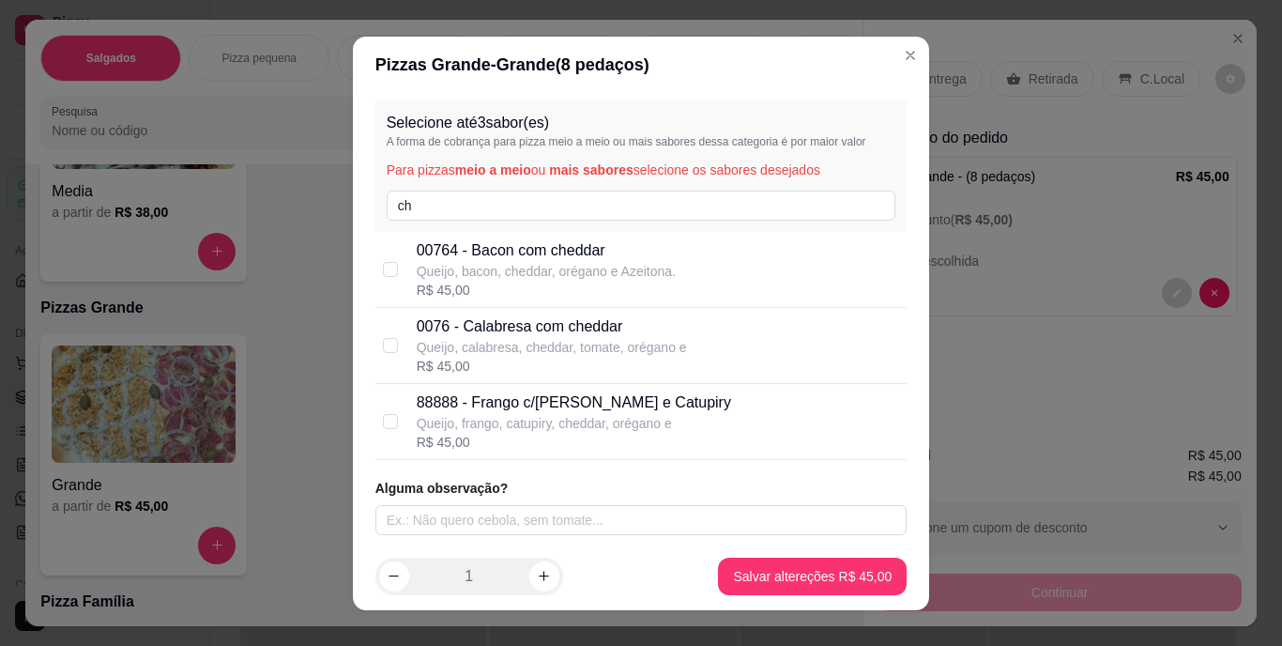
click at [551, 331] on p "0076 - Calabresa com cheddar" at bounding box center [552, 326] width 270 height 23
checkbox input "true"
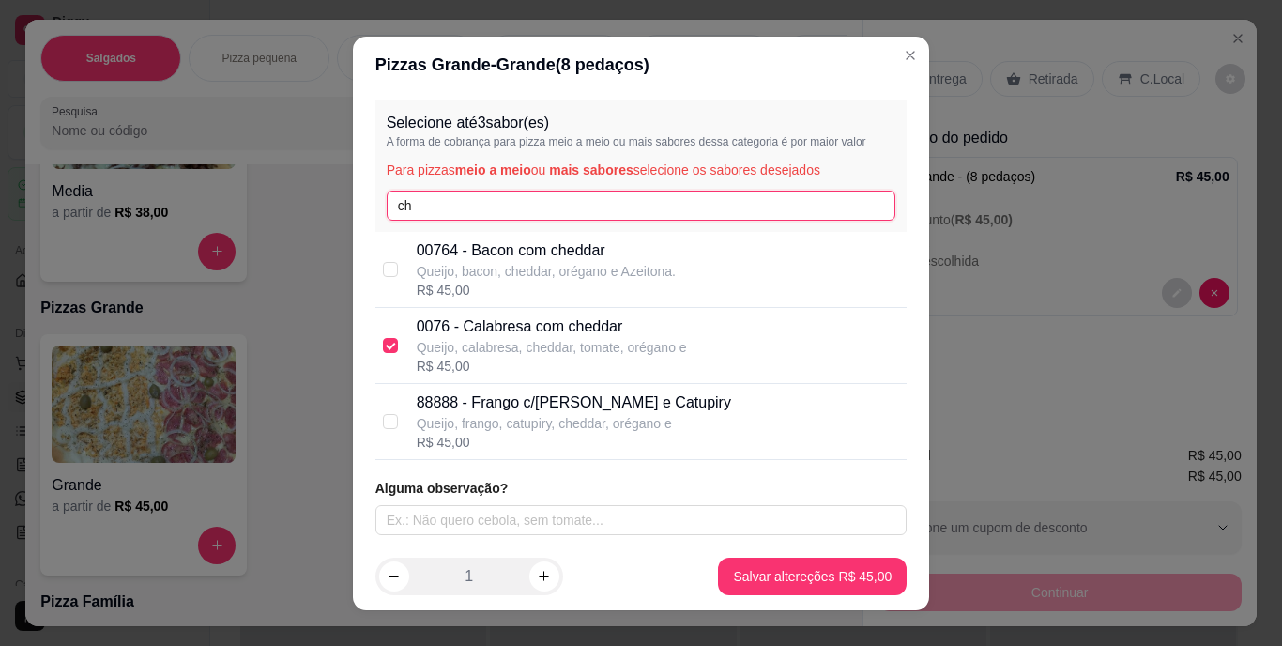
drag, startPoint x: 509, startPoint y: 203, endPoint x: 389, endPoint y: 193, distance: 120.5
click at [389, 193] on input "ch" at bounding box center [642, 206] width 510 height 30
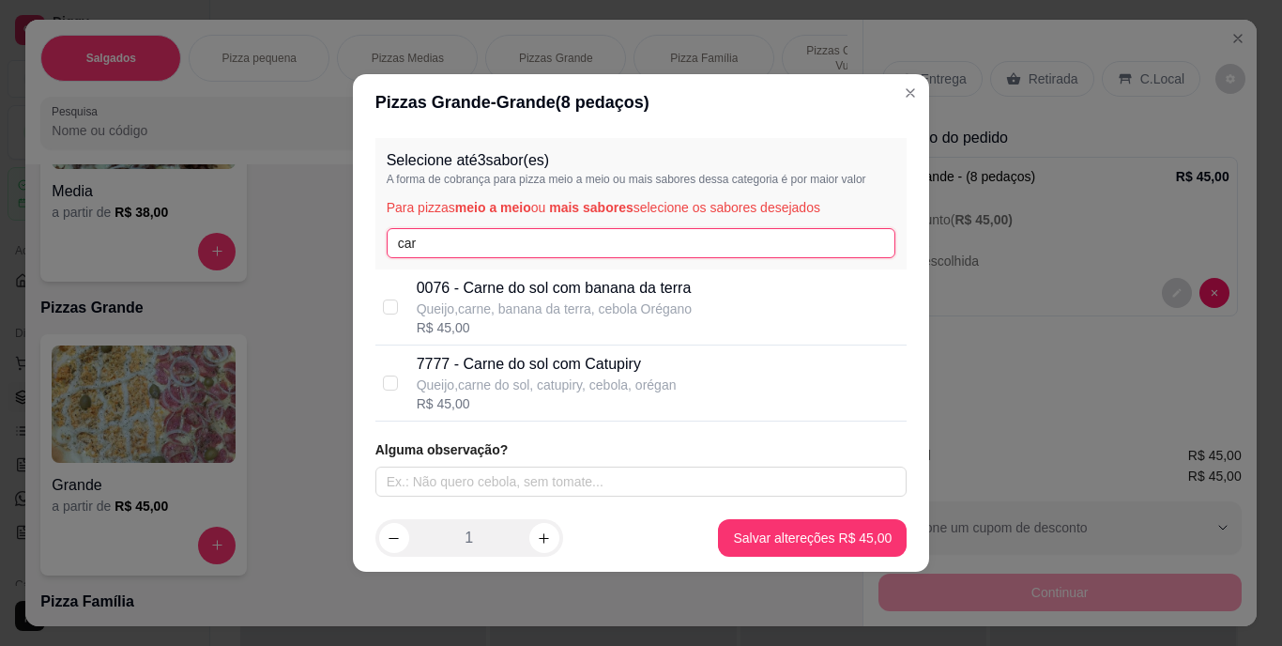
type input "car"
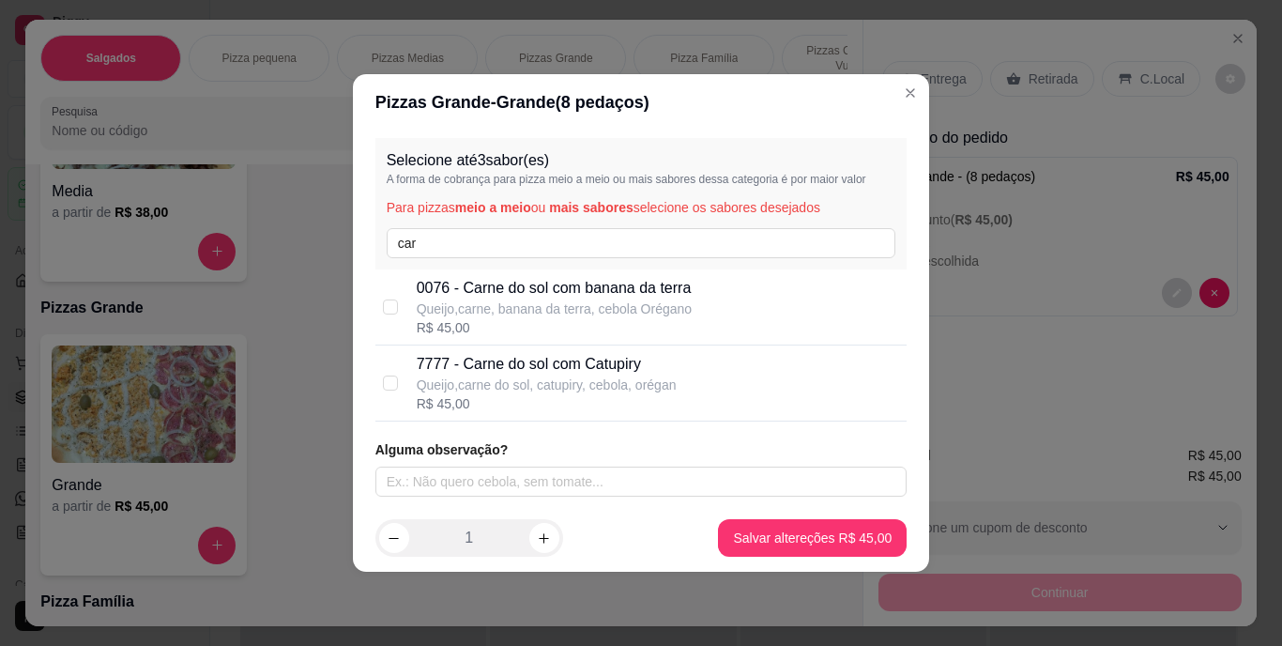
click at [528, 366] on p "7777 - Carne do sol com Catupiry" at bounding box center [547, 364] width 260 height 23
checkbox input "true"
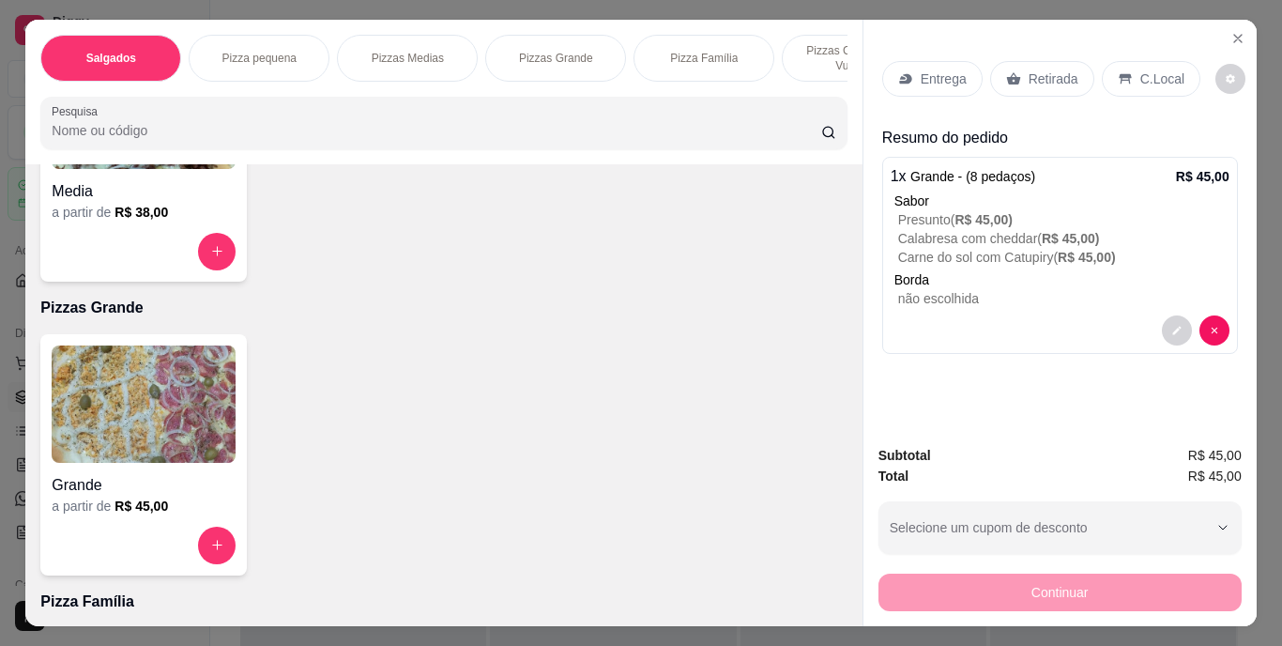
click at [950, 84] on div "Entrega" at bounding box center [933, 79] width 100 height 36
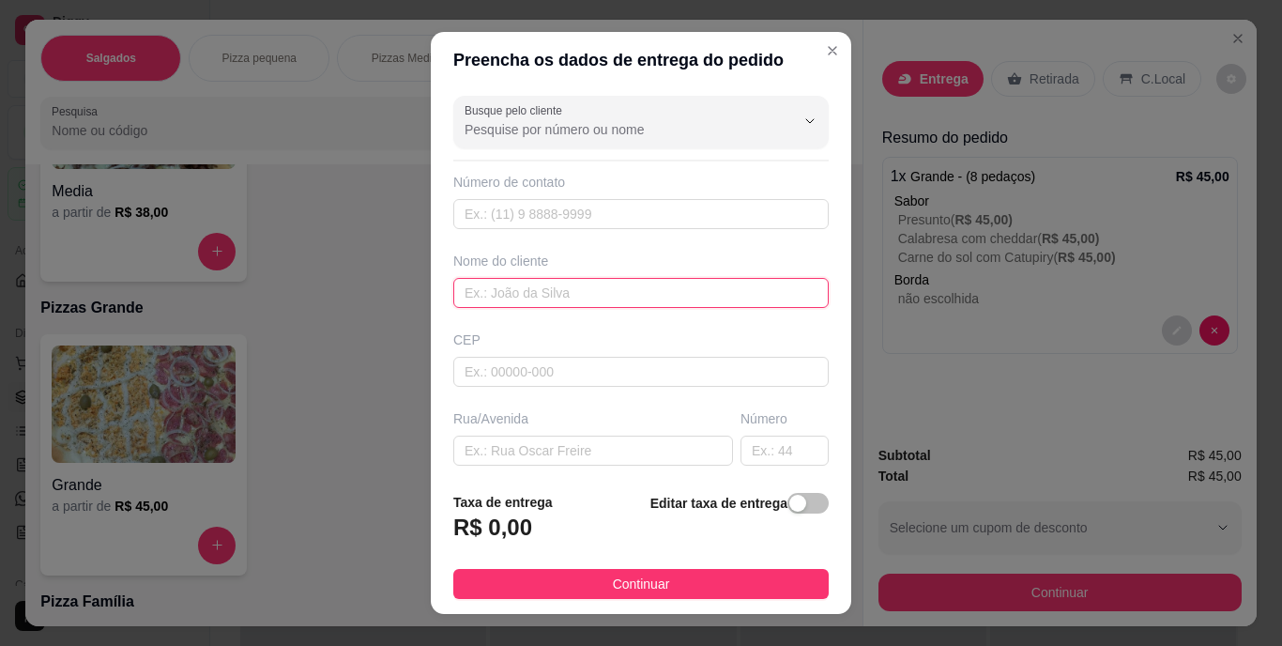
click at [586, 288] on input "text" at bounding box center [641, 293] width 376 height 30
type input "Vitoria"
drag, startPoint x: 802, startPoint y: 512, endPoint x: 761, endPoint y: 518, distance: 40.9
click at [802, 511] on span "button" at bounding box center [808, 503] width 41 height 21
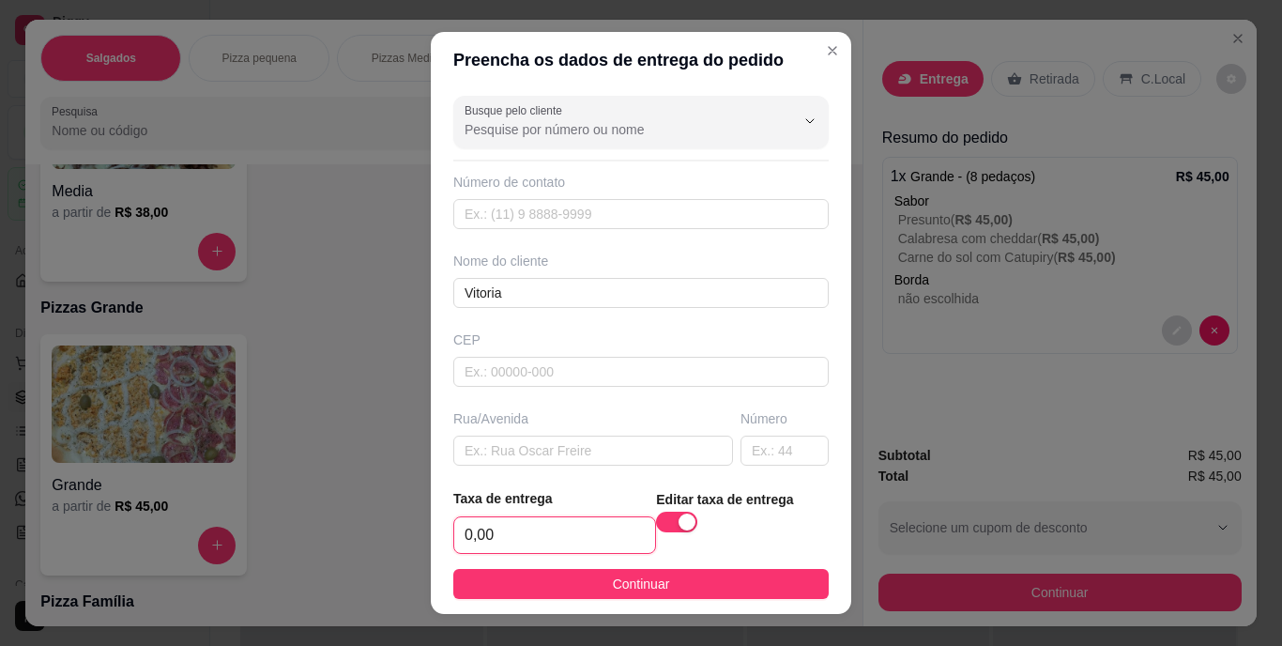
click at [536, 531] on input "0,00" at bounding box center [554, 535] width 201 height 36
type input "4,00"
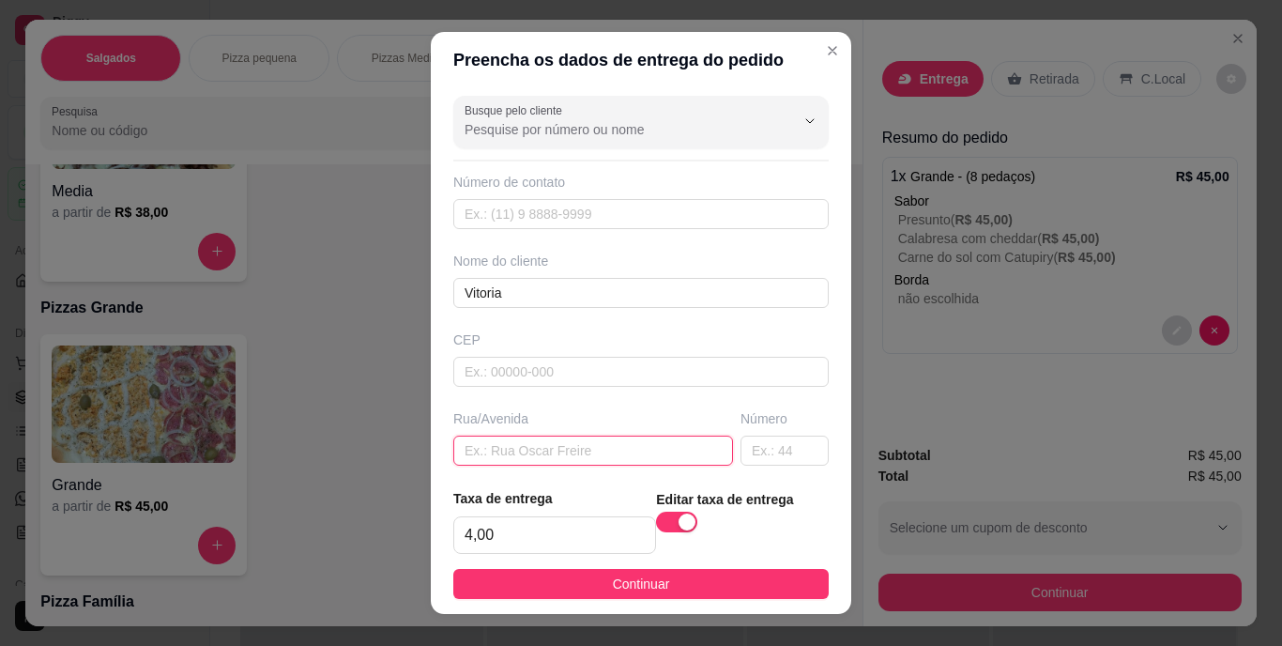
click at [570, 438] on input "text" at bounding box center [593, 451] width 280 height 30
paste input "Rua saodoval Alcântara sem número casa azul do [GEOGRAPHIC_DATA]"
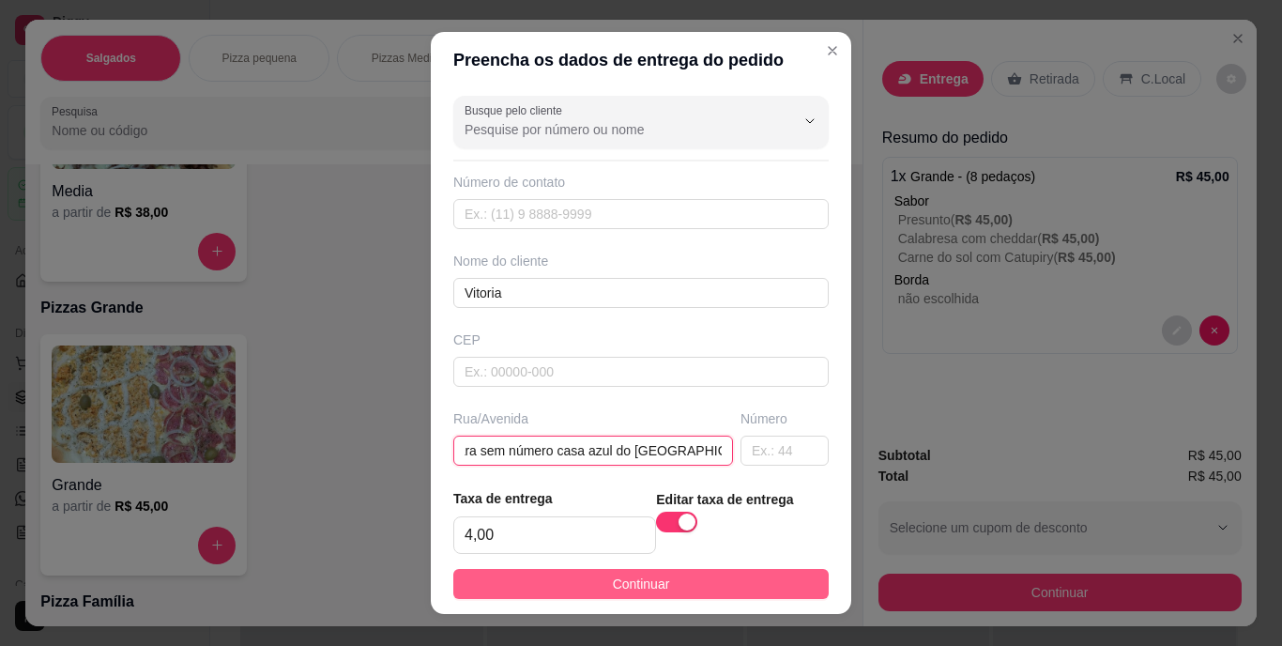
type input "Rua saodoval Alcântara sem número casa azul do [GEOGRAPHIC_DATA]"
click at [616, 586] on span "Continuar" at bounding box center [641, 584] width 57 height 21
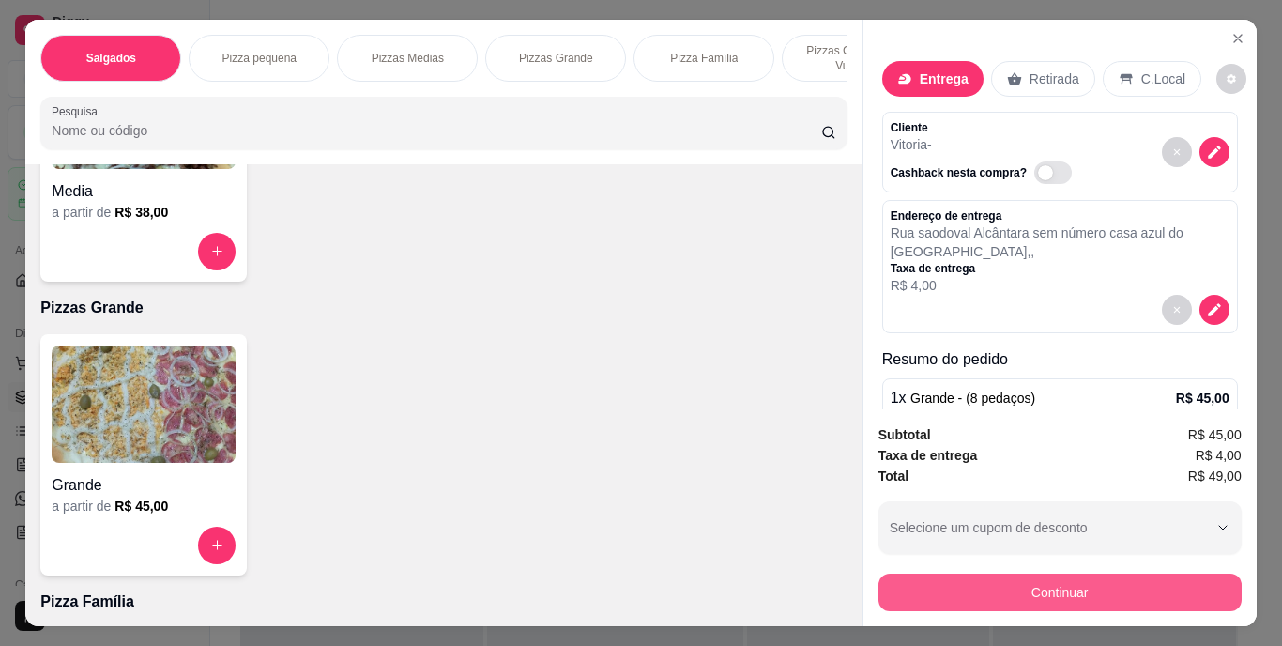
click at [922, 578] on button "Continuar" at bounding box center [1060, 593] width 363 height 38
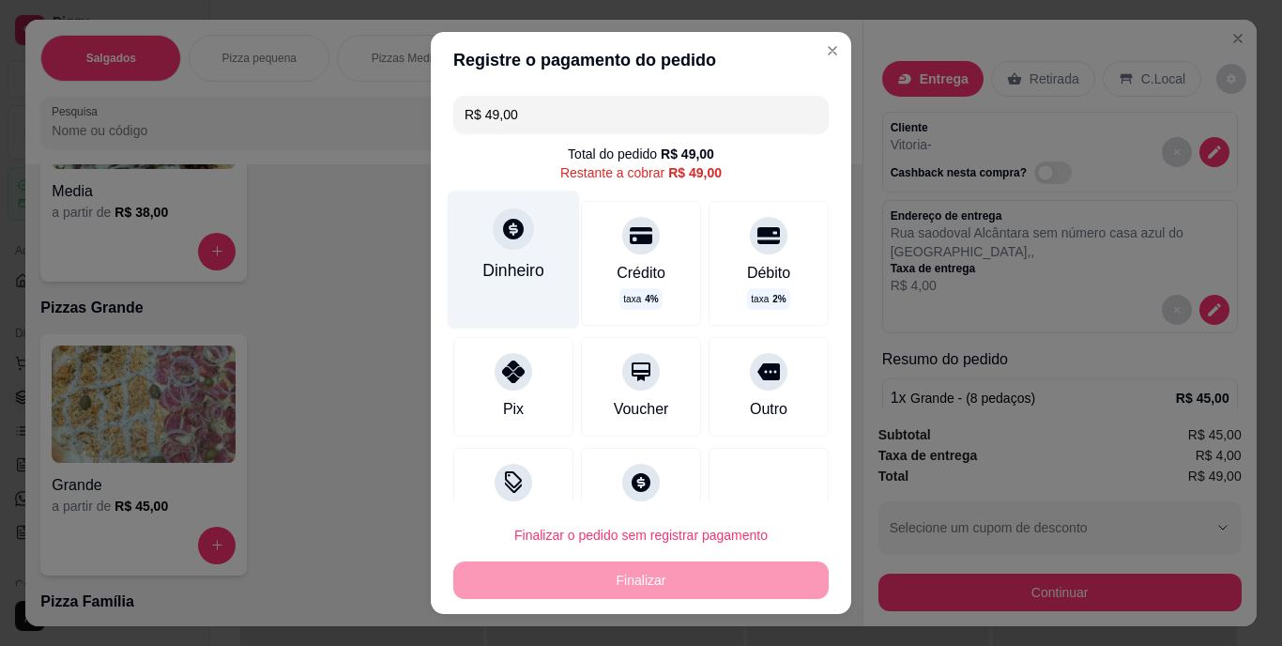
click at [493, 287] on div "Dinheiro" at bounding box center [514, 260] width 132 height 137
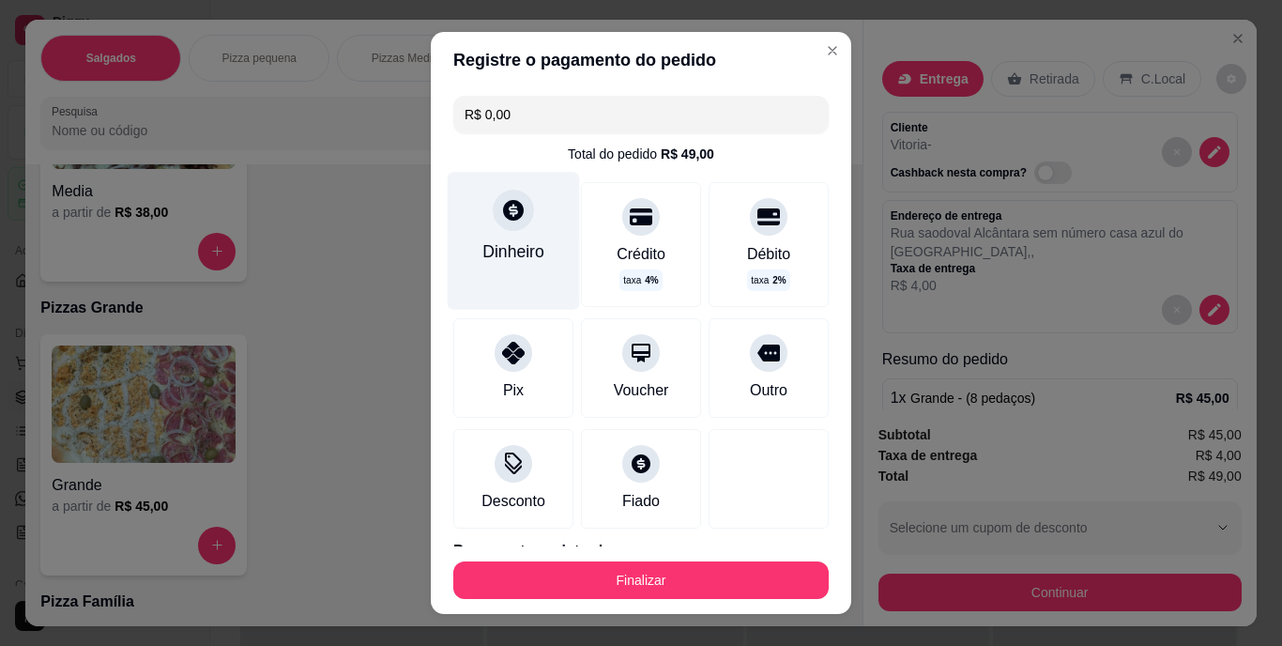
click at [501, 237] on div "Dinheiro" at bounding box center [514, 241] width 132 height 137
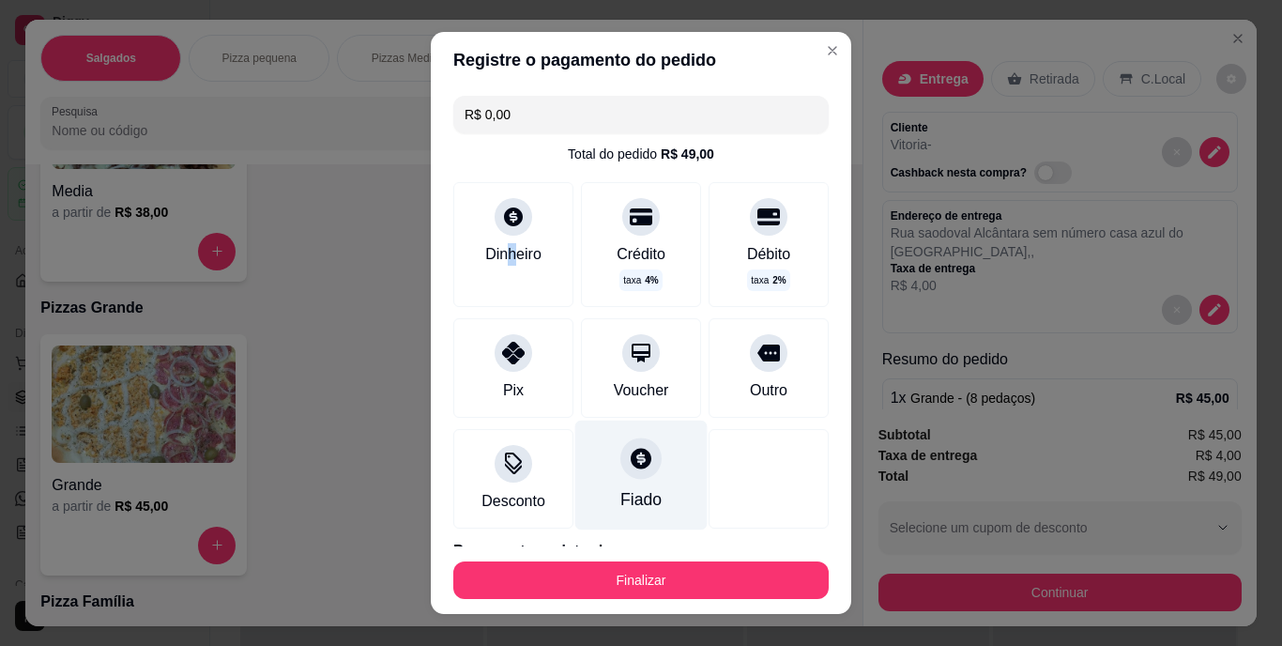
scroll to position [159, 0]
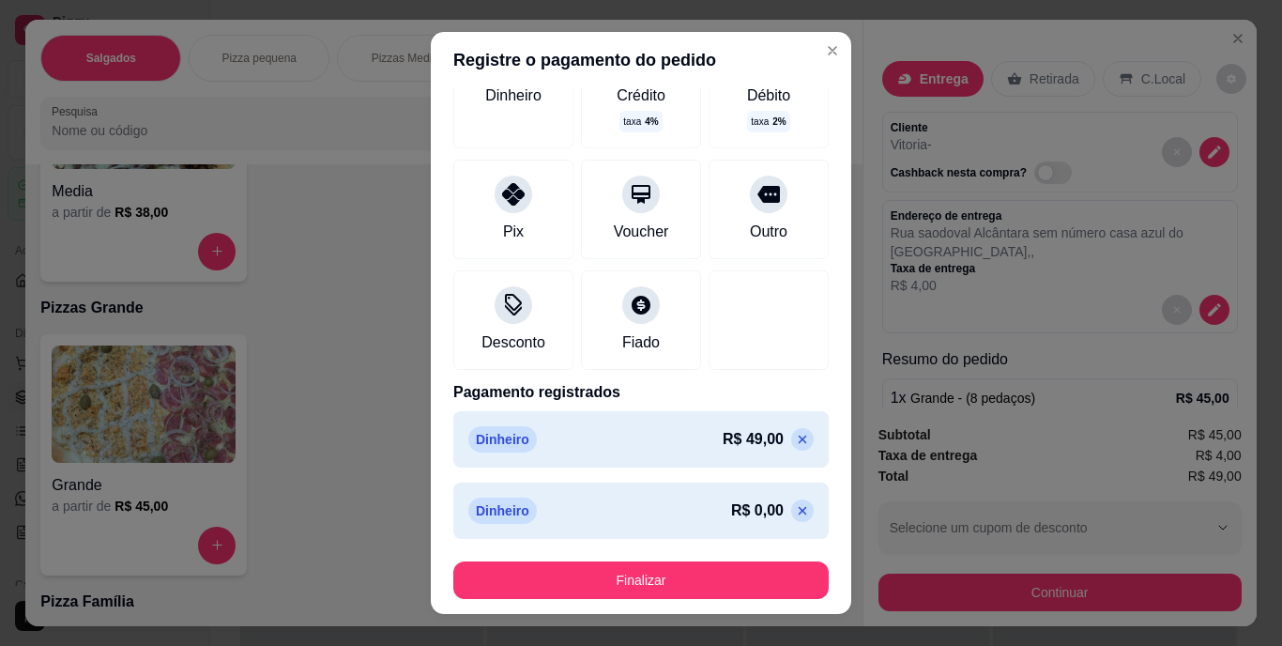
click at [795, 509] on icon at bounding box center [802, 510] width 15 height 15
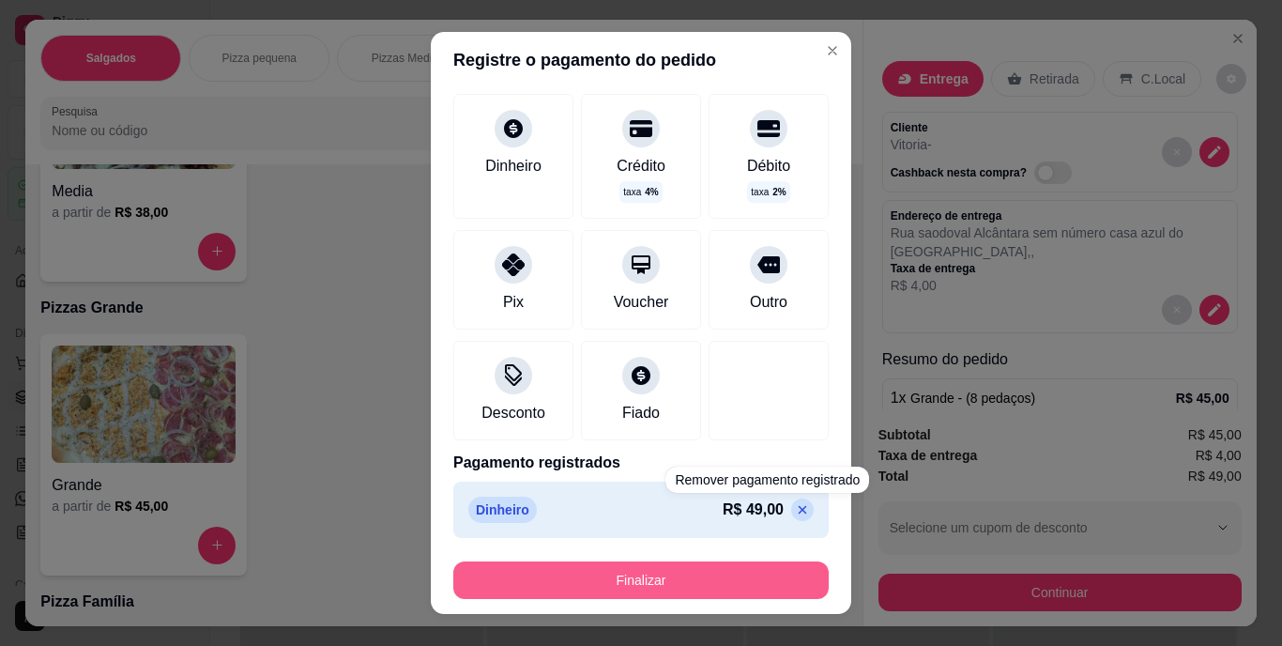
click at [733, 574] on button "Finalizar" at bounding box center [641, 580] width 376 height 38
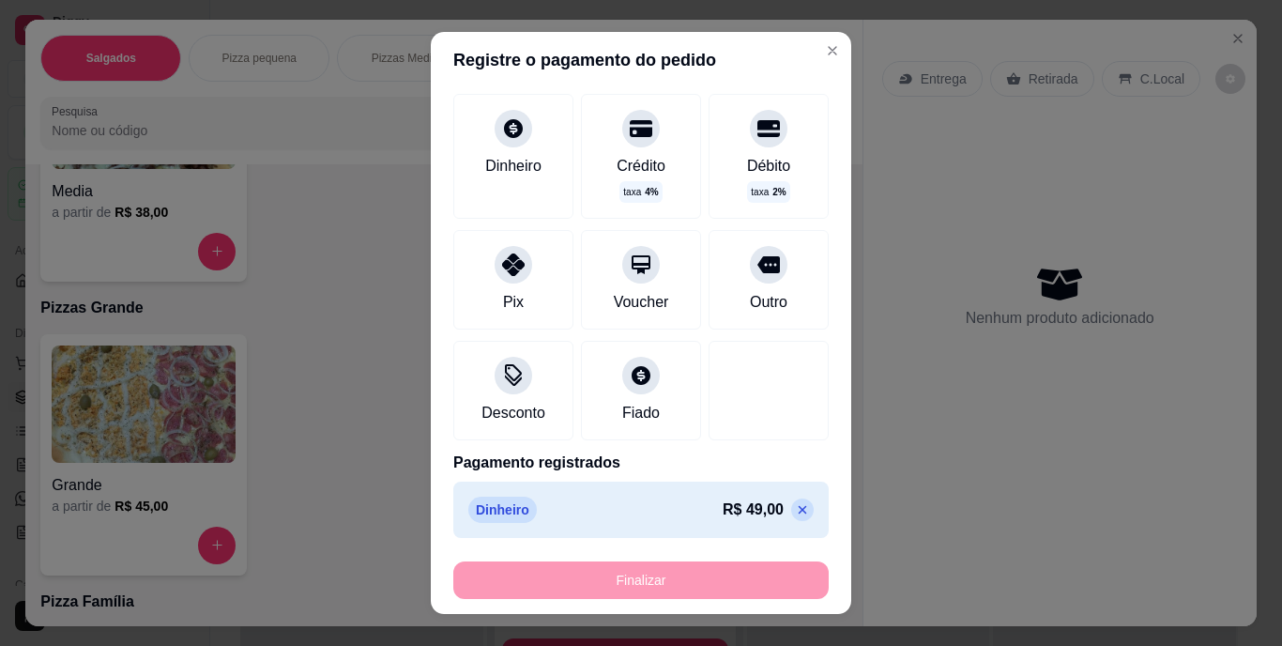
type input "-R$ 49,00"
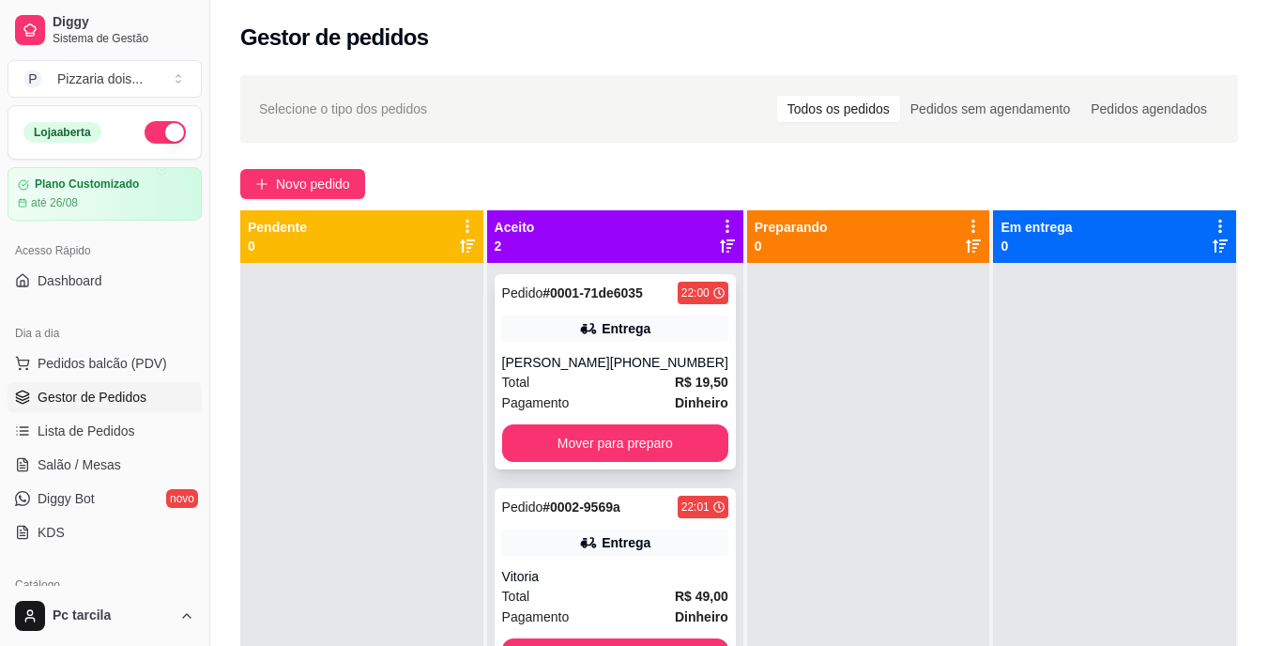
click at [657, 391] on div "Total R$ 19,50" at bounding box center [615, 382] width 226 height 21
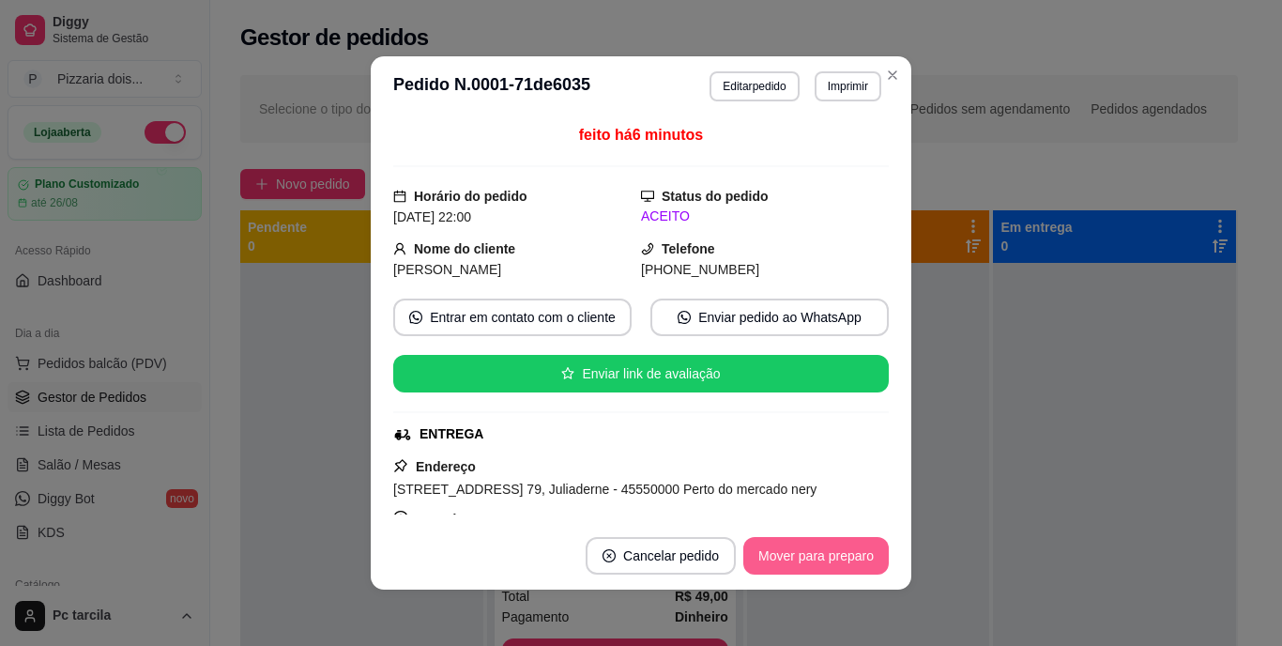
click at [812, 544] on button "Mover para preparo" at bounding box center [817, 556] width 146 height 38
click at [810, 545] on button "Mover para preparo" at bounding box center [815, 556] width 141 height 37
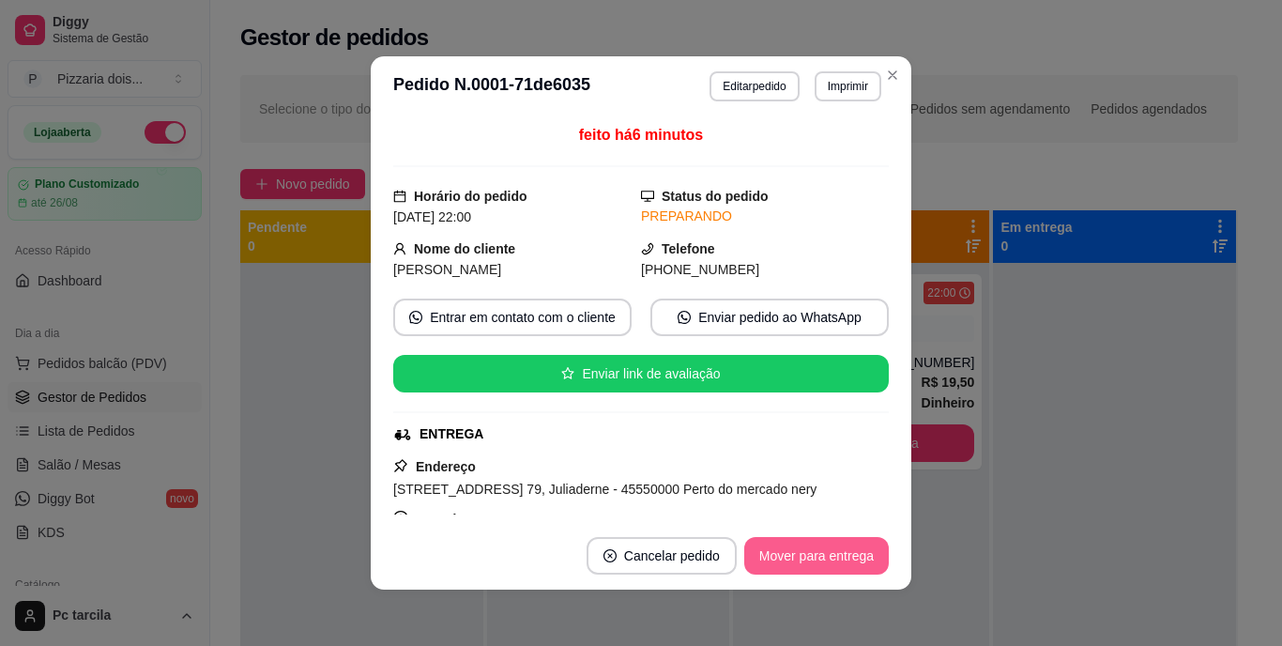
click at [810, 545] on button "Mover para entrega" at bounding box center [817, 556] width 145 height 38
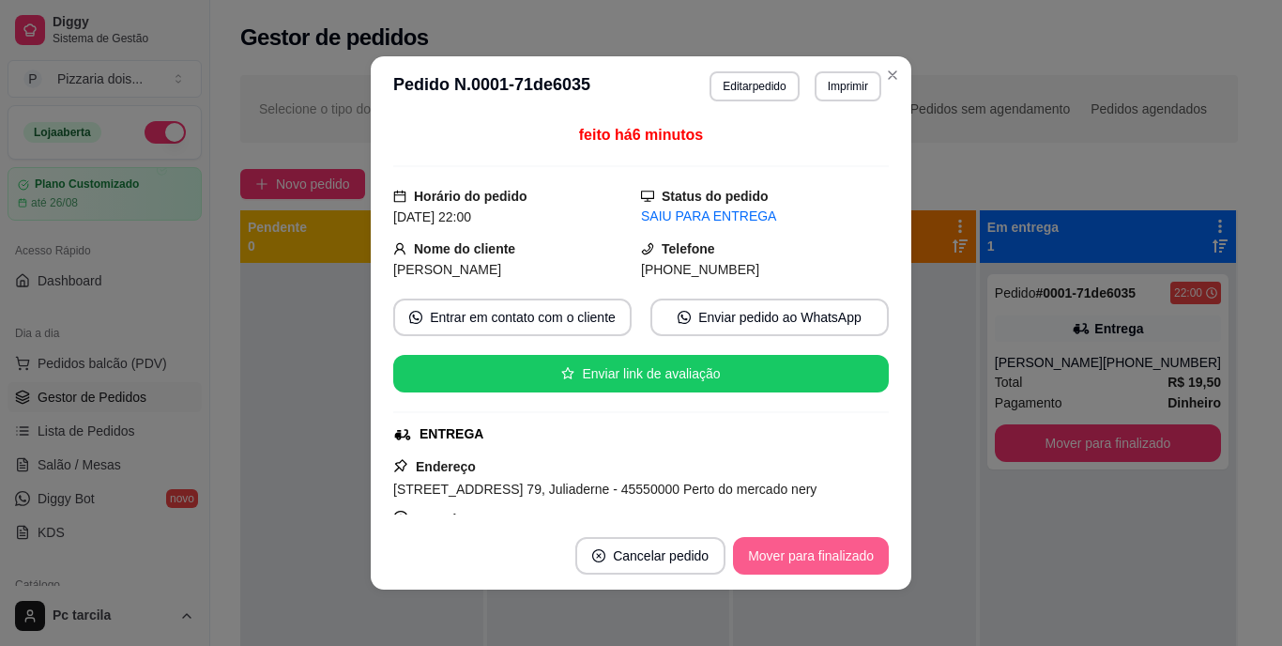
click at [813, 550] on button "Mover para finalizado" at bounding box center [811, 556] width 156 height 38
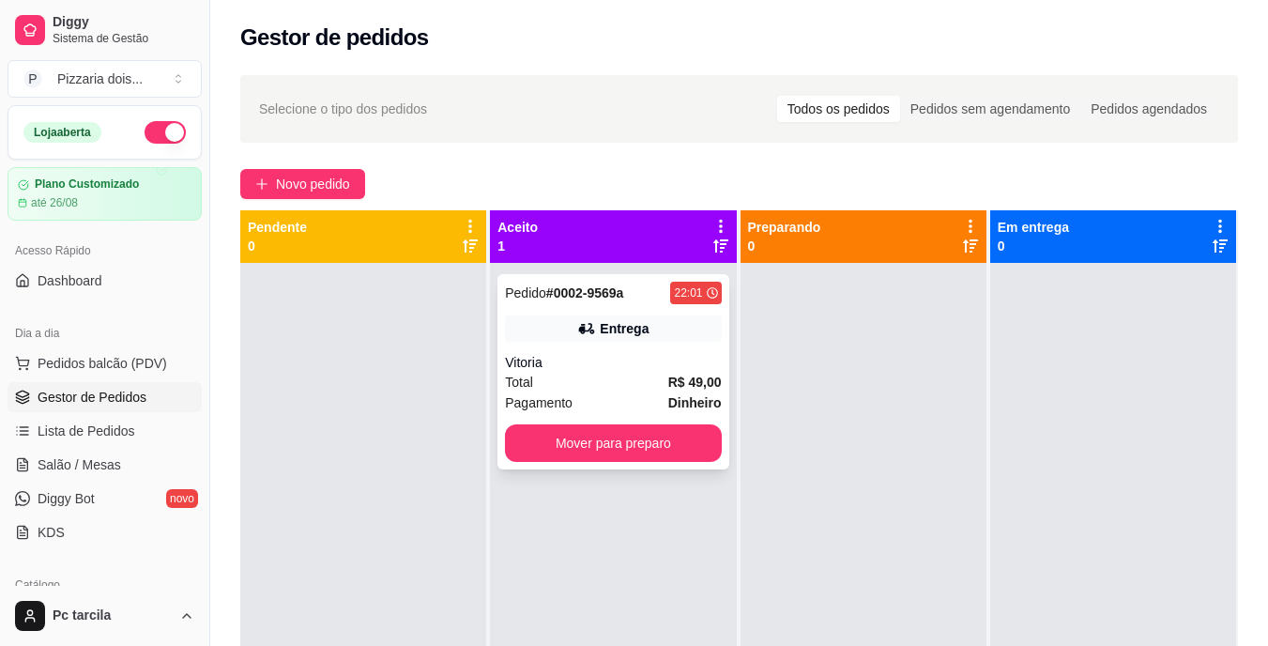
click at [654, 375] on div "Total R$ 49,00" at bounding box center [613, 382] width 216 height 21
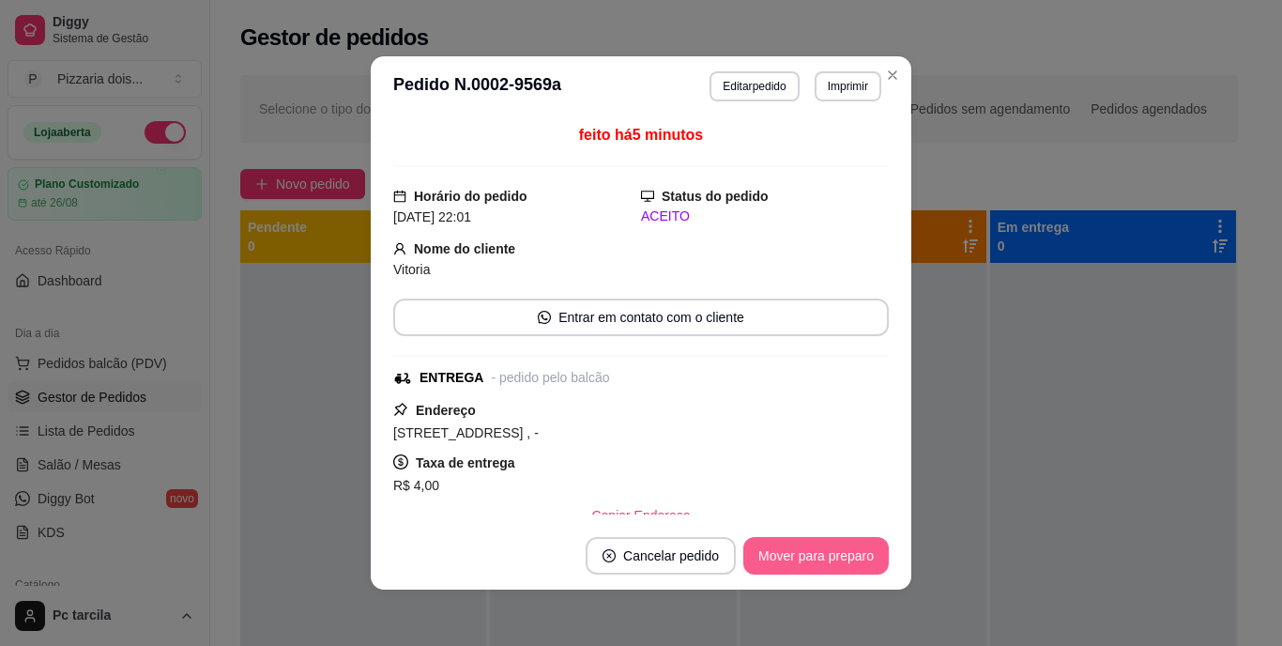
click at [783, 545] on button "Mover para preparo" at bounding box center [817, 556] width 146 height 38
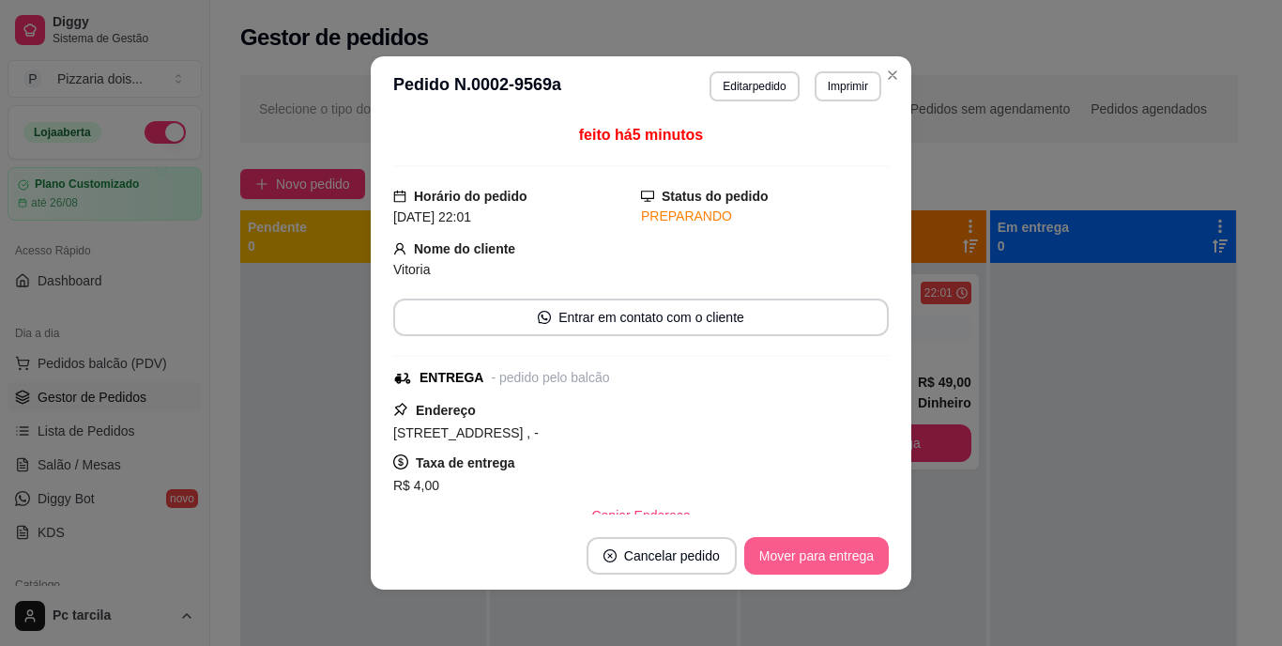
click at [783, 545] on button "Mover para entrega" at bounding box center [817, 556] width 145 height 38
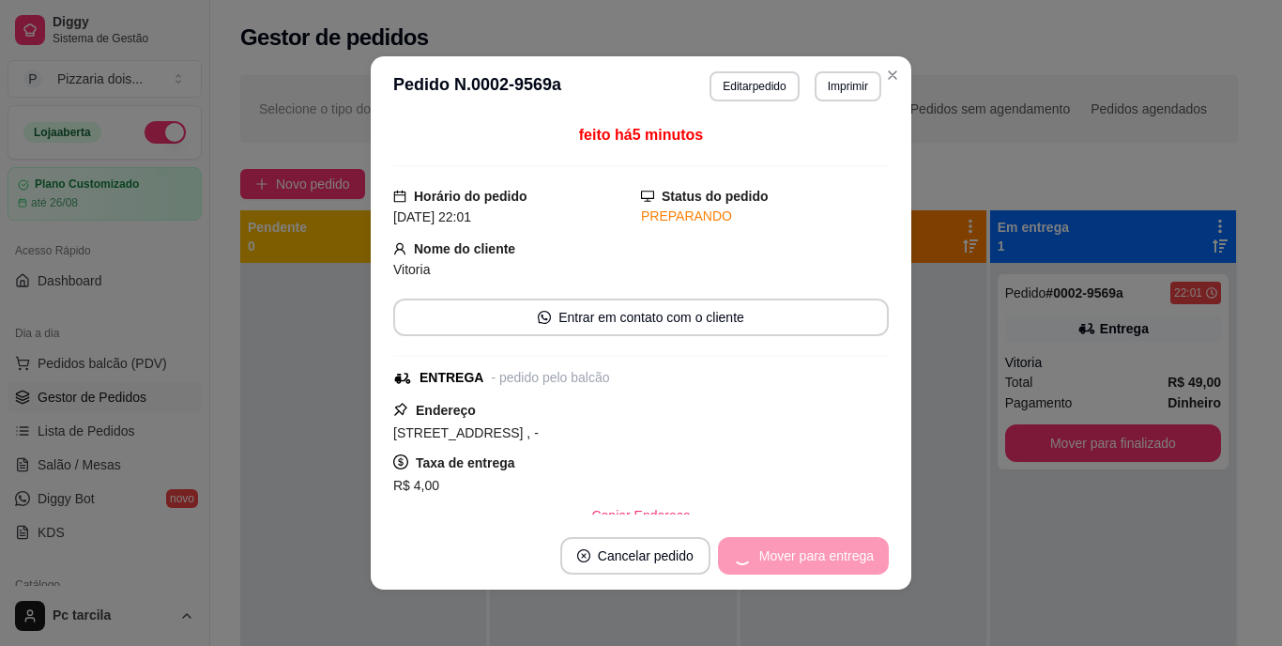
click at [789, 546] on div "Mover para entrega" at bounding box center [803, 556] width 171 height 38
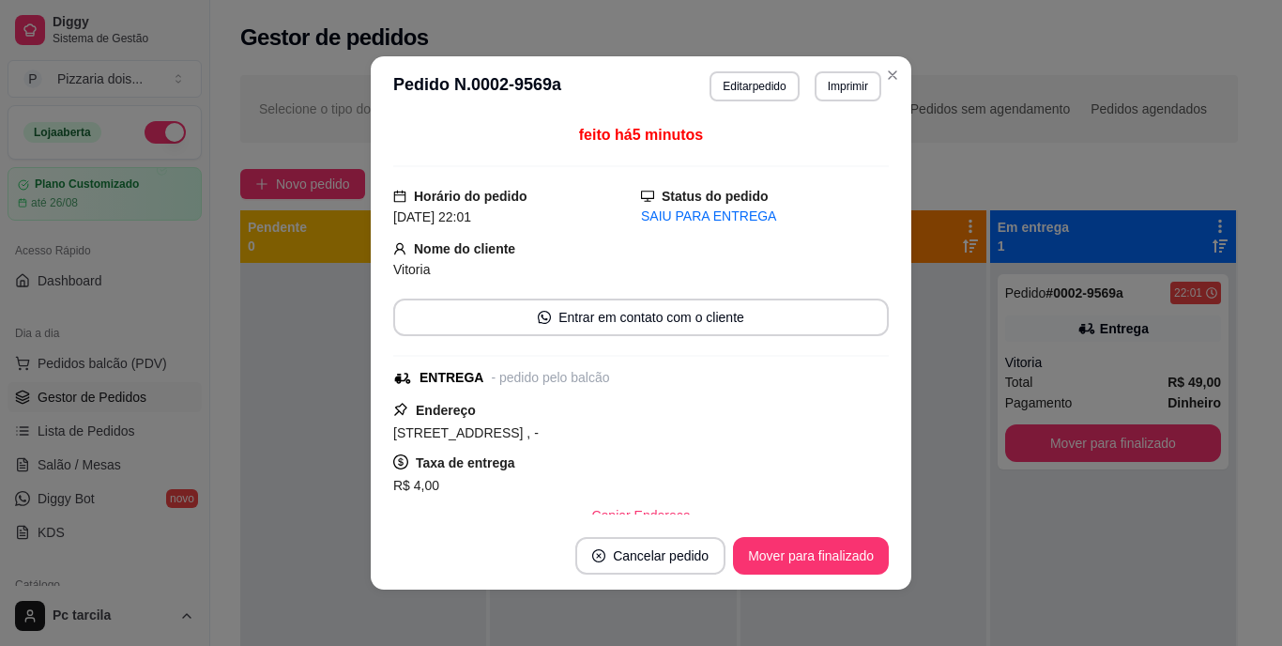
click at [859, 537] on footer "Cancelar pedido Mover para finalizado" at bounding box center [641, 556] width 541 height 68
click at [853, 543] on button "Mover para finalizado" at bounding box center [811, 556] width 156 height 38
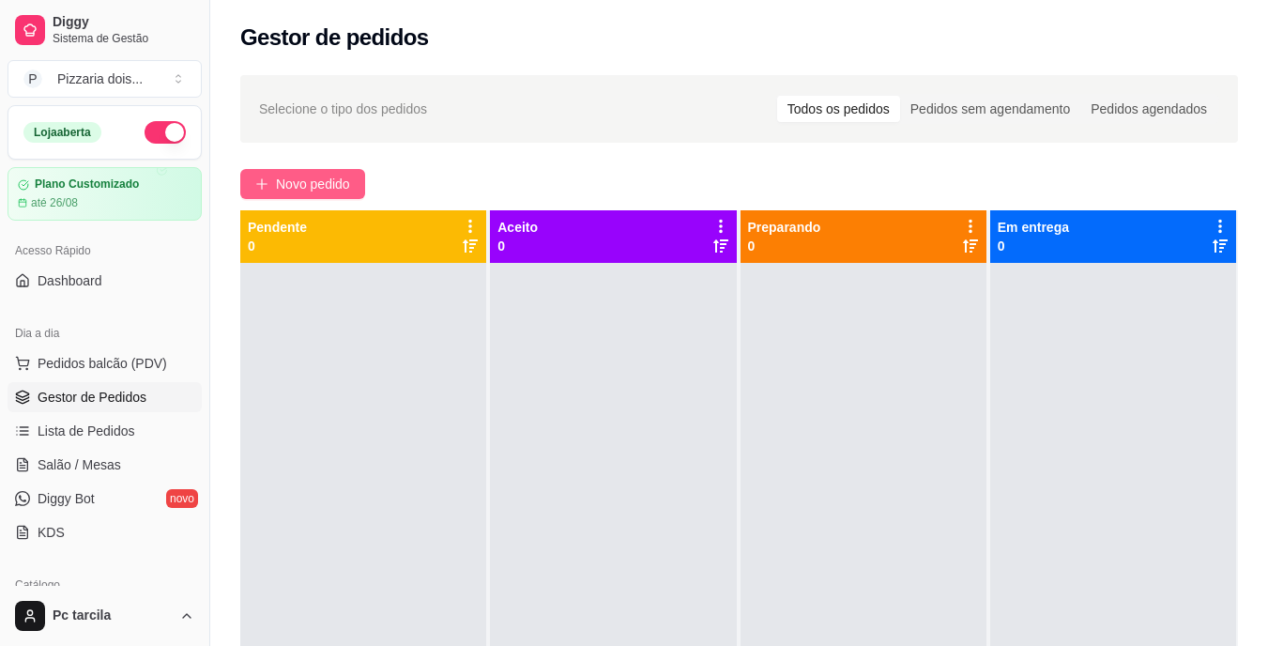
click at [335, 198] on div "Selecione o tipo dos pedidos Todos os pedidos Pedidos sem agendamento Pedidos a…" at bounding box center [739, 471] width 1058 height 815
click at [336, 193] on span "Novo pedido" at bounding box center [313, 184] width 74 height 21
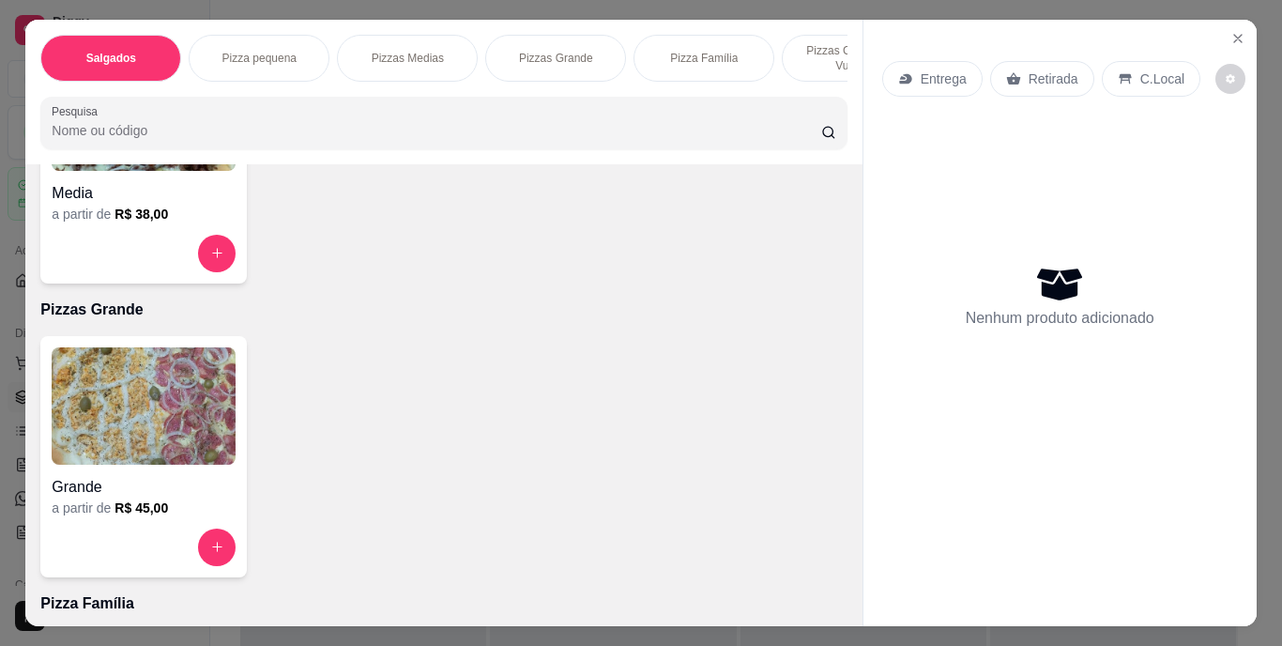
scroll to position [1033, 0]
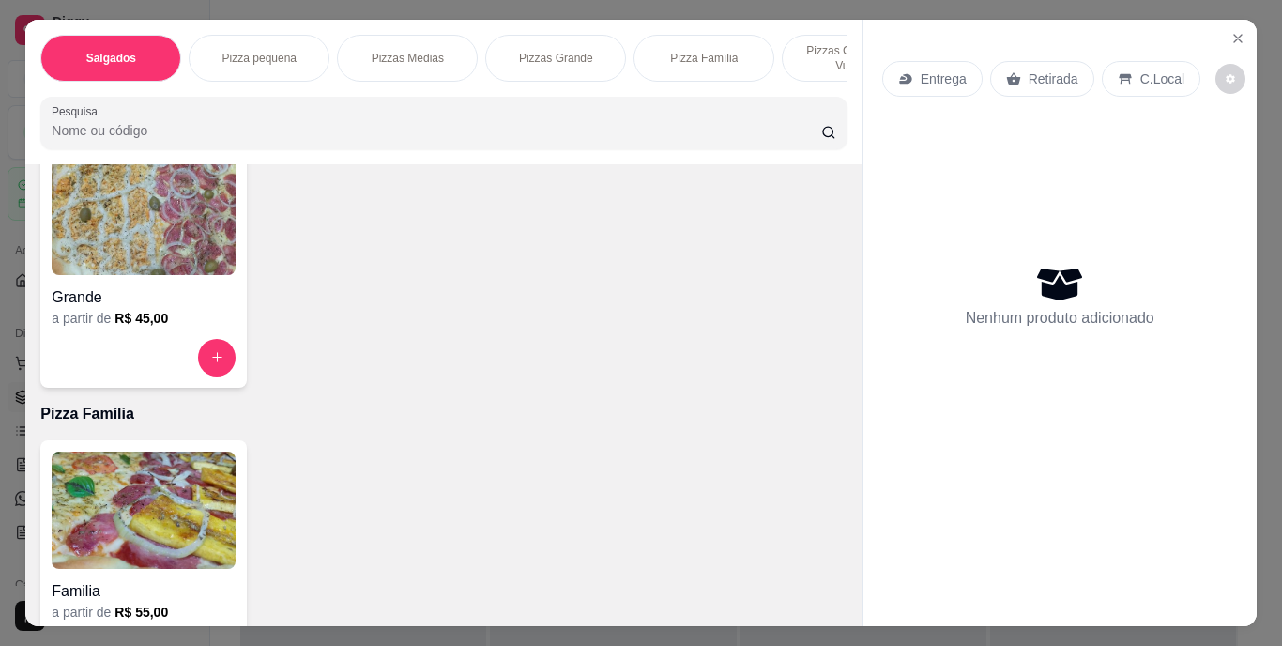
click at [124, 321] on h6 "R$ 45,00" at bounding box center [142, 318] width 54 height 19
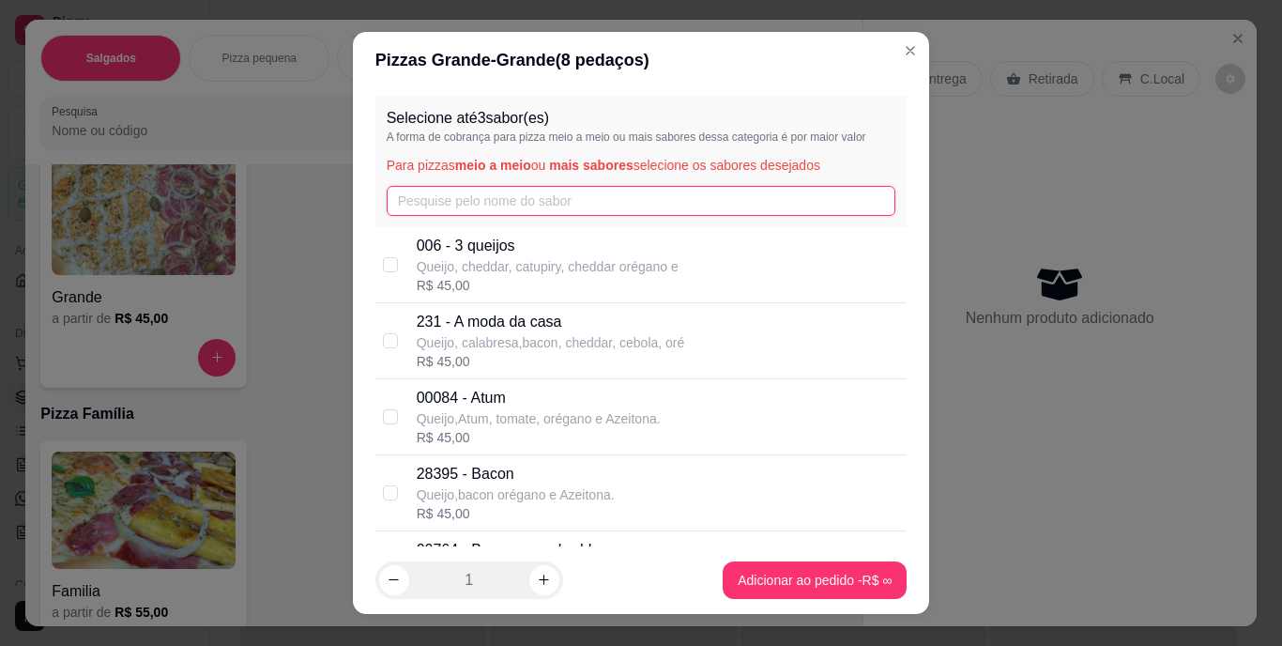
click at [411, 187] on input "text" at bounding box center [642, 201] width 510 height 30
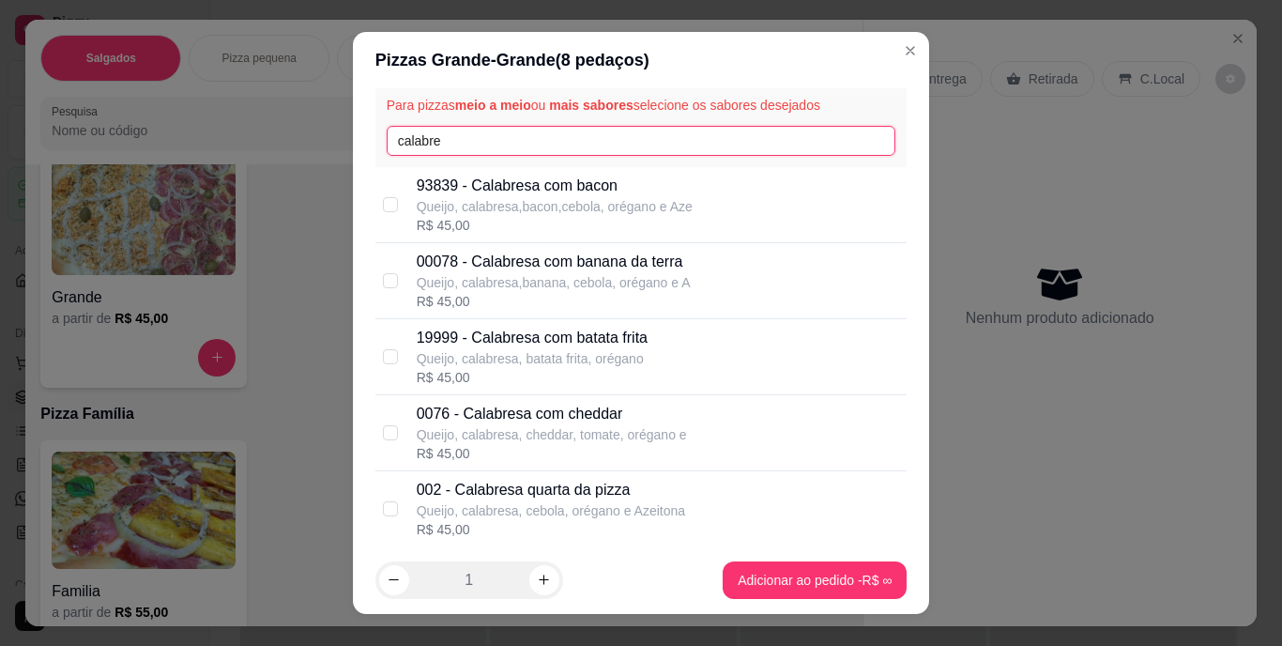
scroll to position [282, 0]
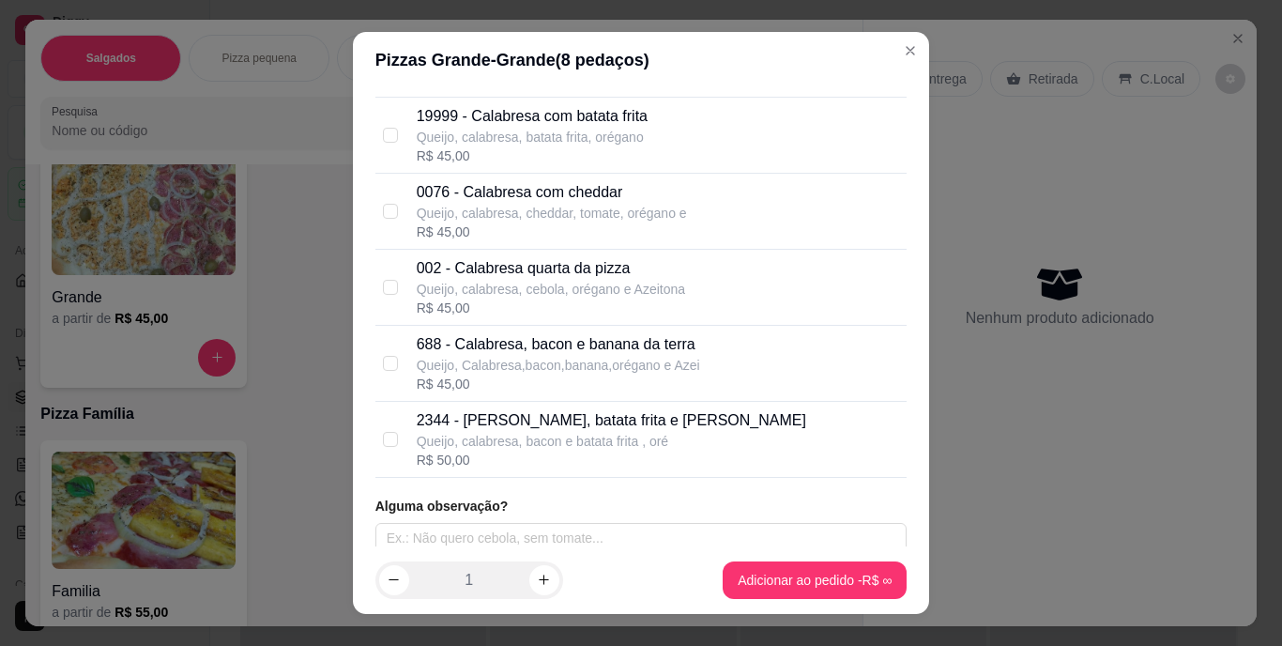
type input "calabre"
click at [555, 153] on div "R$ 45,00" at bounding box center [532, 155] width 231 height 19
checkbox input "true"
click at [557, 275] on p "002 - Calabresa quarta da pizza" at bounding box center [551, 268] width 269 height 23
checkbox input "true"
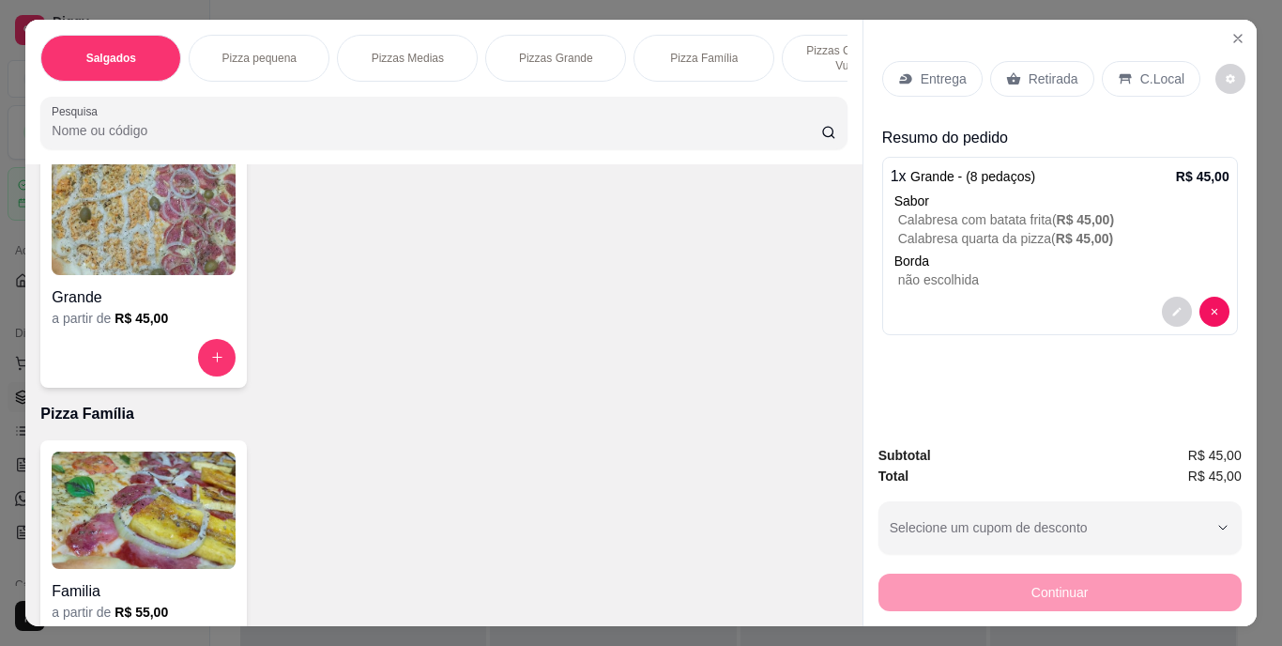
scroll to position [0, 706]
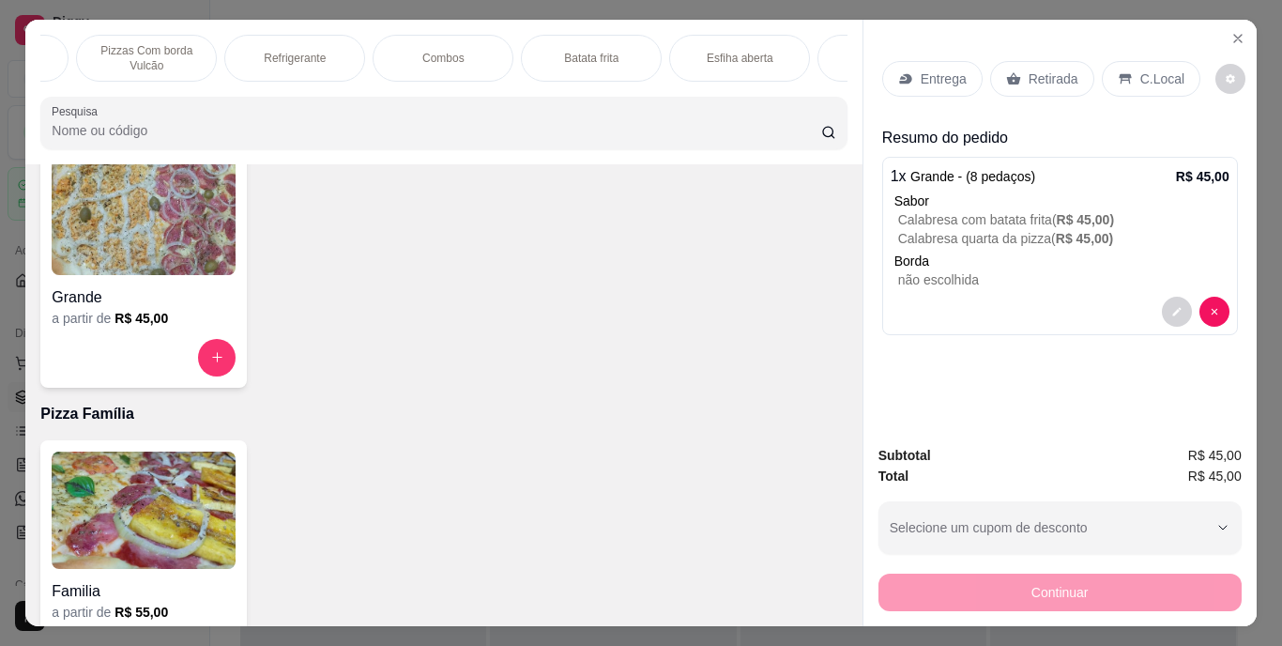
click at [337, 53] on div "Refrigerante" at bounding box center [294, 58] width 141 height 47
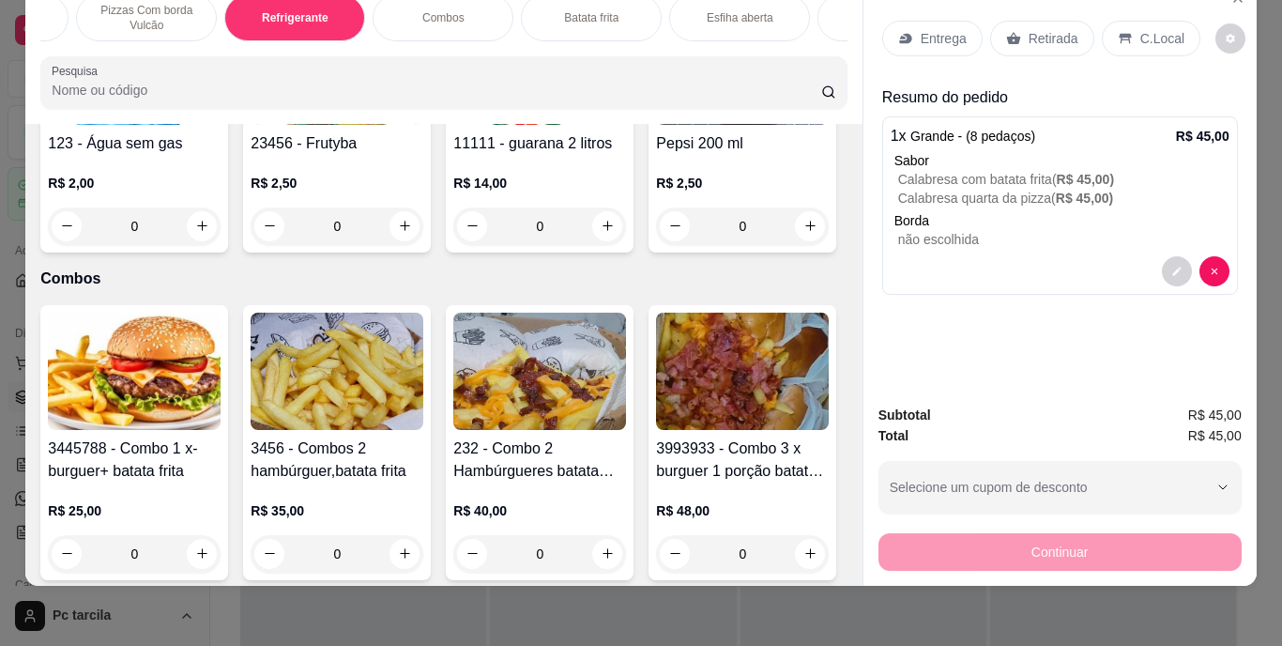
scroll to position [2328, 0]
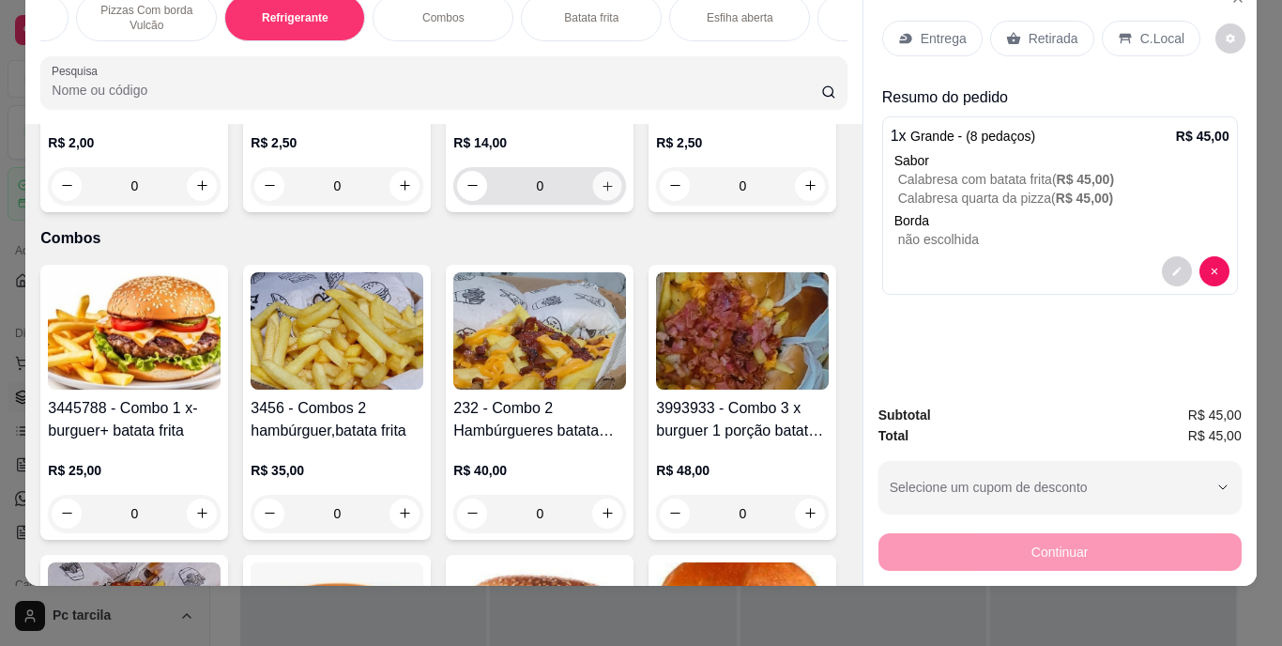
click at [601, 192] on icon "increase-product-quantity" at bounding box center [608, 185] width 14 height 14
type input "1"
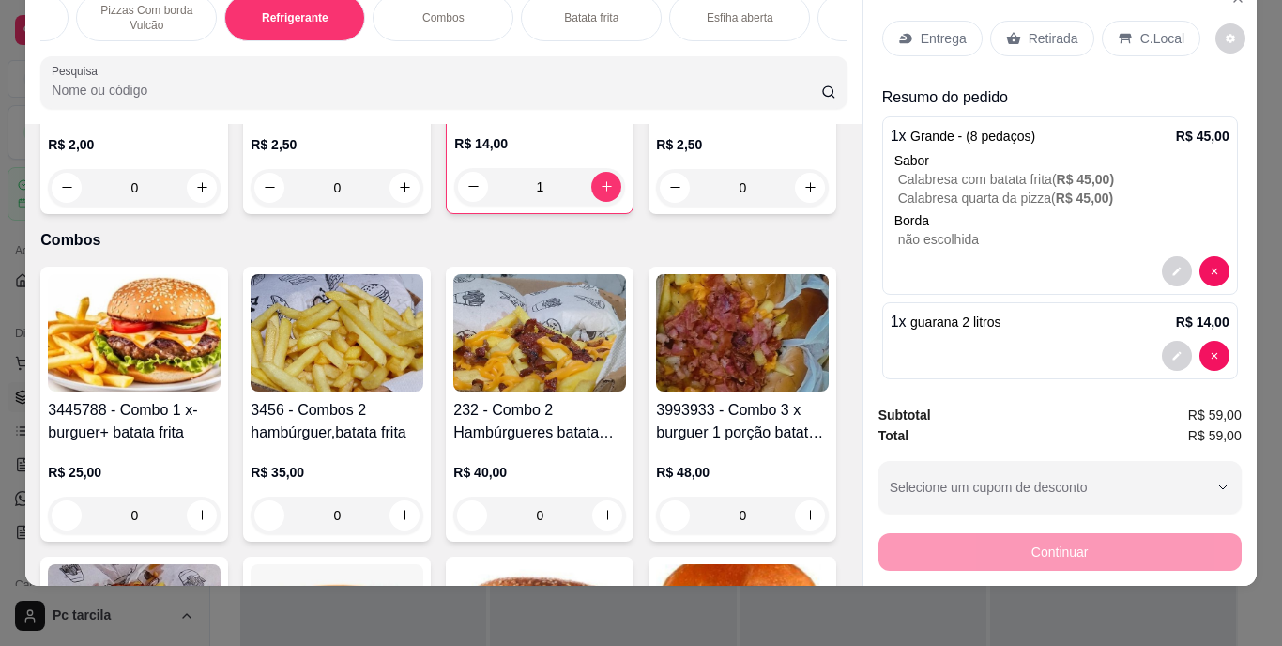
click at [928, 38] on div "Entrega" at bounding box center [933, 39] width 100 height 36
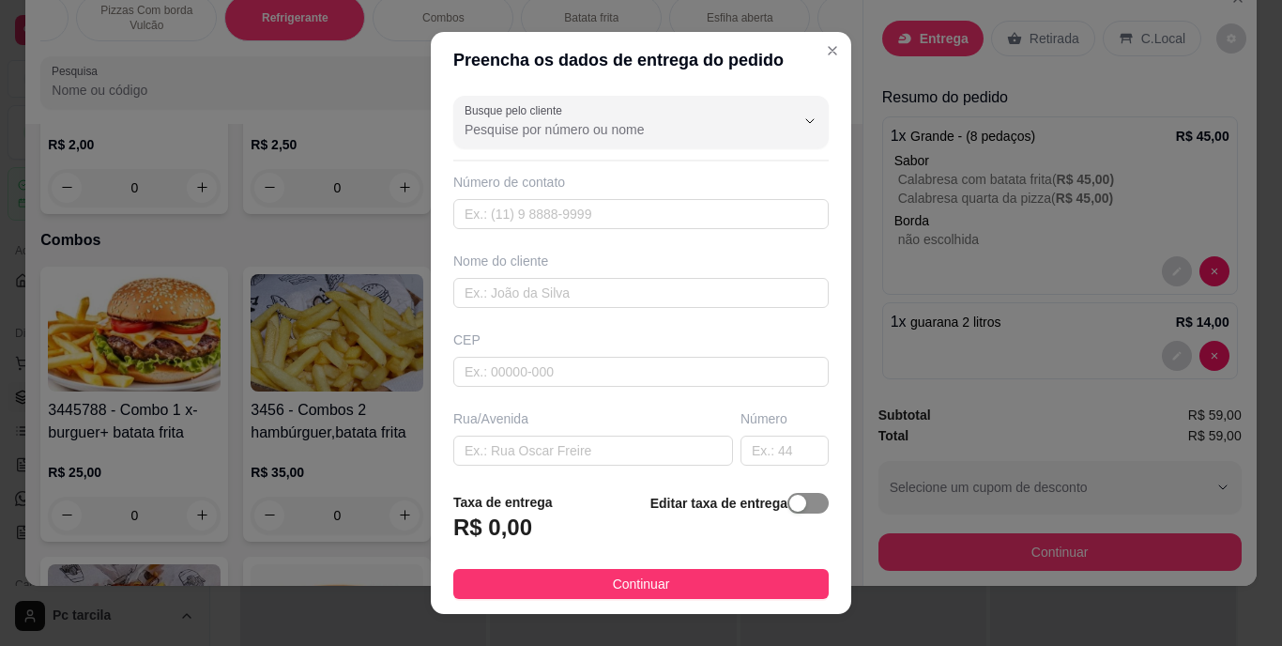
click at [788, 505] on span "button" at bounding box center [808, 503] width 41 height 21
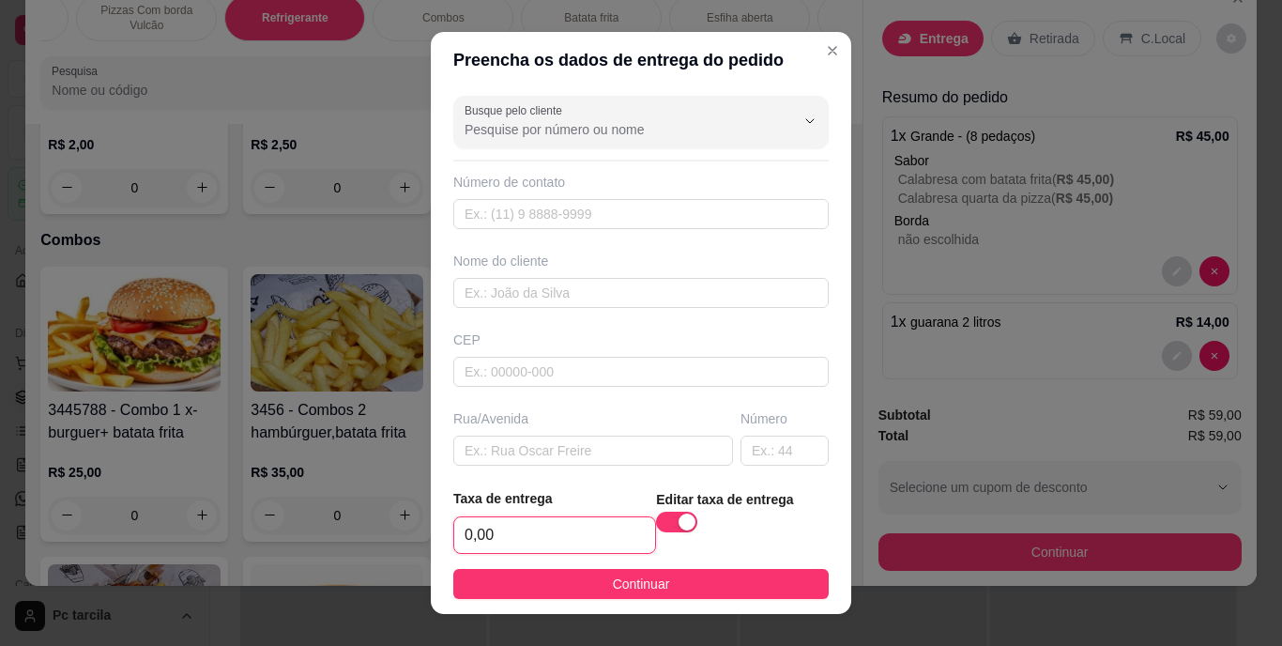
click at [606, 518] on input "0,00" at bounding box center [554, 535] width 201 height 36
type input "4,00"
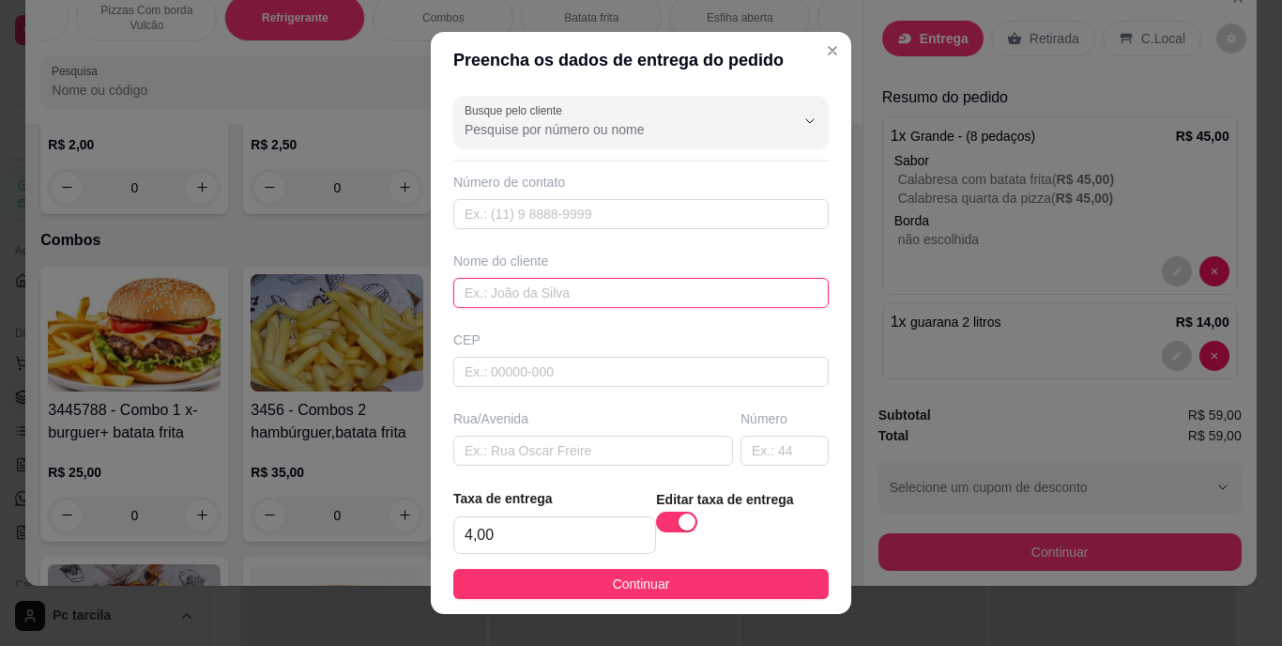
click at [539, 284] on input "text" at bounding box center [641, 293] width 376 height 30
type input "larrisa"
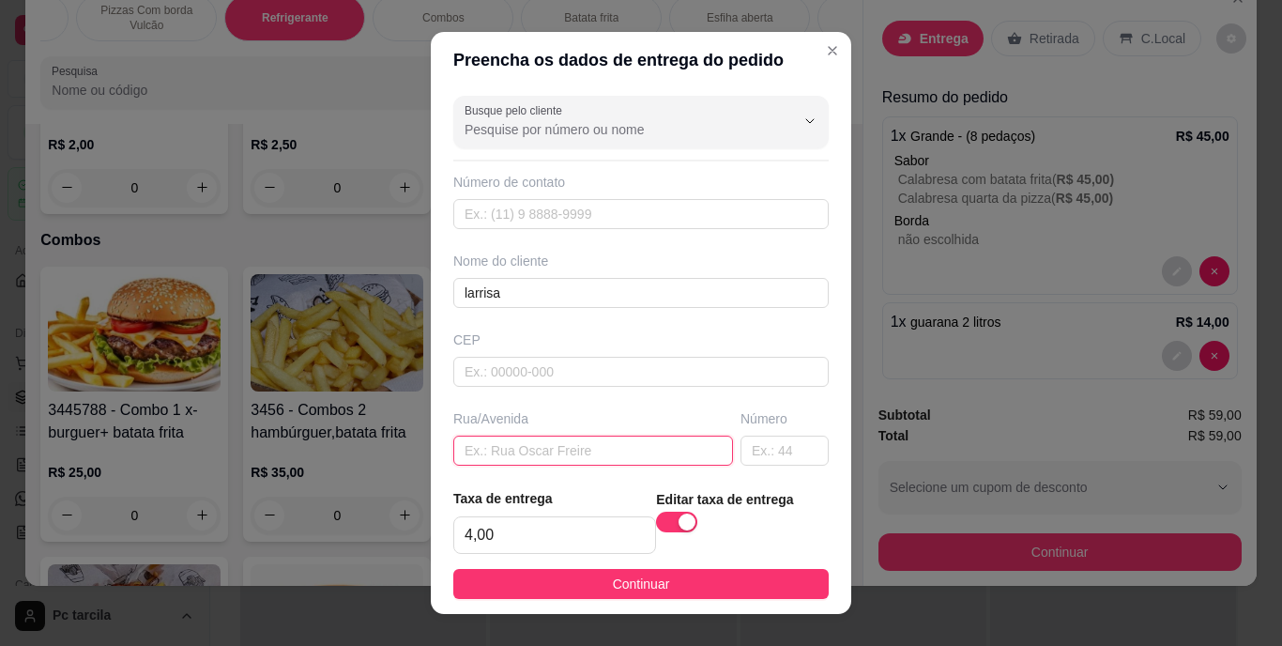
click at [554, 445] on input "text" at bounding box center [593, 451] width 280 height 30
paste input "Em frente à igreja internacional da Graça de Deus"
type input "Em frente à igreja internacional da Graça de Deus"
click at [741, 439] on input "text" at bounding box center [785, 451] width 88 height 30
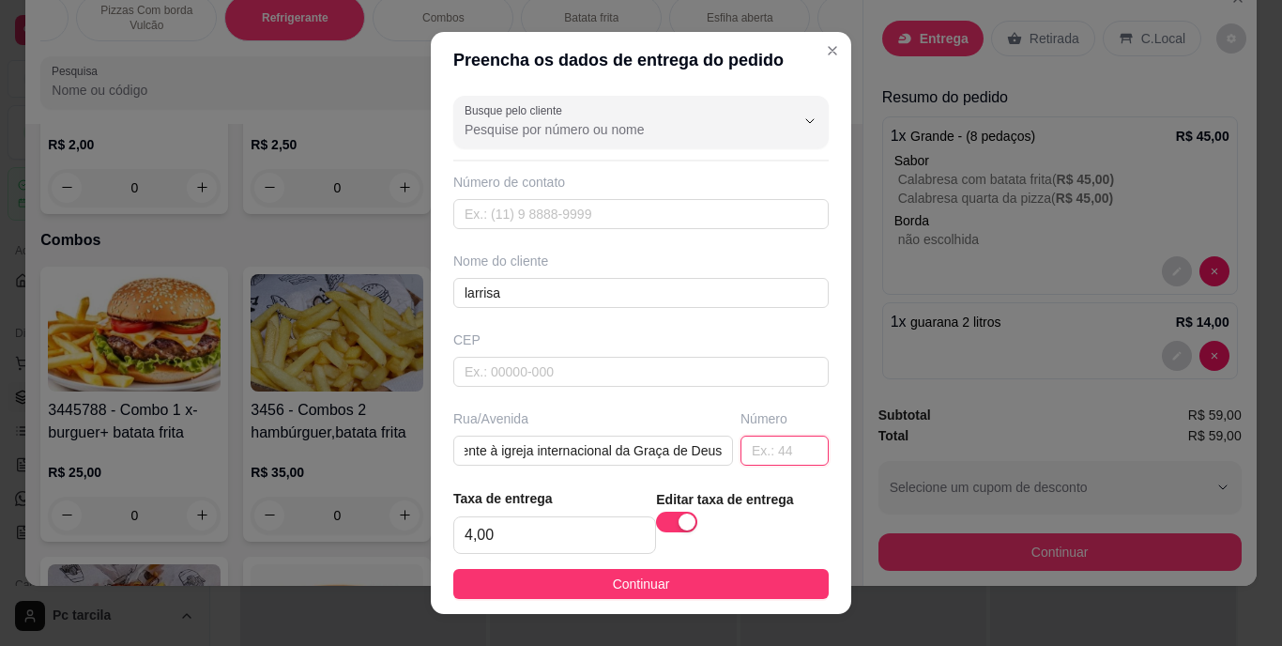
scroll to position [0, 0]
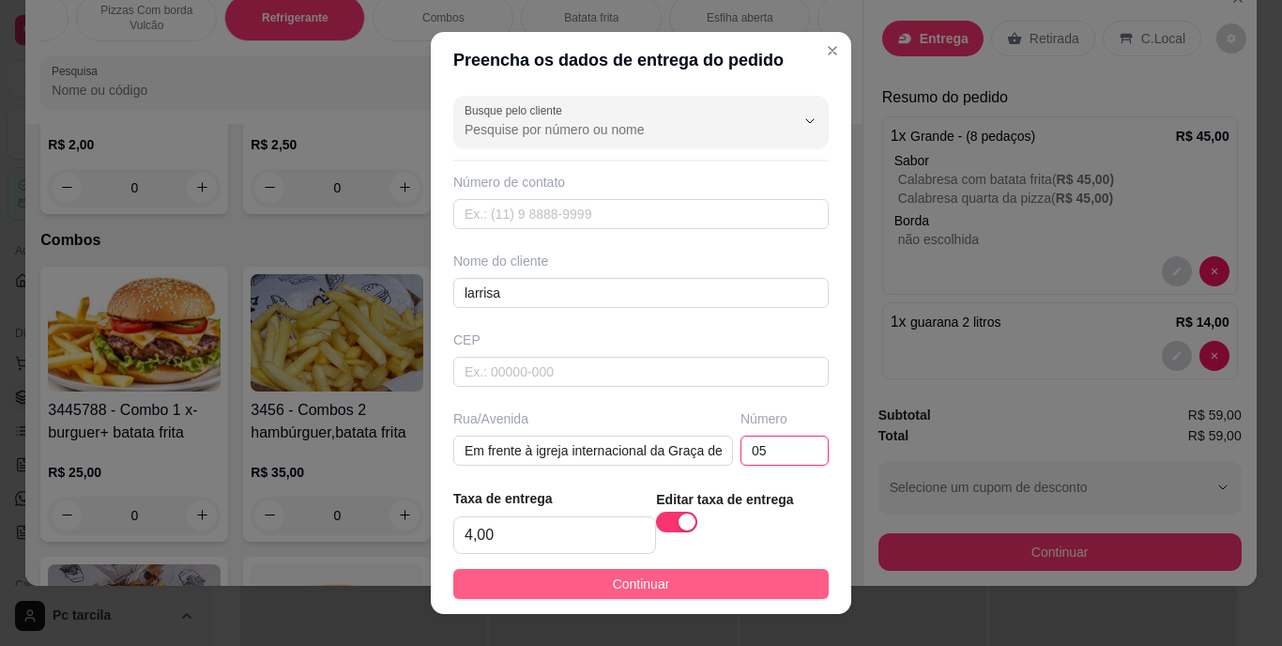
type input "05"
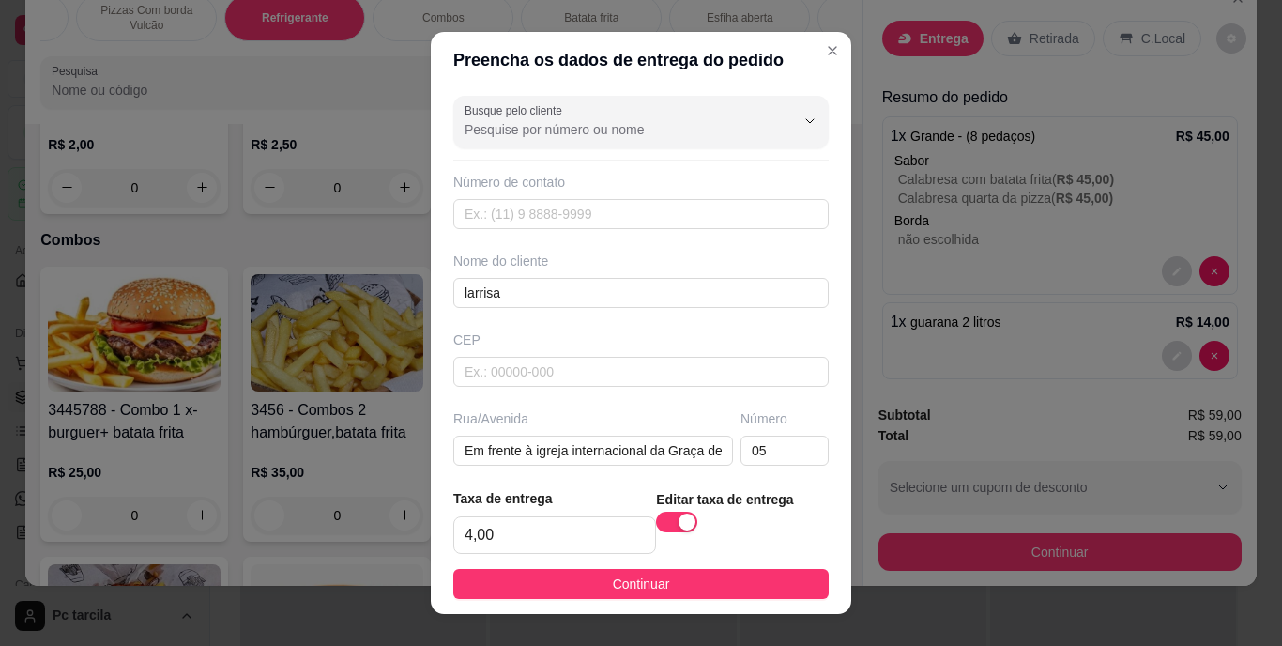
click at [665, 591] on button "Continuar" at bounding box center [641, 584] width 376 height 30
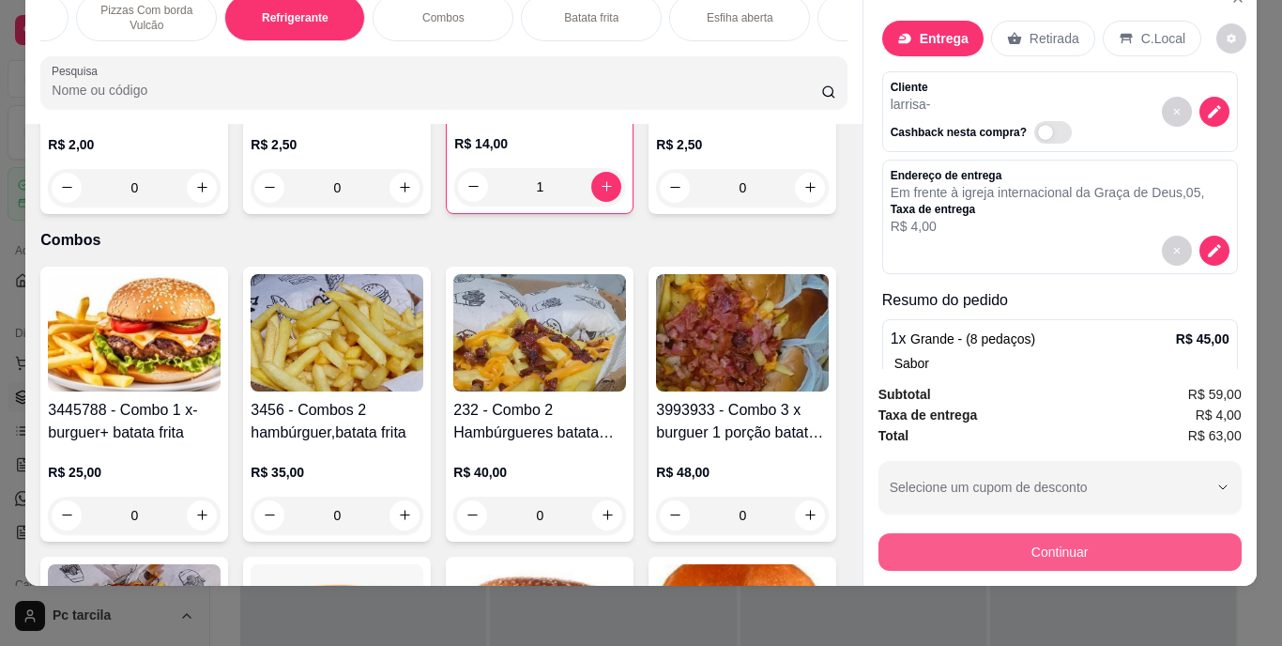
click at [962, 533] on button "Continuar" at bounding box center [1060, 552] width 363 height 38
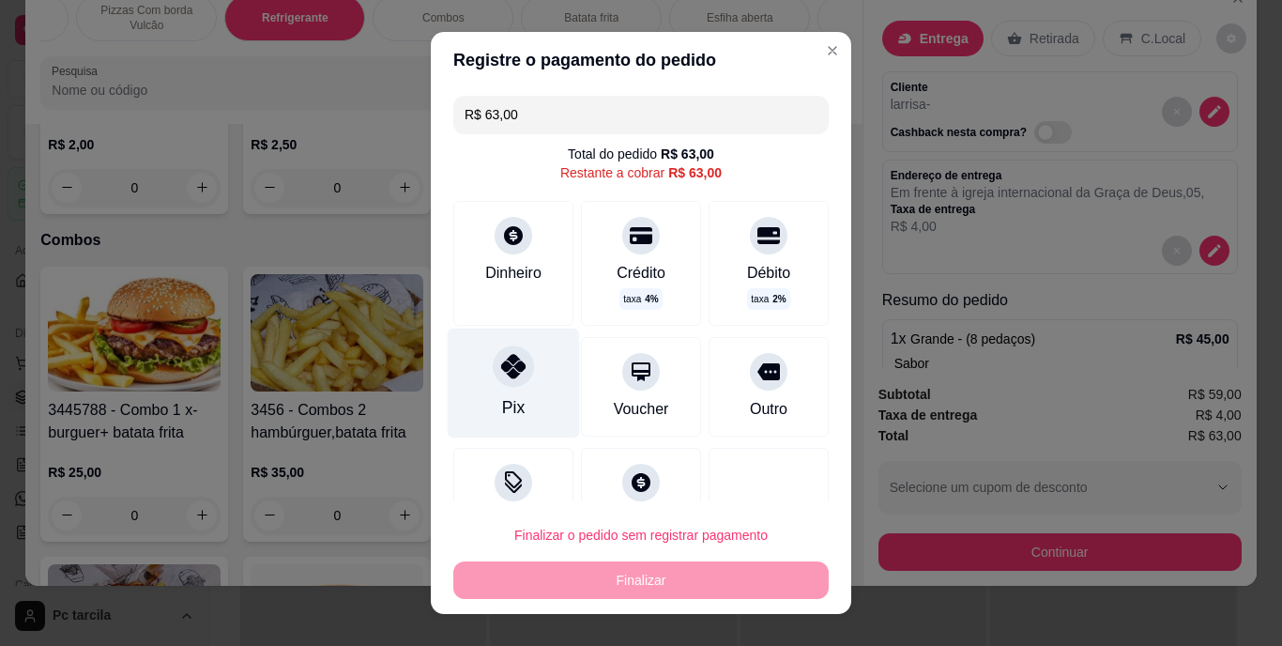
click at [514, 391] on div "Pix" at bounding box center [514, 384] width 132 height 110
type input "R$ 0,00"
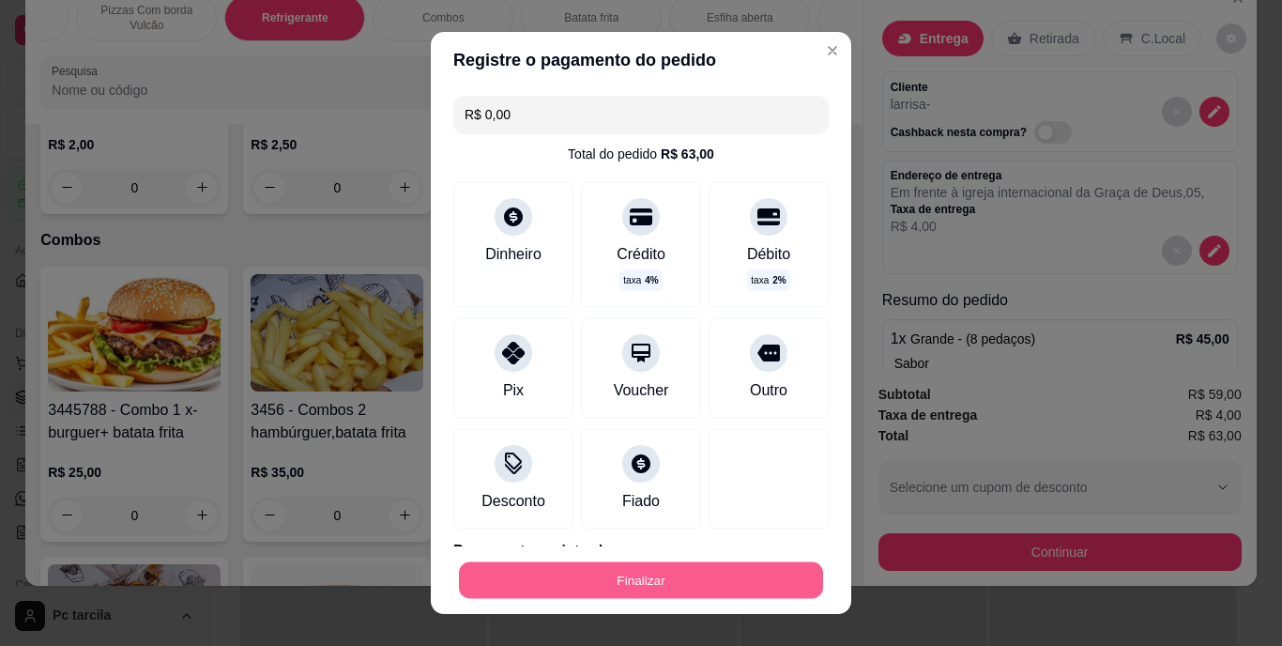
click at [622, 577] on button "Finalizar" at bounding box center [641, 579] width 364 height 37
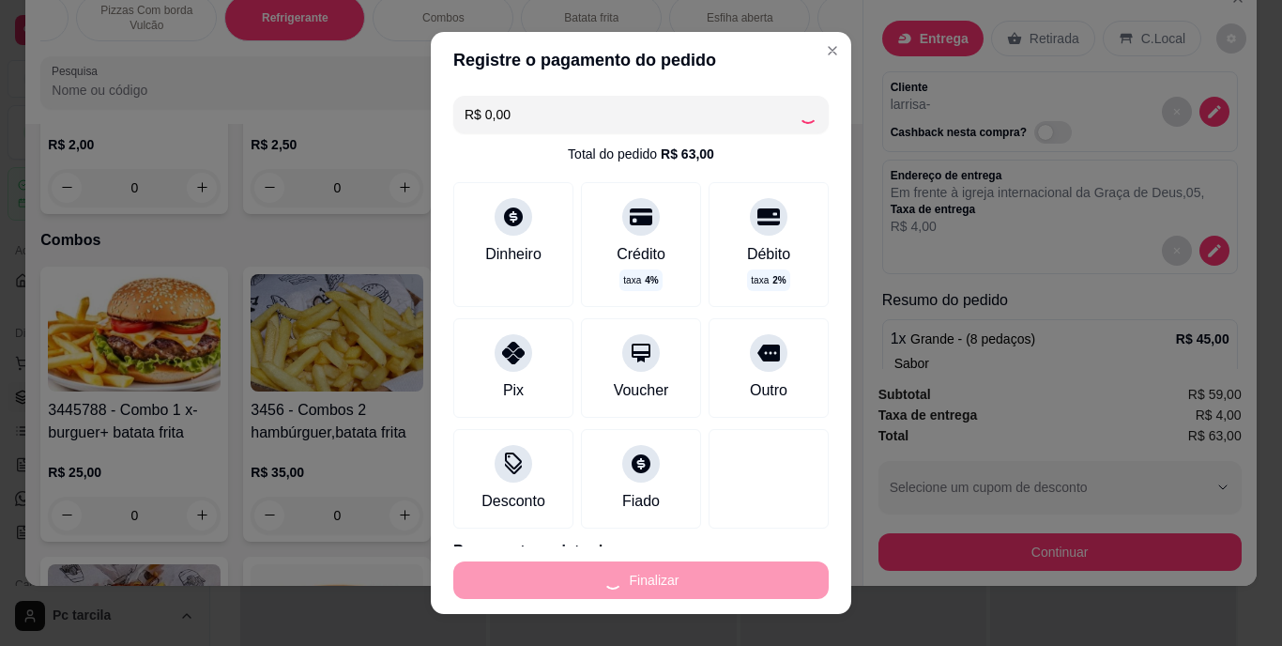
type input "0"
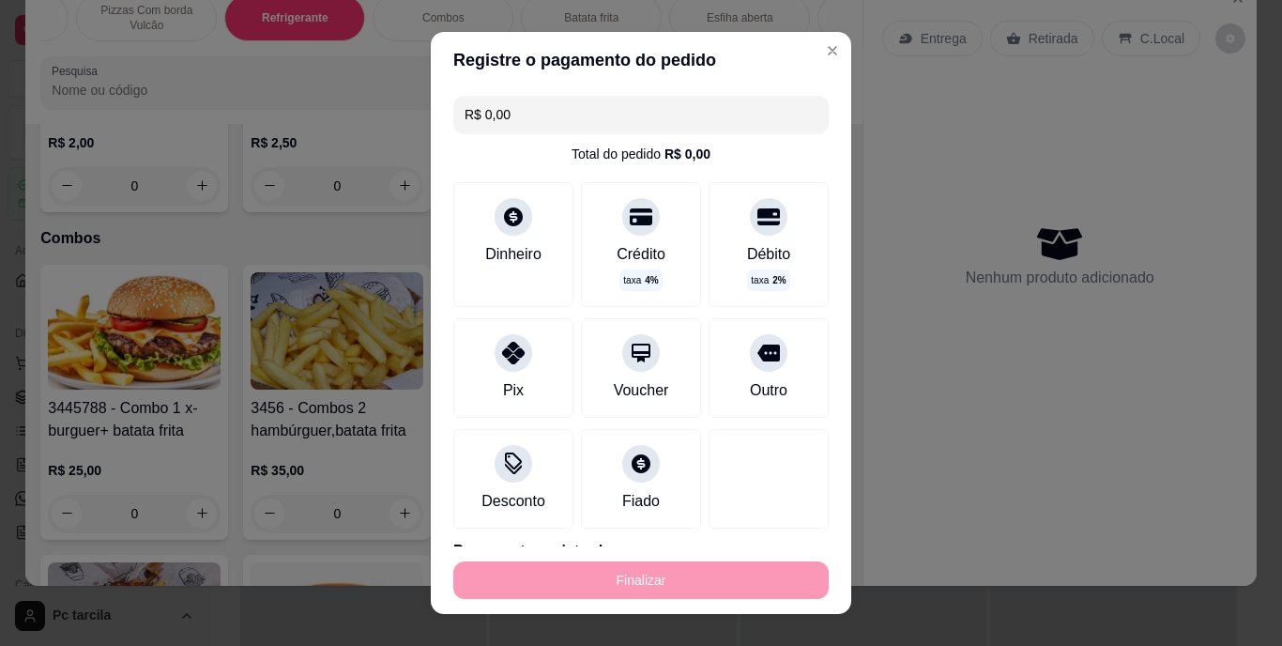
type input "-R$ 63,00"
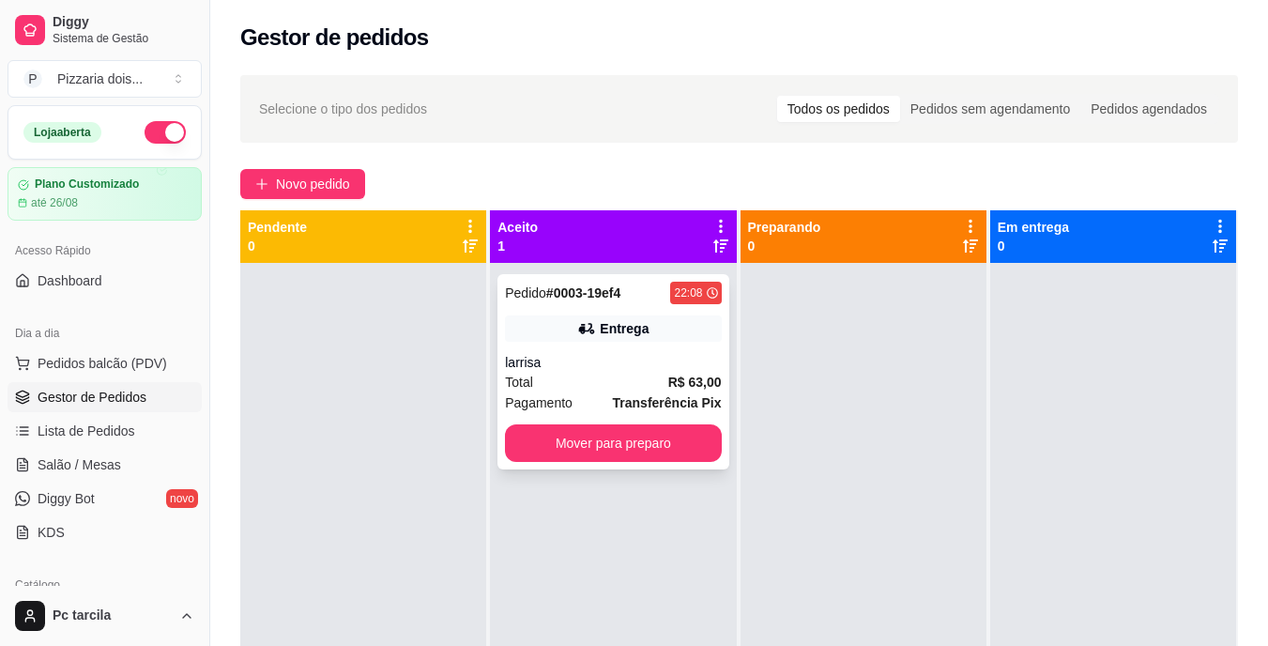
click at [631, 385] on div "Total R$ 63,00" at bounding box center [613, 382] width 216 height 21
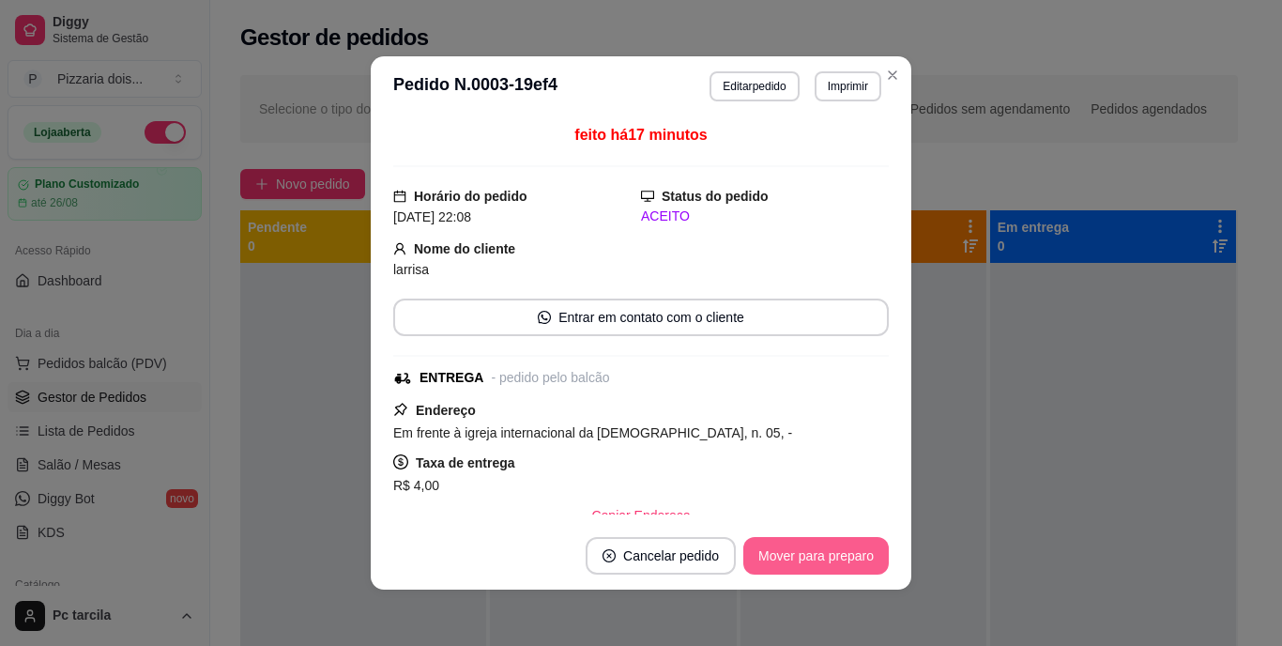
click at [769, 545] on button "Mover para preparo" at bounding box center [817, 556] width 146 height 38
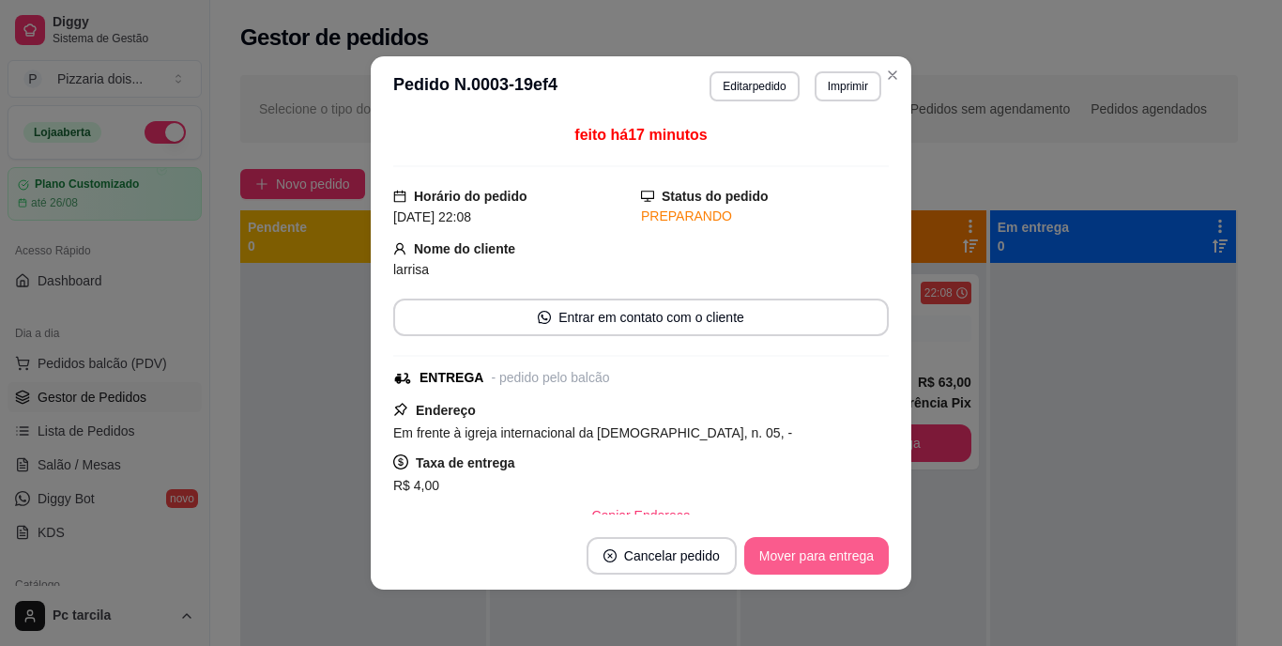
click at [770, 545] on button "Mover para entrega" at bounding box center [817, 556] width 145 height 38
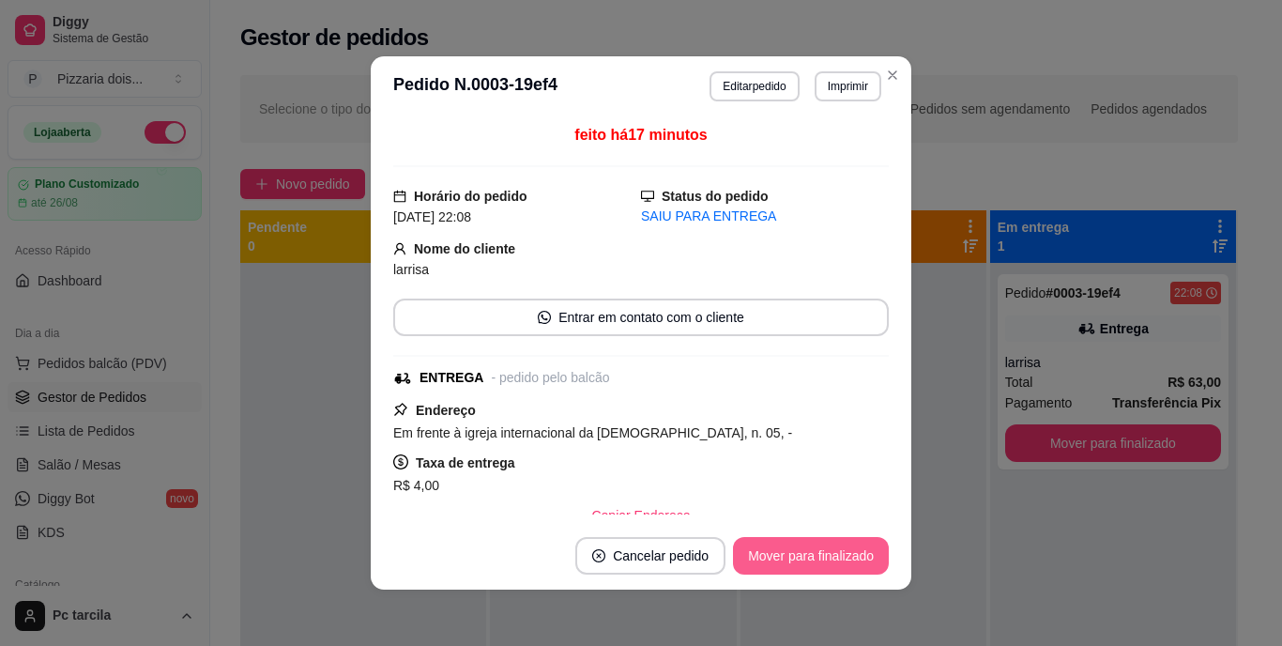
click at [773, 544] on button "Mover para finalizado" at bounding box center [811, 556] width 156 height 38
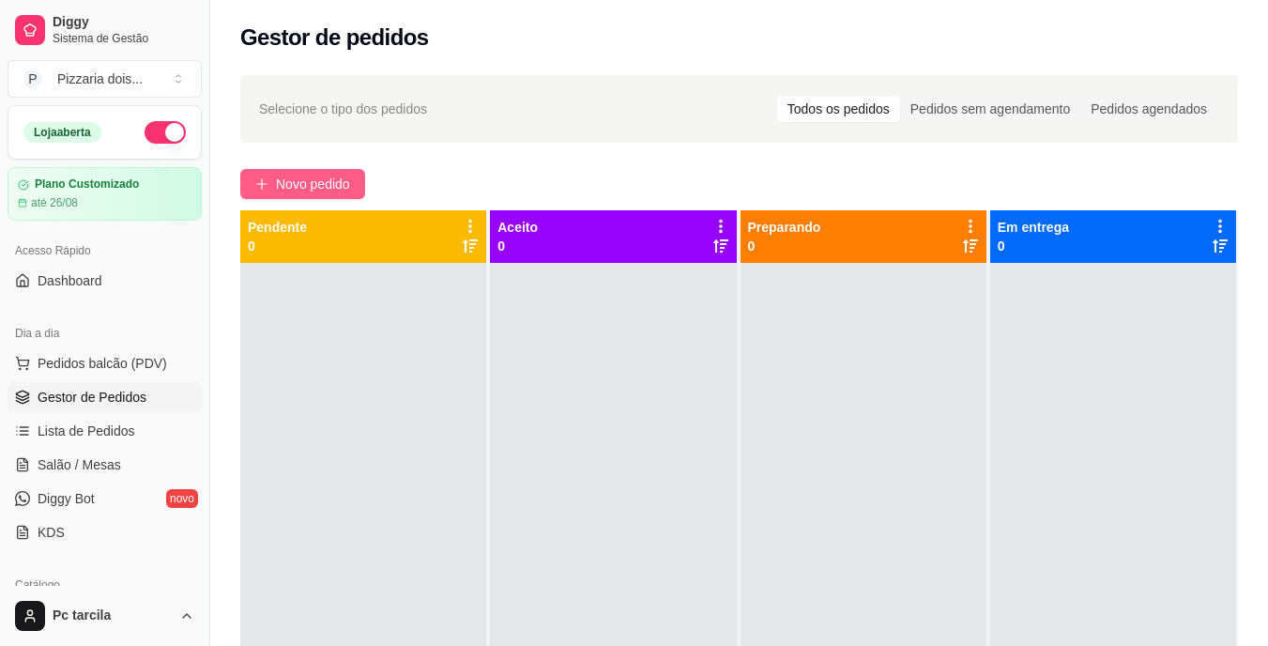
click at [327, 193] on span "Novo pedido" at bounding box center [313, 184] width 74 height 21
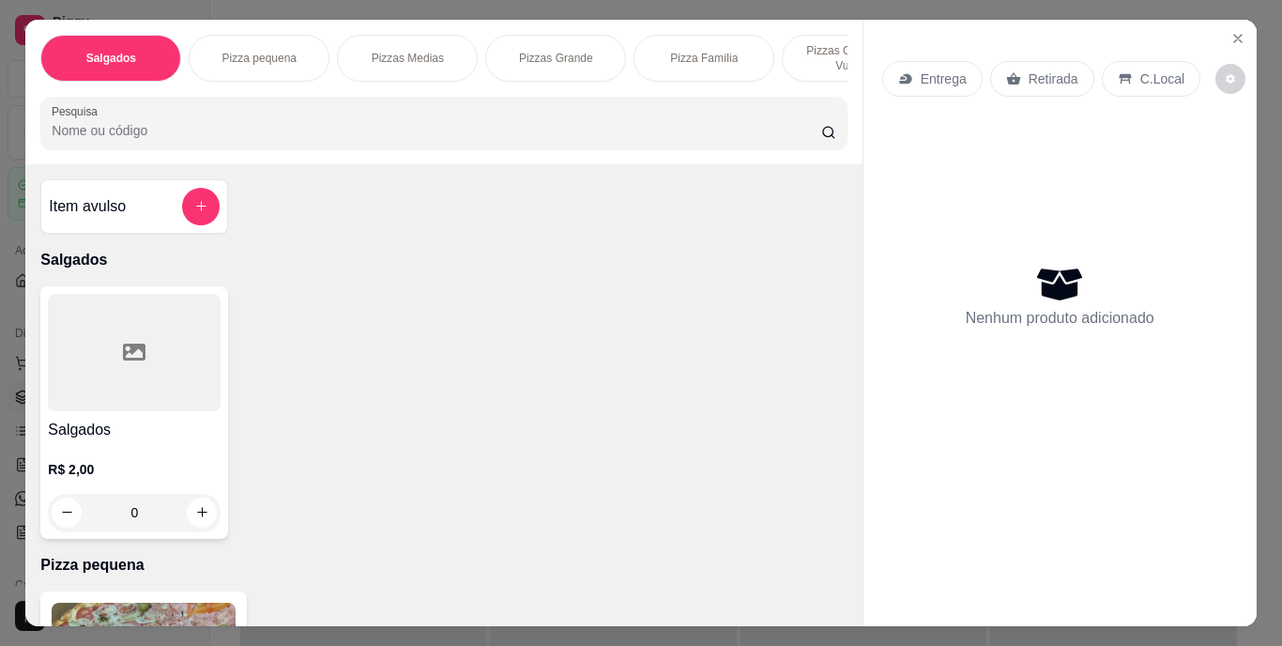
scroll to position [0, 706]
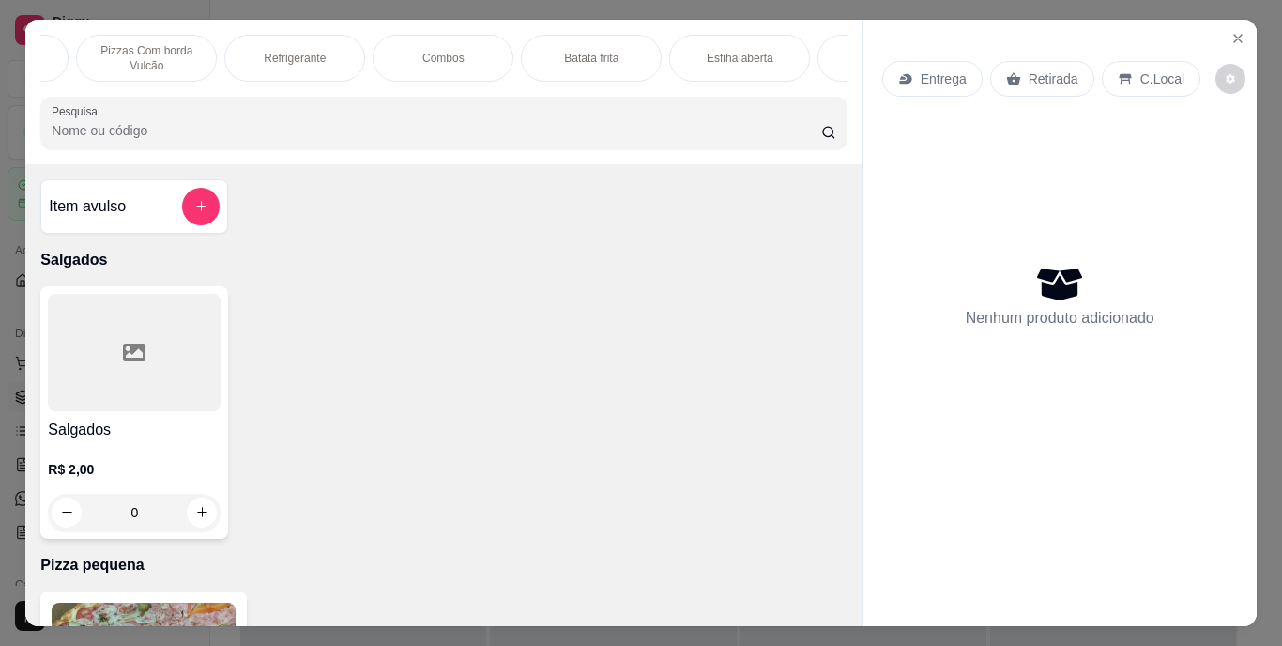
click at [411, 55] on div "Combos" at bounding box center [443, 58] width 141 height 47
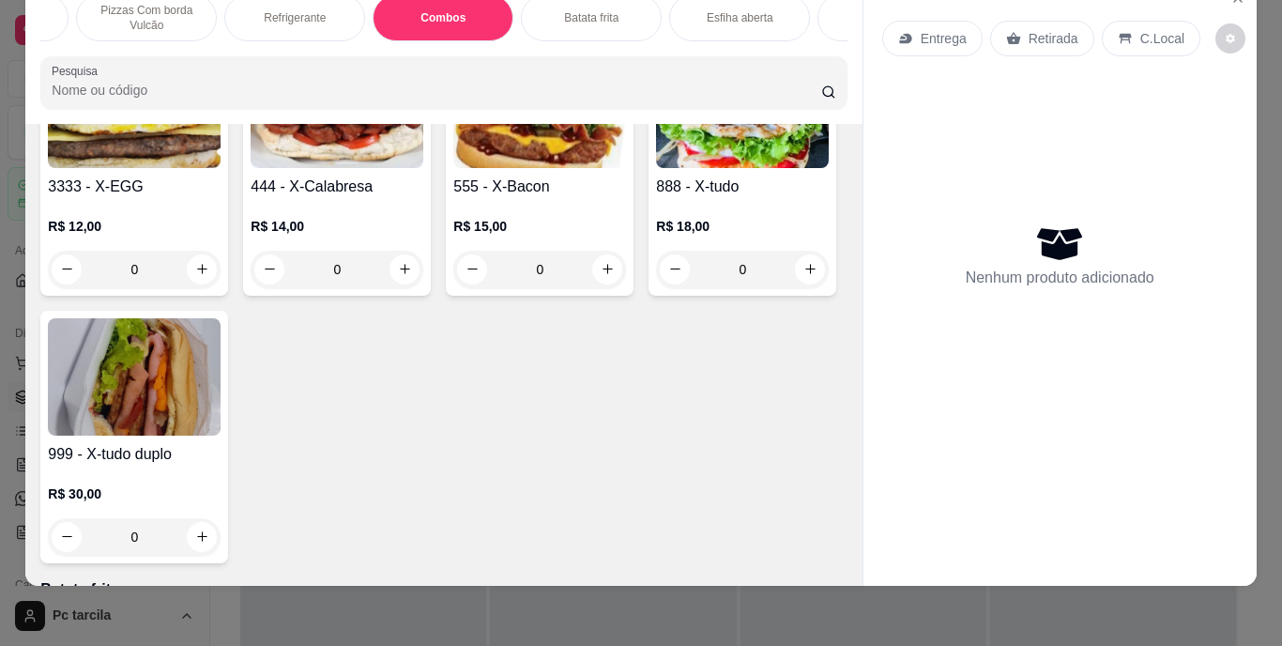
scroll to position [3356, 0]
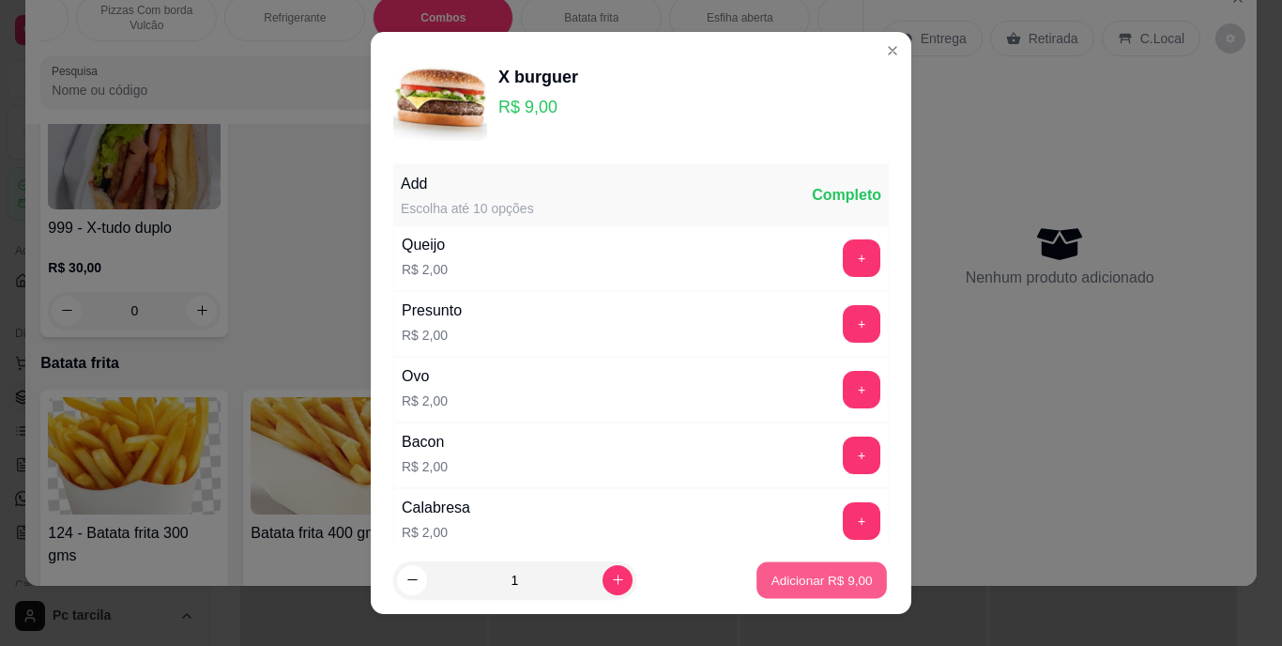
click at [771, 580] on p "Adicionar R$ 9,00" at bounding box center [821, 580] width 101 height 18
type input "1"
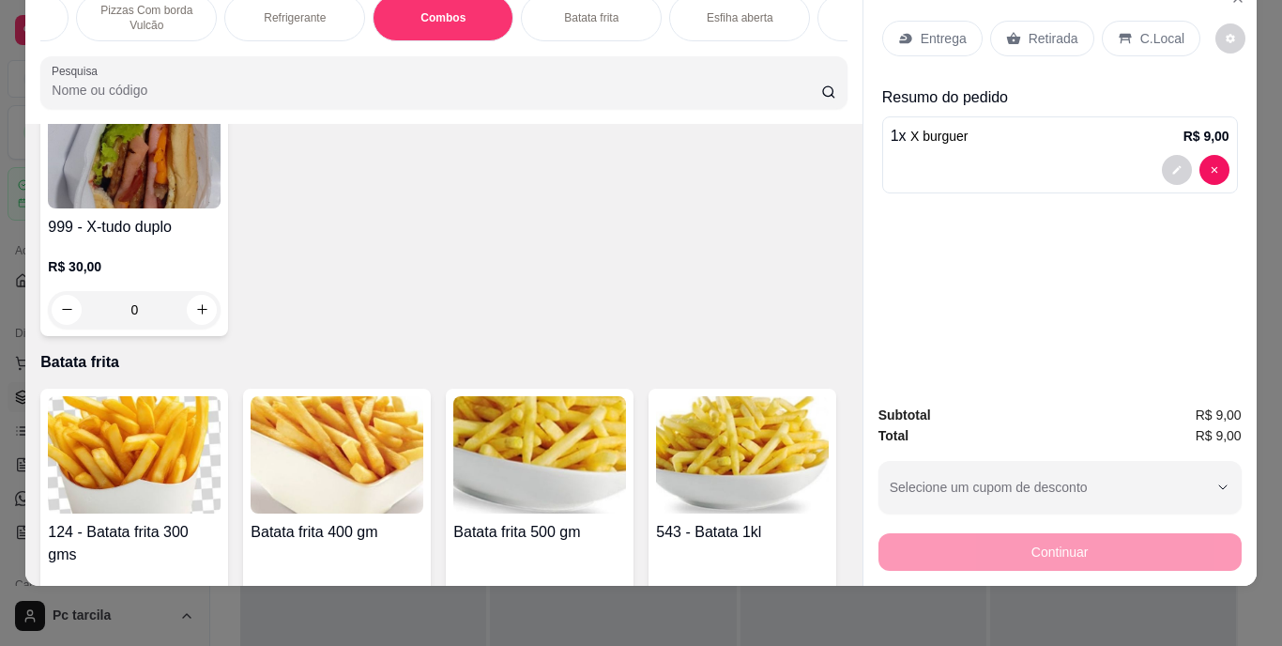
click at [911, 41] on div "Entrega" at bounding box center [933, 39] width 100 height 36
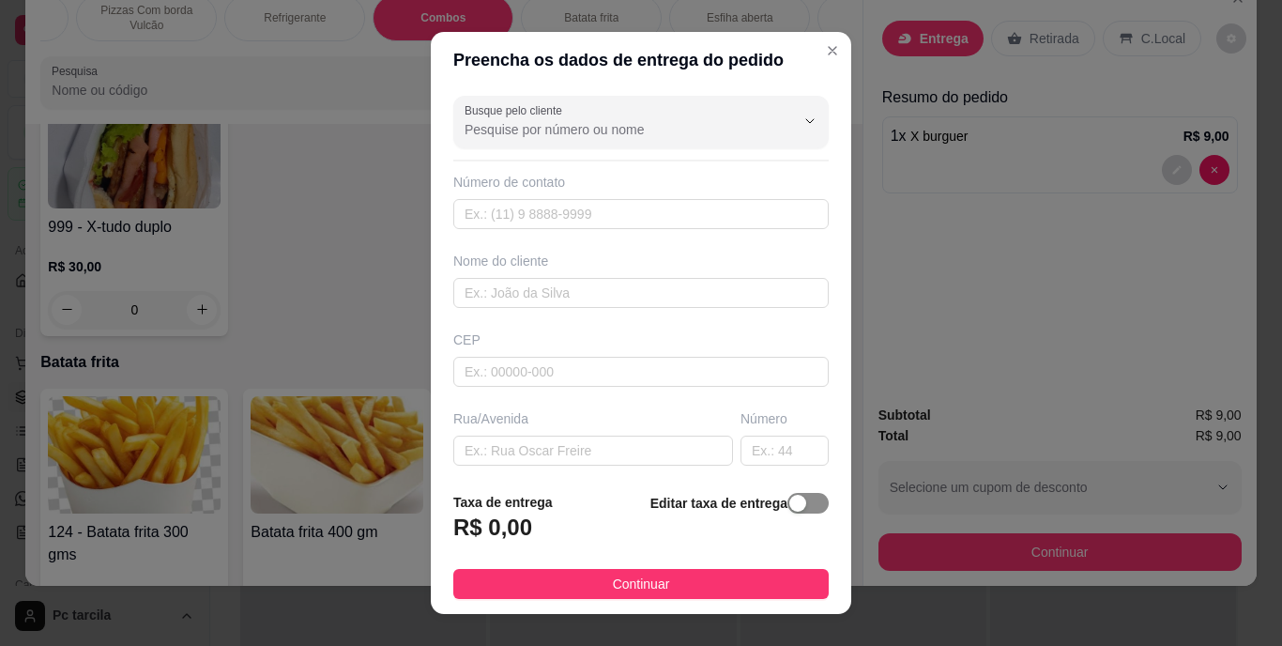
click at [790, 501] on div "button" at bounding box center [798, 503] width 17 height 17
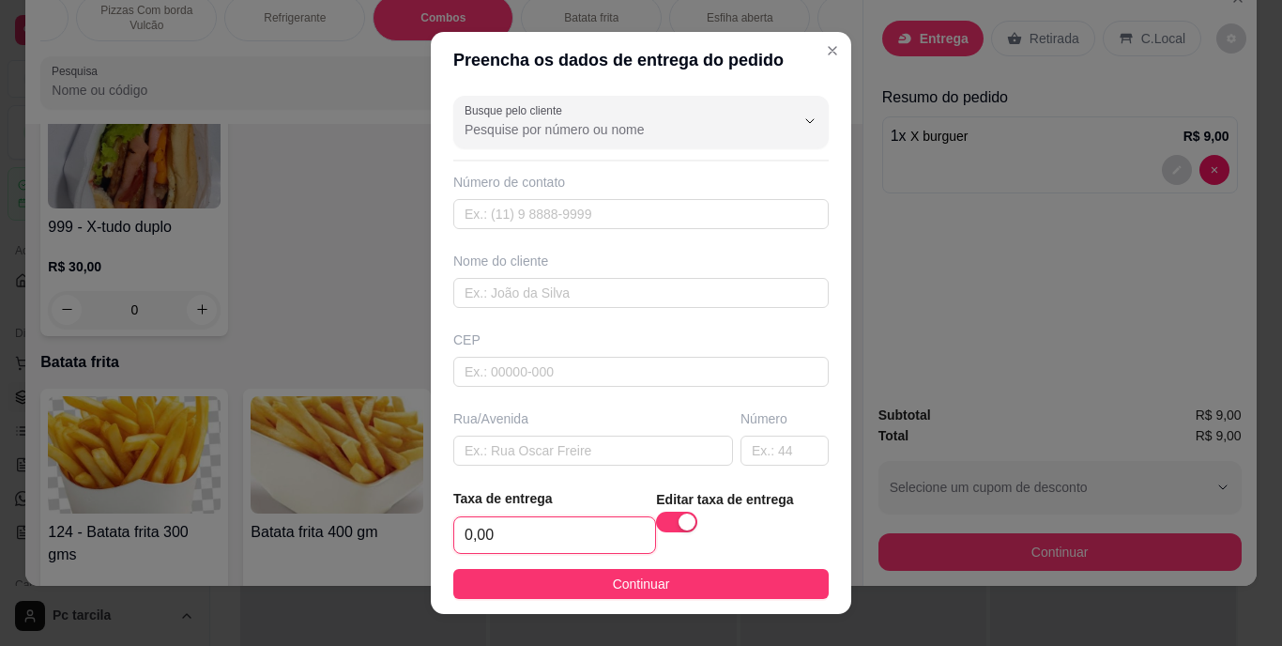
click at [581, 543] on input "0,00" at bounding box center [554, 535] width 201 height 36
type input "3,00"
drag, startPoint x: 597, startPoint y: 275, endPoint x: 591, endPoint y: 288, distance: 14.7
click at [595, 275] on div "Nome do cliente" at bounding box center [641, 280] width 383 height 56
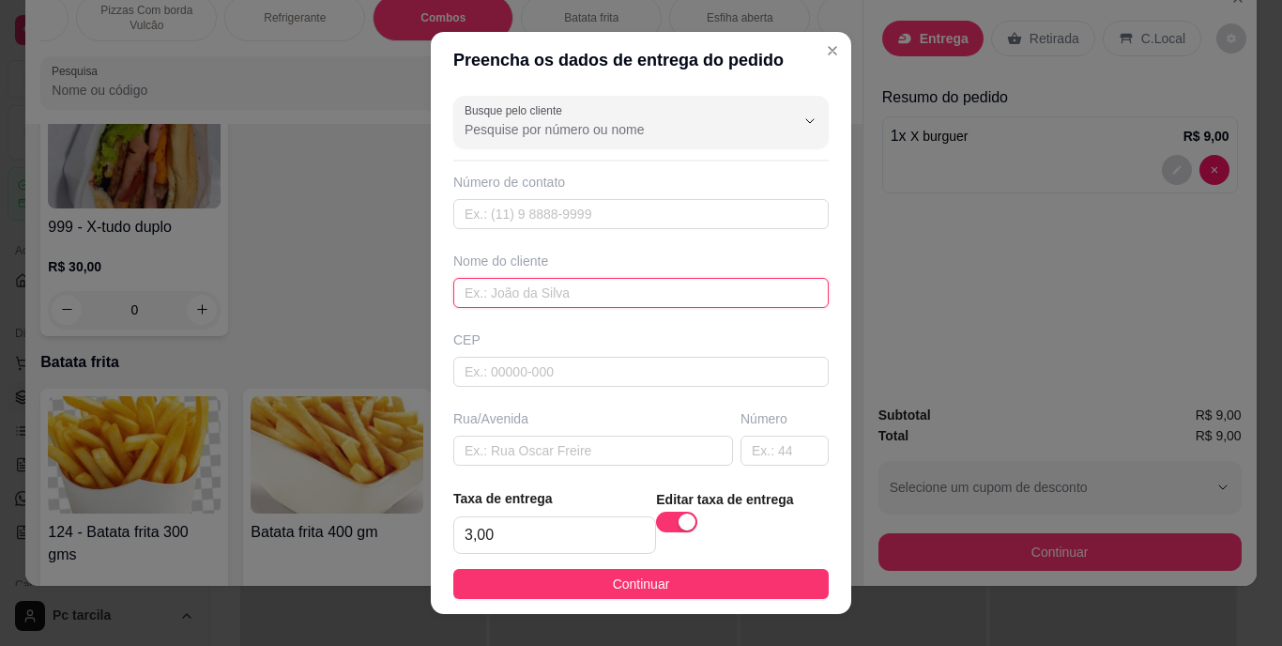
click at [591, 288] on input "text" at bounding box center [641, 293] width 376 height 30
type input "Vilberto"
click at [593, 592] on button "Continuar" at bounding box center [641, 584] width 376 height 30
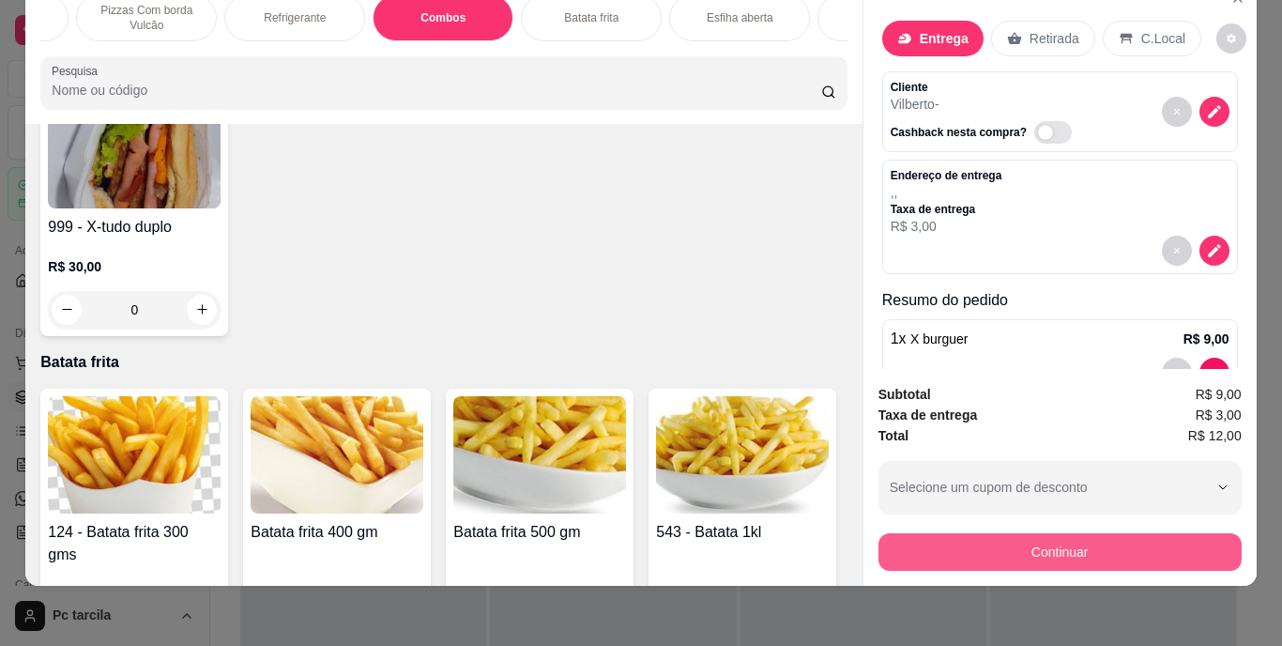
click at [945, 533] on button "Continuar" at bounding box center [1060, 552] width 363 height 38
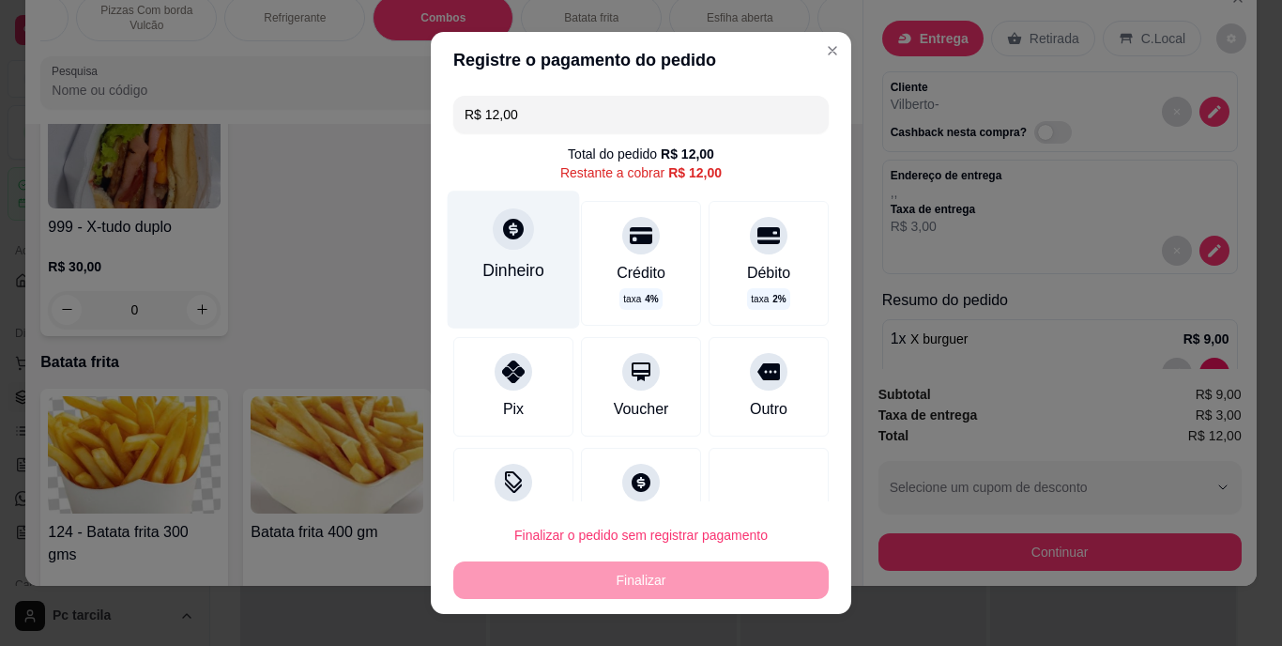
click at [506, 221] on icon at bounding box center [513, 229] width 21 height 21
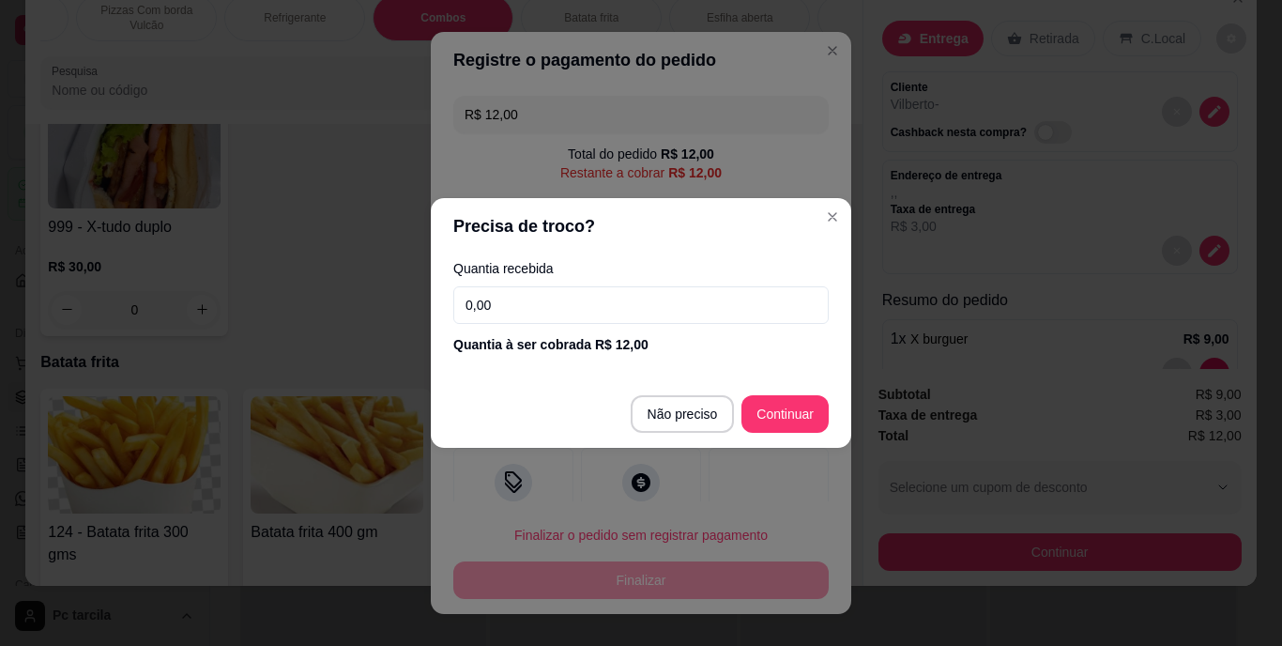
click at [537, 304] on input "0,00" at bounding box center [641, 305] width 376 height 38
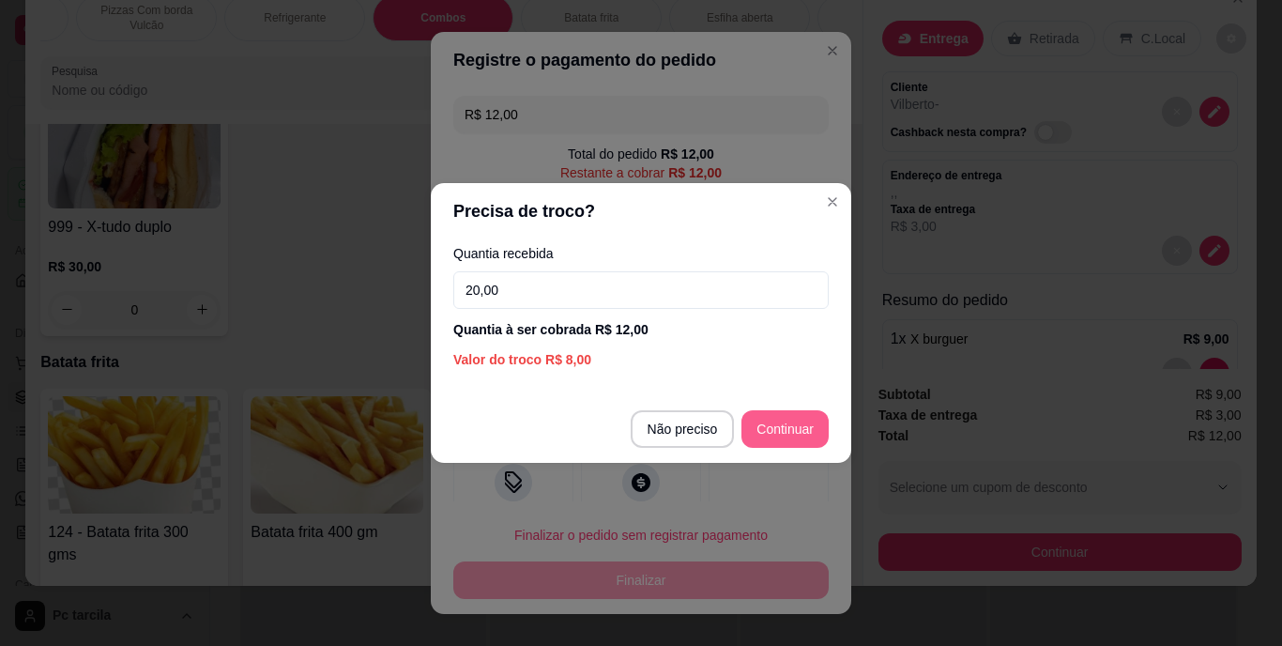
type input "20,00"
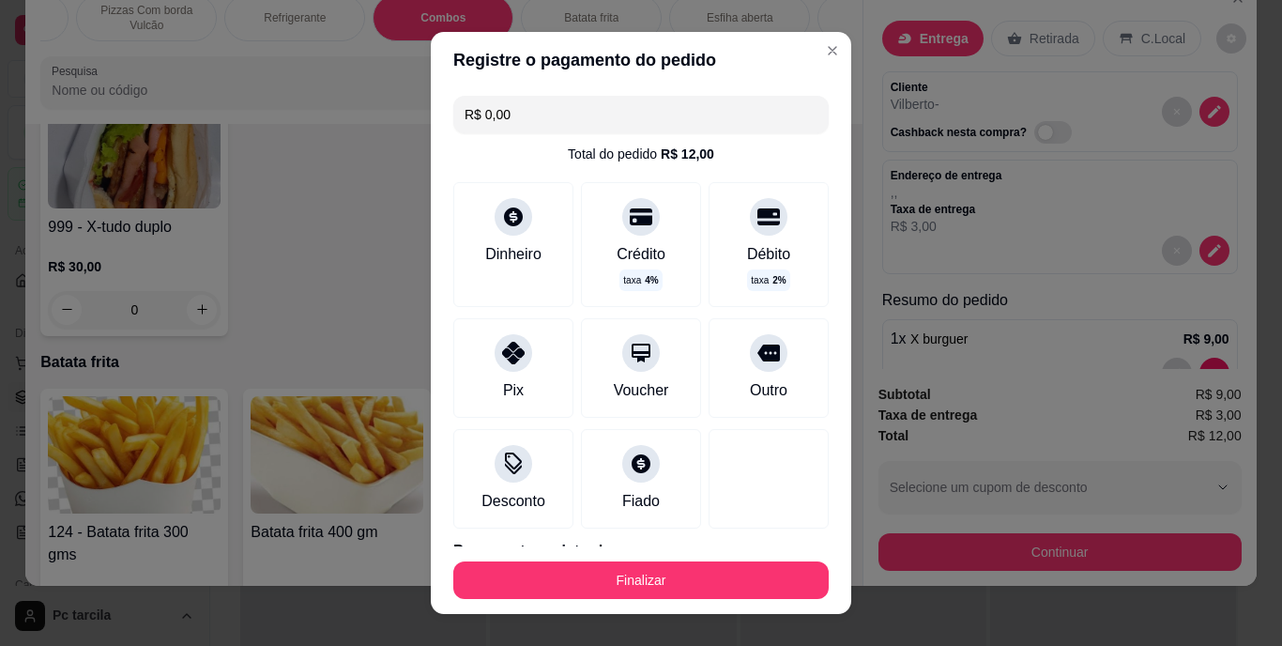
type input "R$ 0,00"
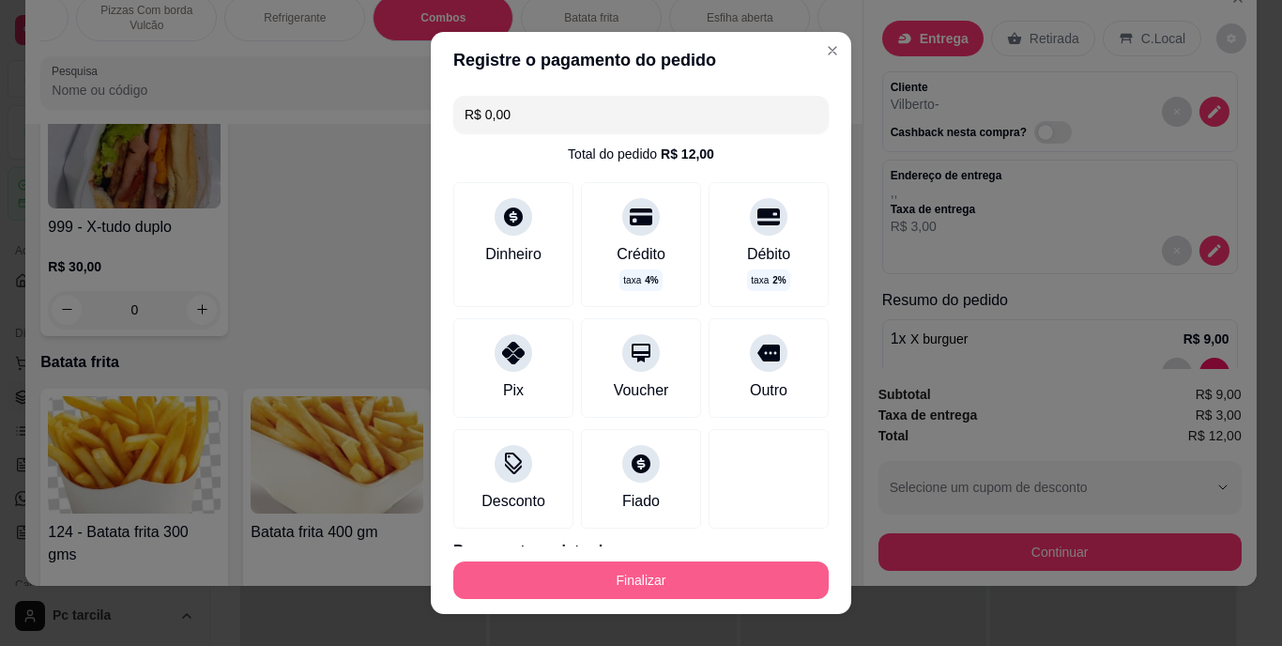
click at [700, 576] on button "Finalizar" at bounding box center [641, 580] width 376 height 38
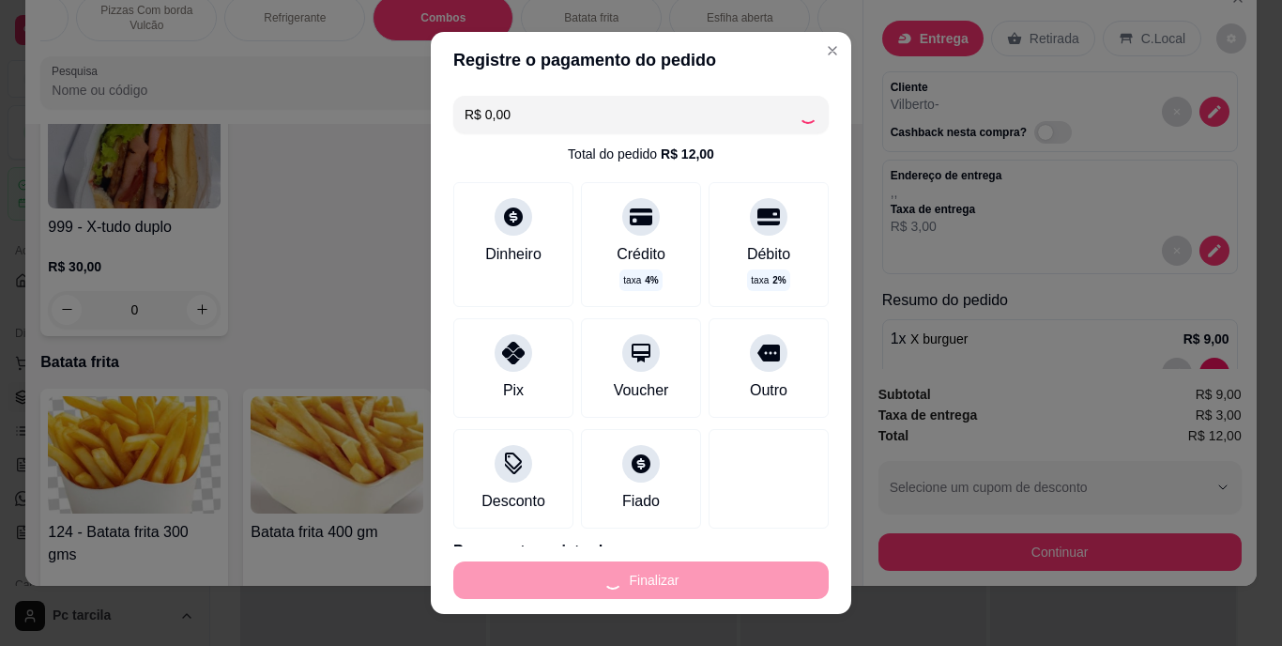
type input "0"
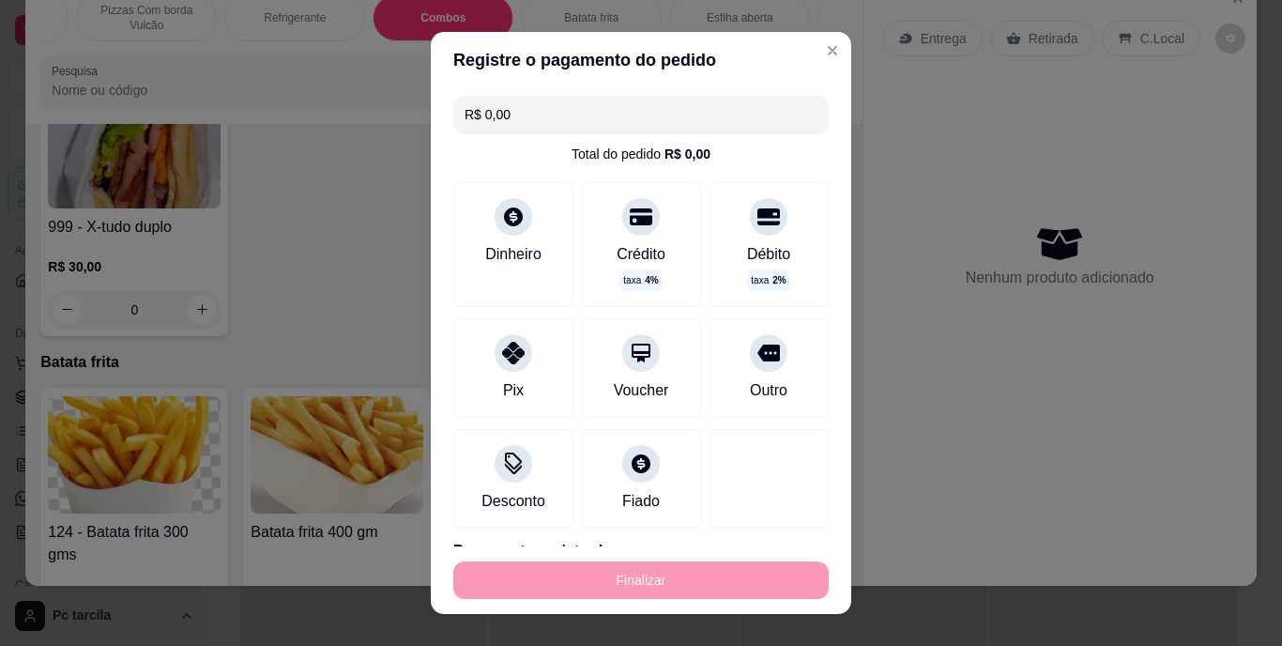
type input "-R$ 12,00"
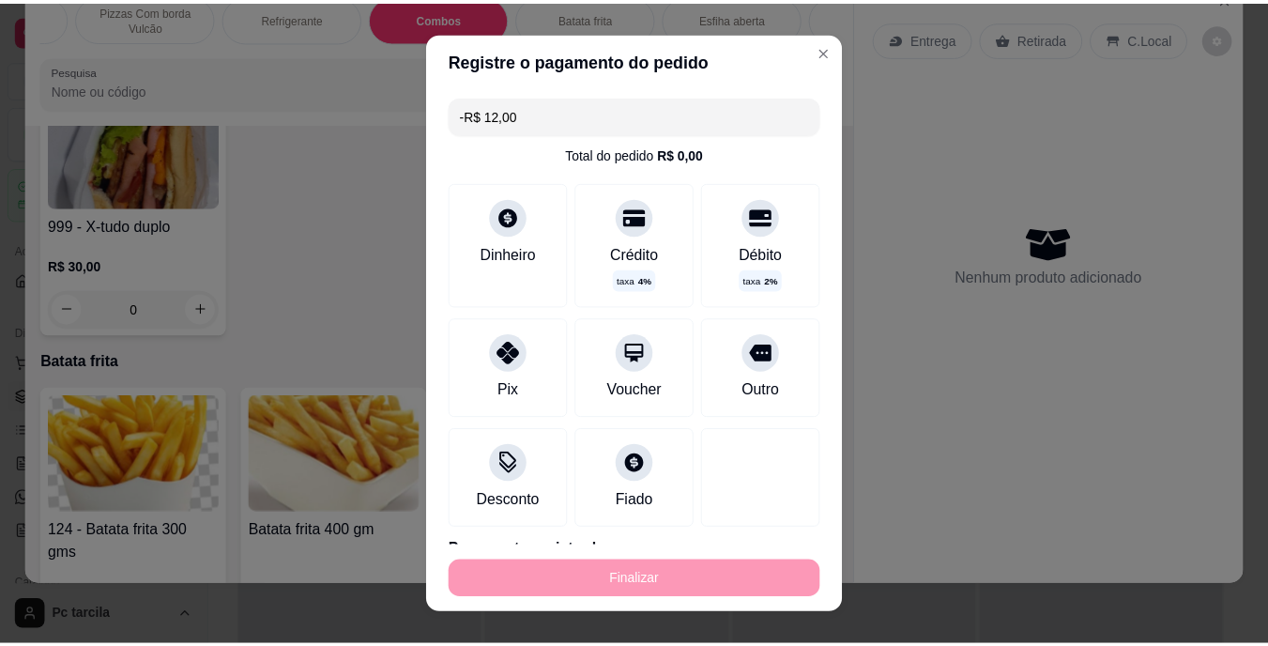
scroll to position [3356, 0]
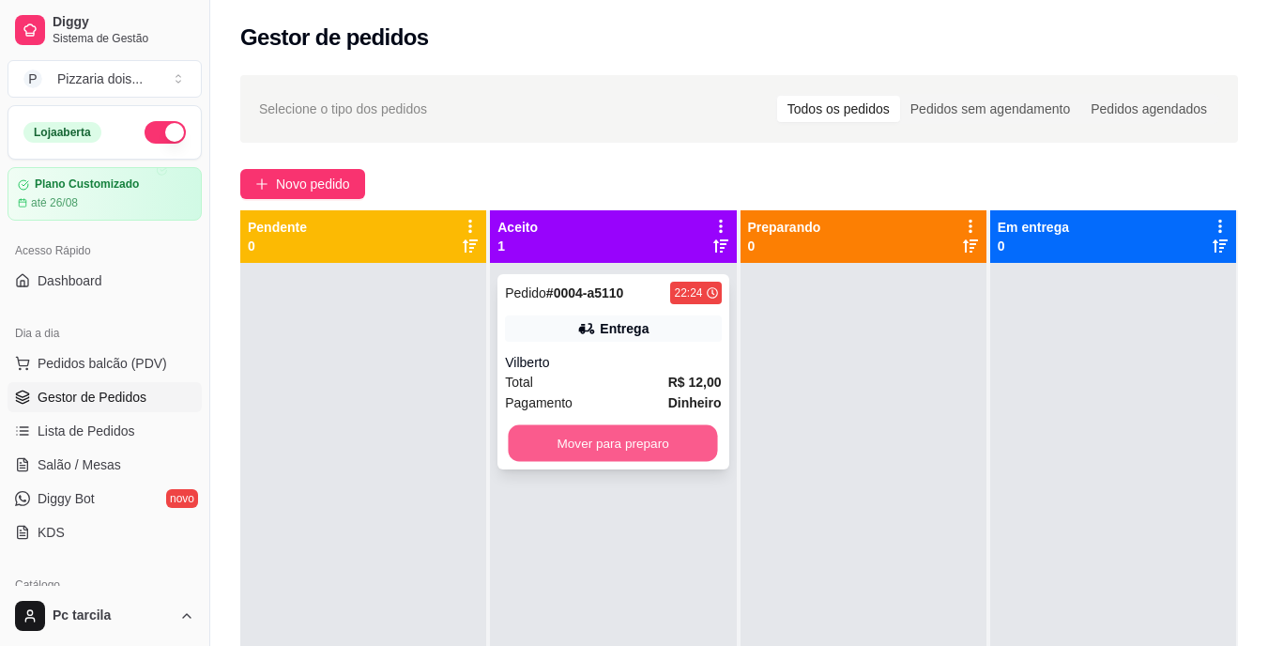
click at [692, 460] on button "Mover para preparo" at bounding box center [613, 443] width 209 height 37
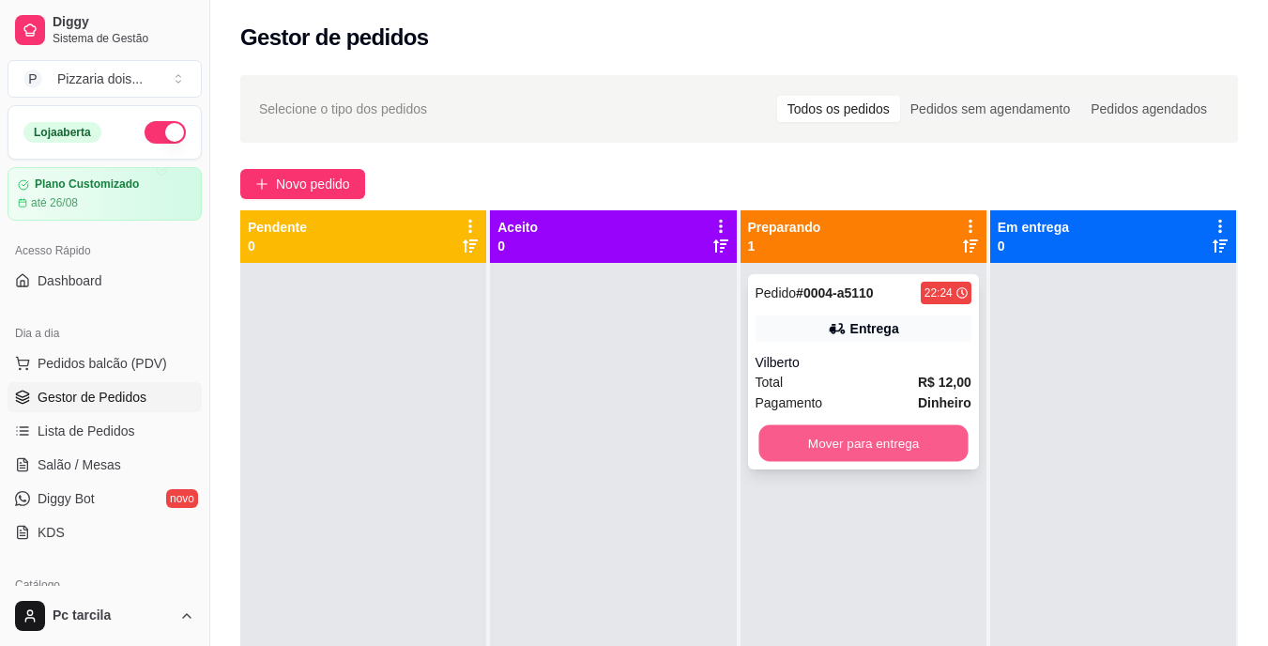
click at [826, 441] on button "Mover para entrega" at bounding box center [863, 443] width 209 height 37
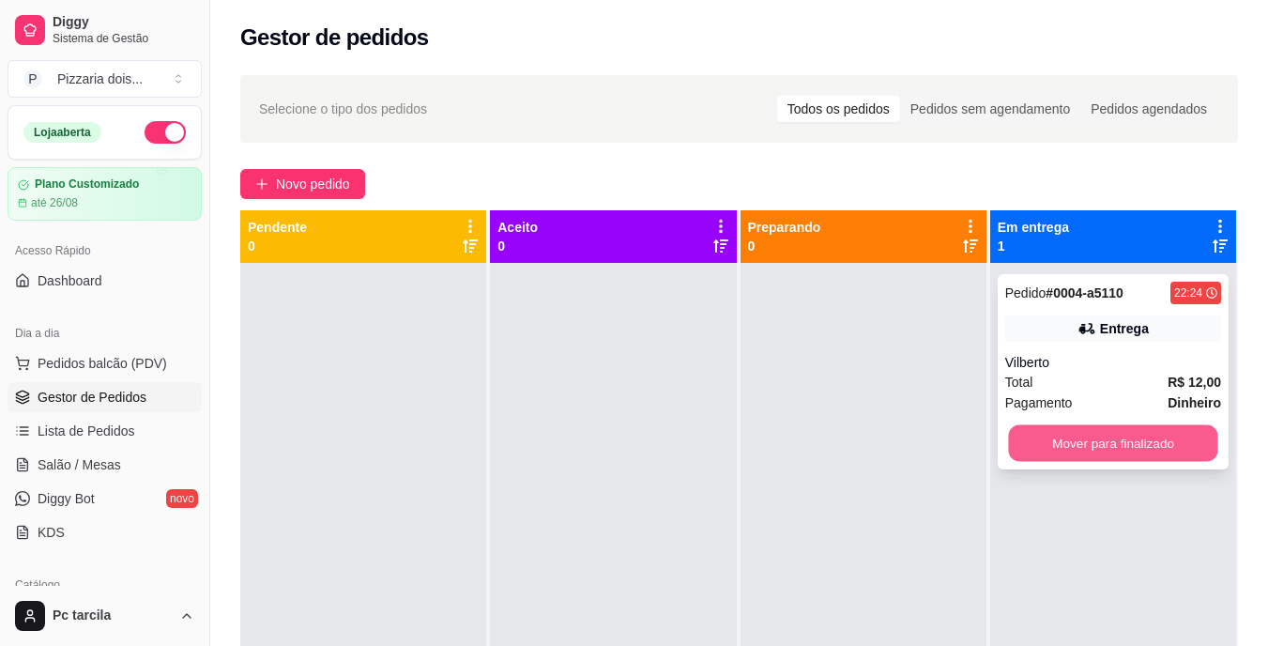
click at [1051, 427] on button "Mover para finalizado" at bounding box center [1112, 443] width 209 height 37
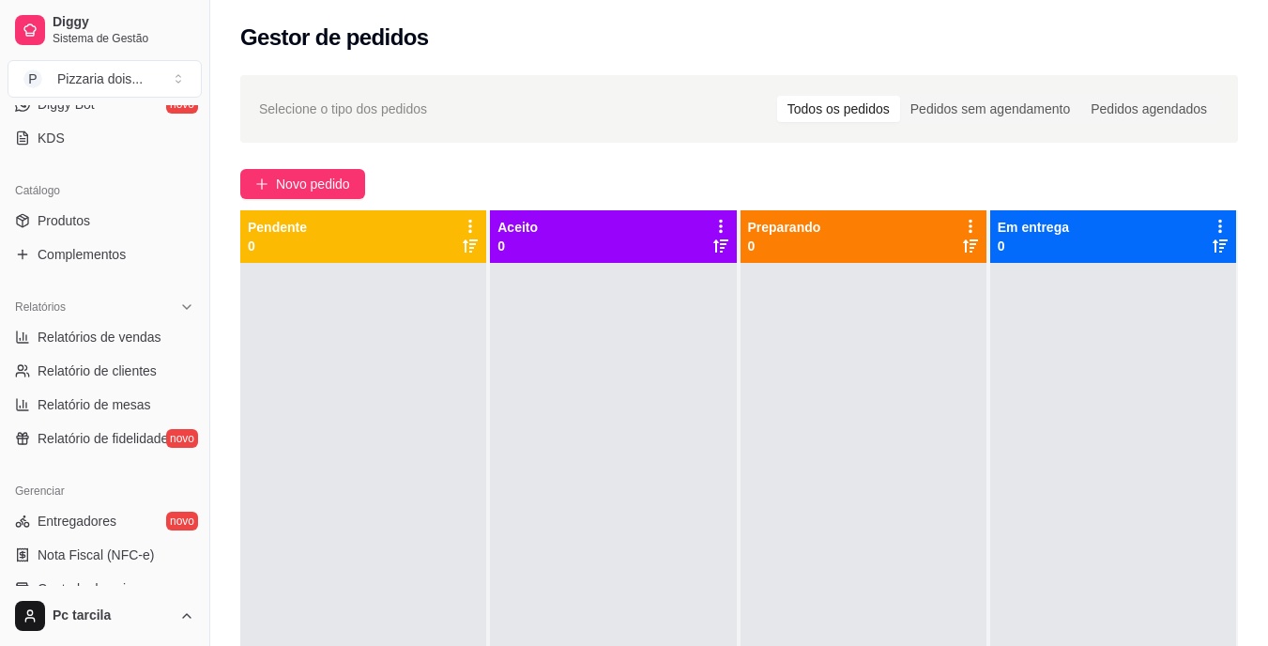
scroll to position [469, 0]
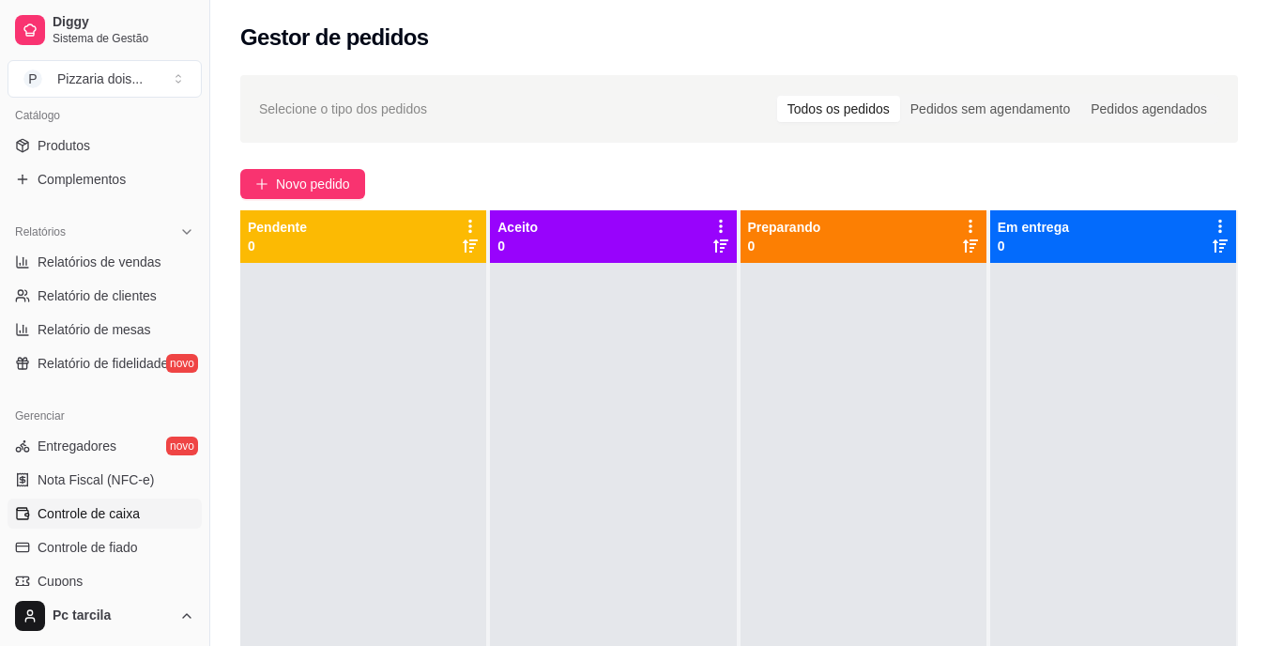
click at [115, 504] on span "Controle de caixa" at bounding box center [89, 513] width 102 height 19
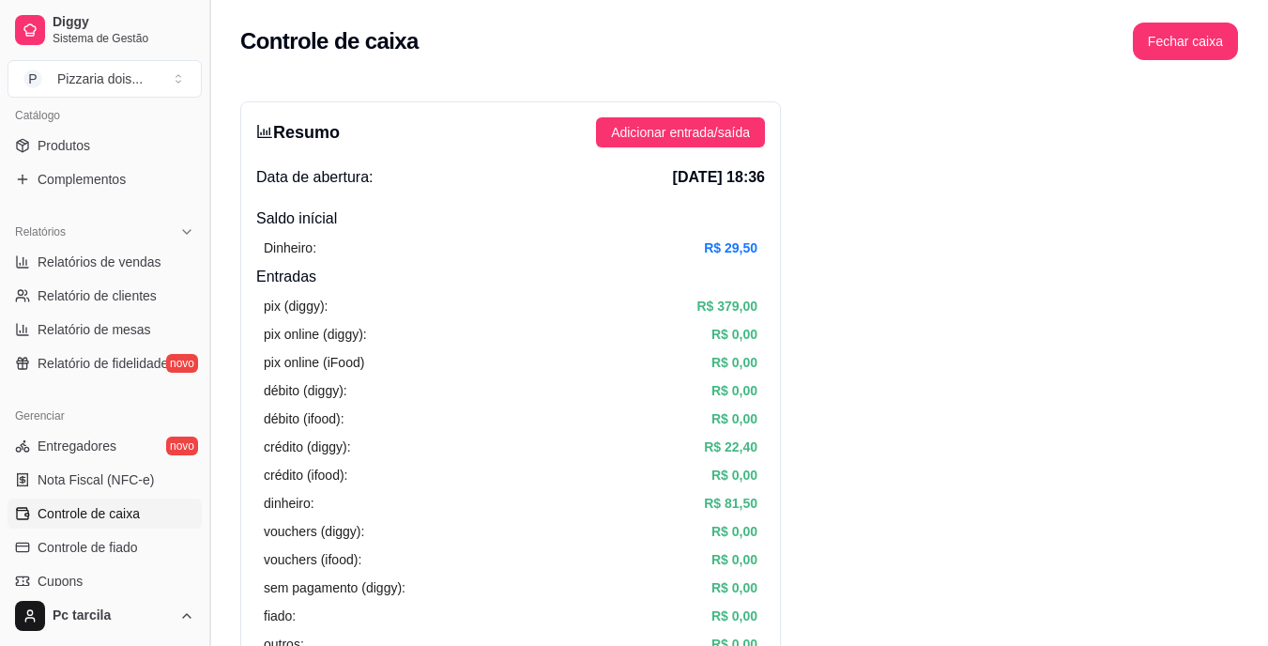
drag, startPoint x: 210, startPoint y: 309, endPoint x: 209, endPoint y: 281, distance: 28.2
click at [209, 281] on button "Toggle Sidebar" at bounding box center [209, 323] width 15 height 646
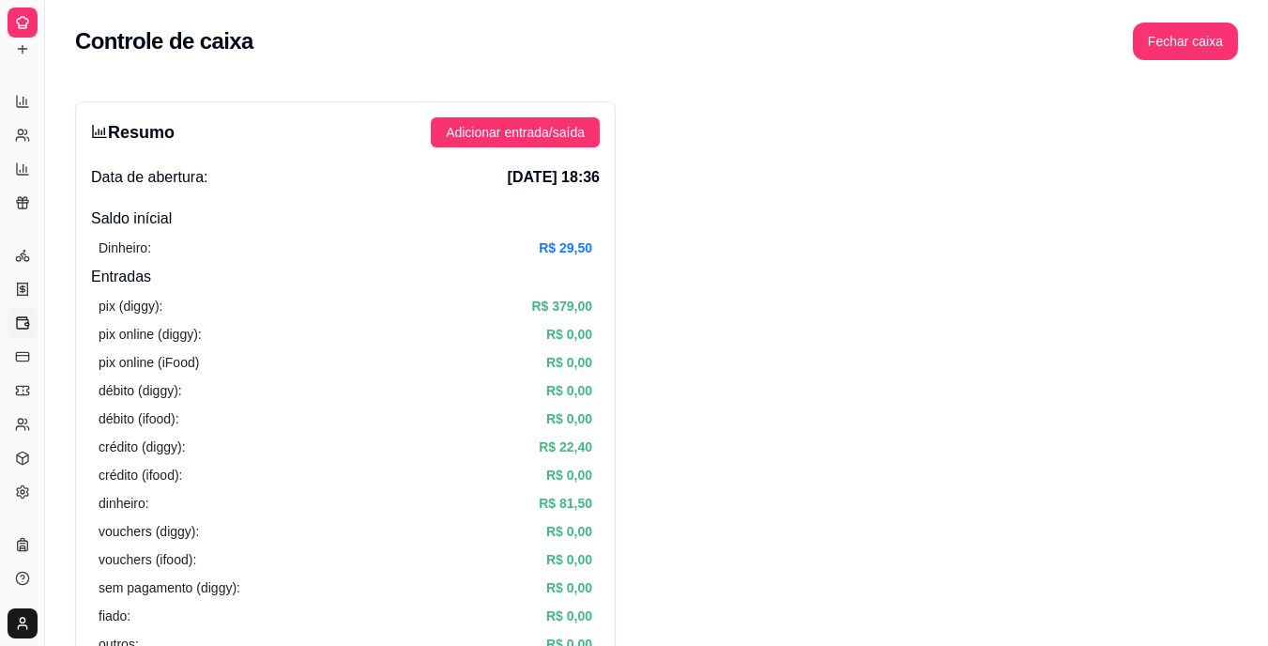
scroll to position [327, 0]
